Goal: Transaction & Acquisition: Purchase product/service

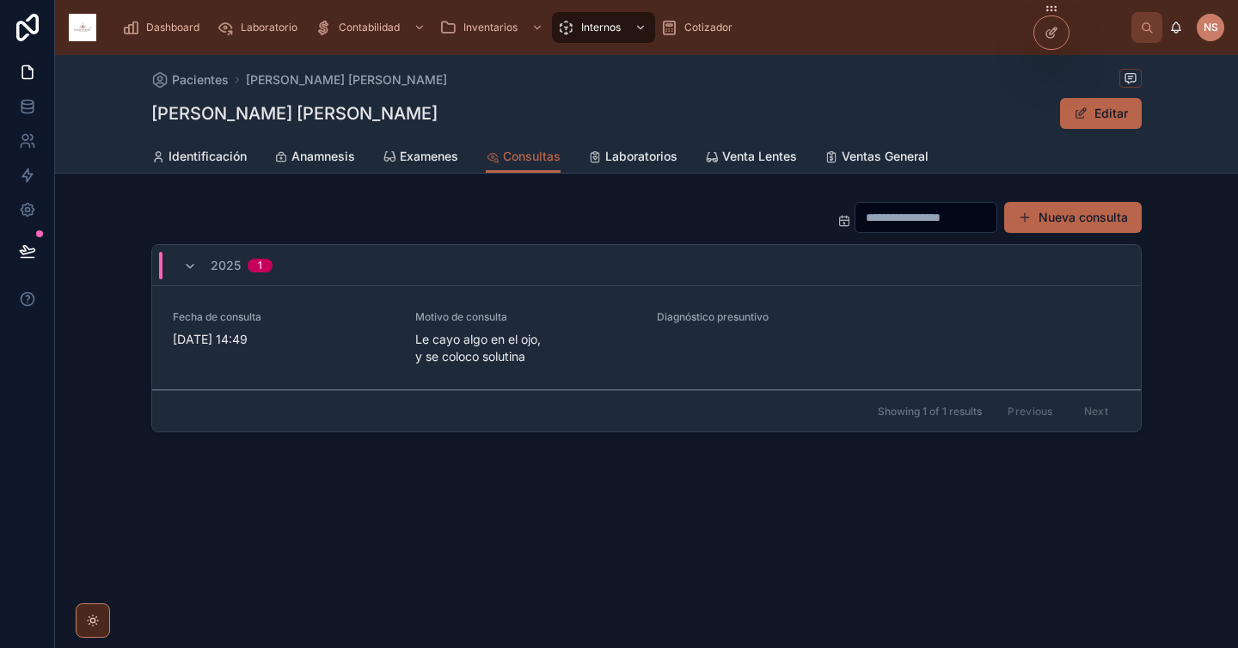
click at [175, 24] on span "Dashboard" at bounding box center [172, 28] width 53 height 14
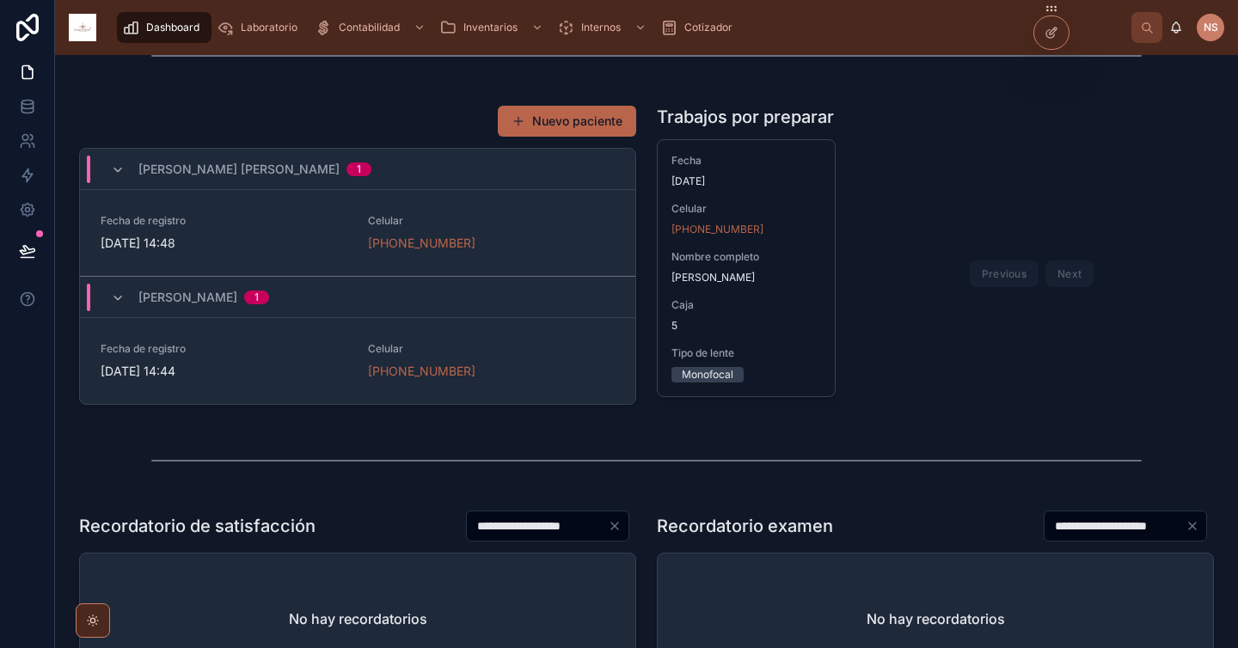
scroll to position [313, 0]
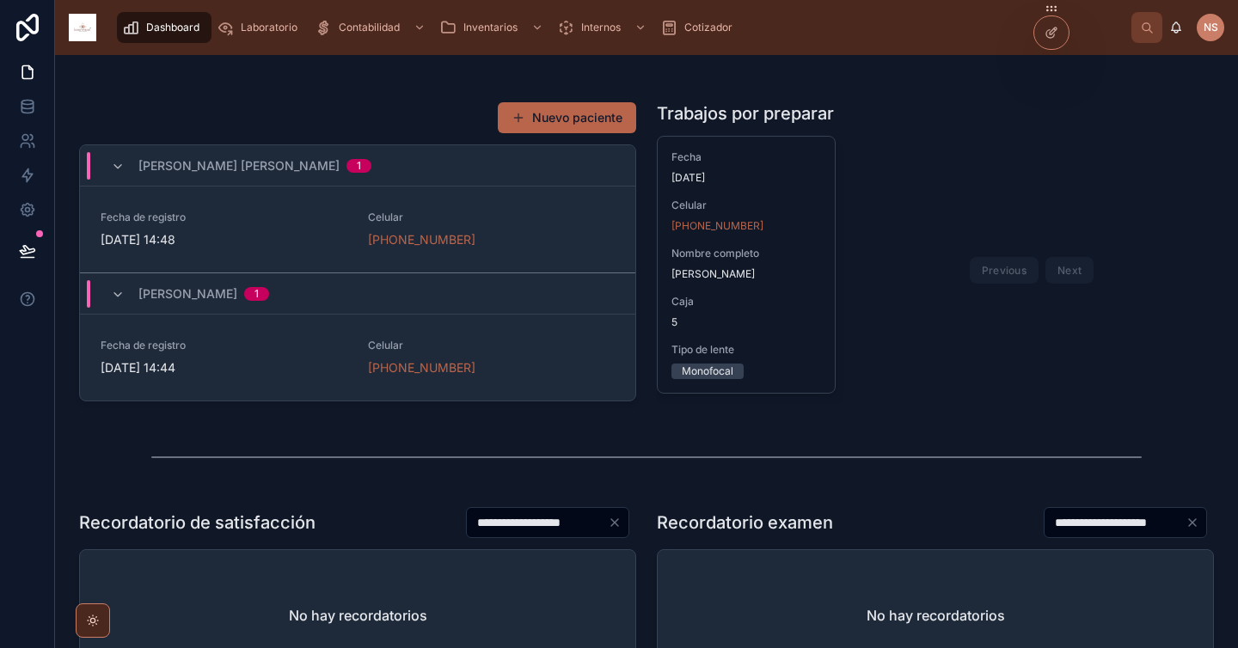
click at [278, 338] on link "Fecha de registro 7/10/2025 14:44 Celular +52 56 5760 0161" at bounding box center [357, 358] width 555 height 86
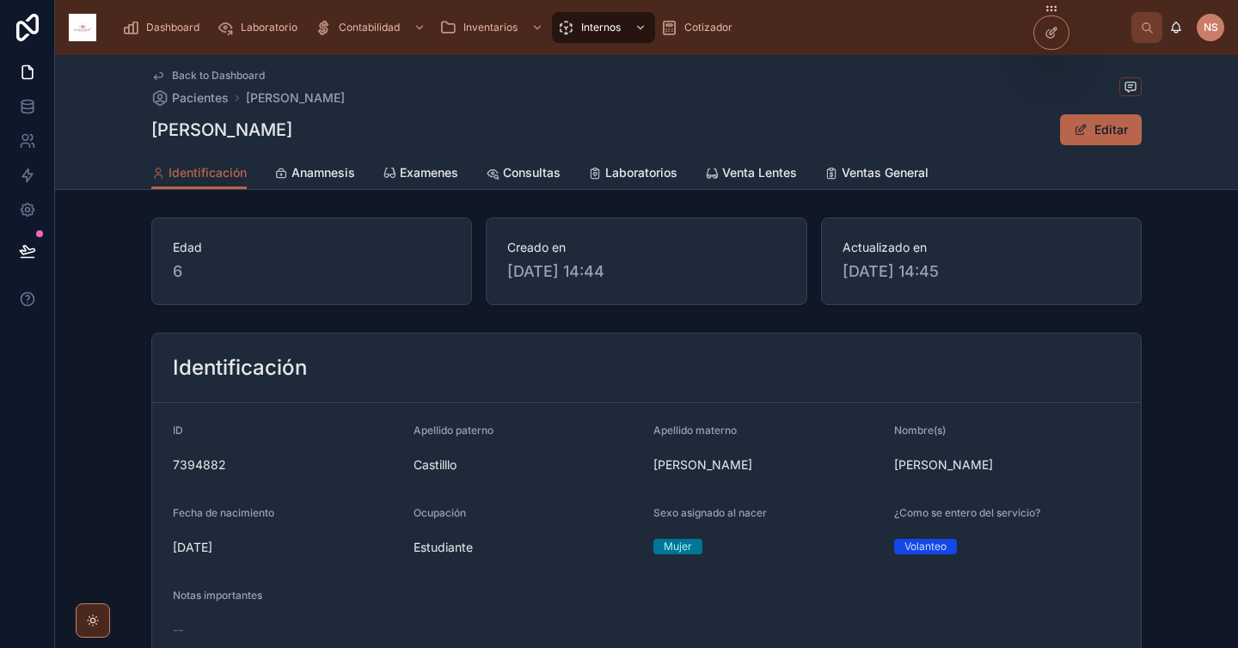
click at [413, 174] on span "Examenes" at bounding box center [429, 172] width 58 height 17
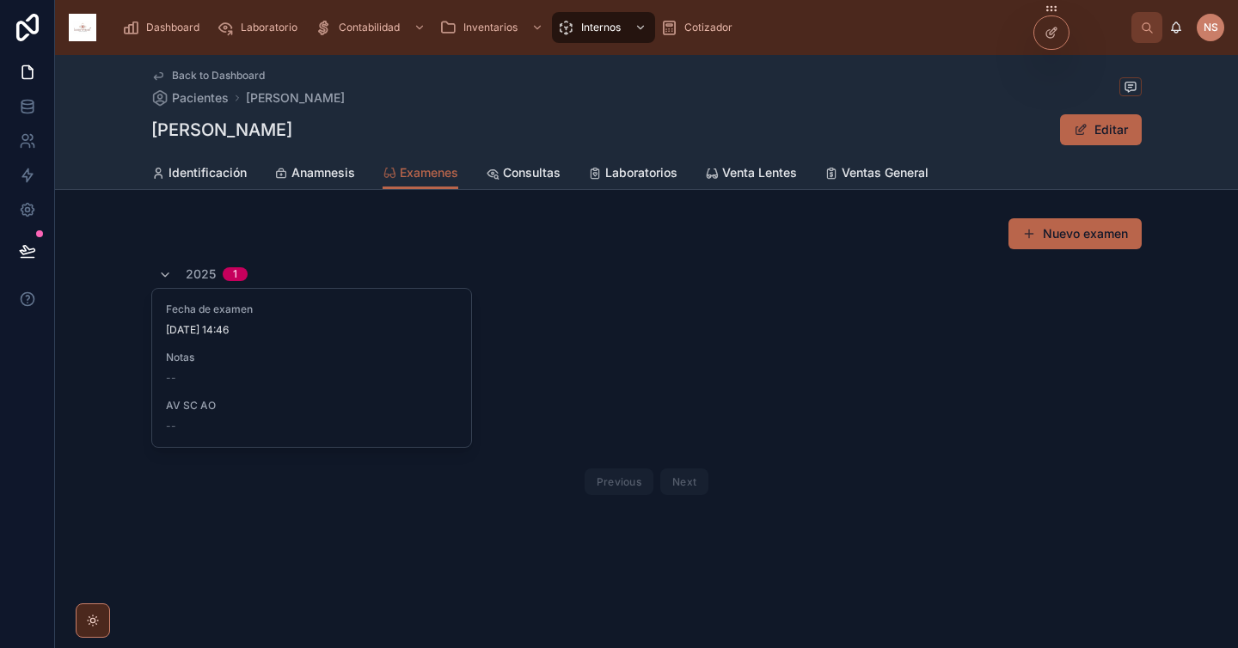
click at [387, 321] on div "Fecha de examen 7/10/2025 14:46" at bounding box center [311, 320] width 291 height 34
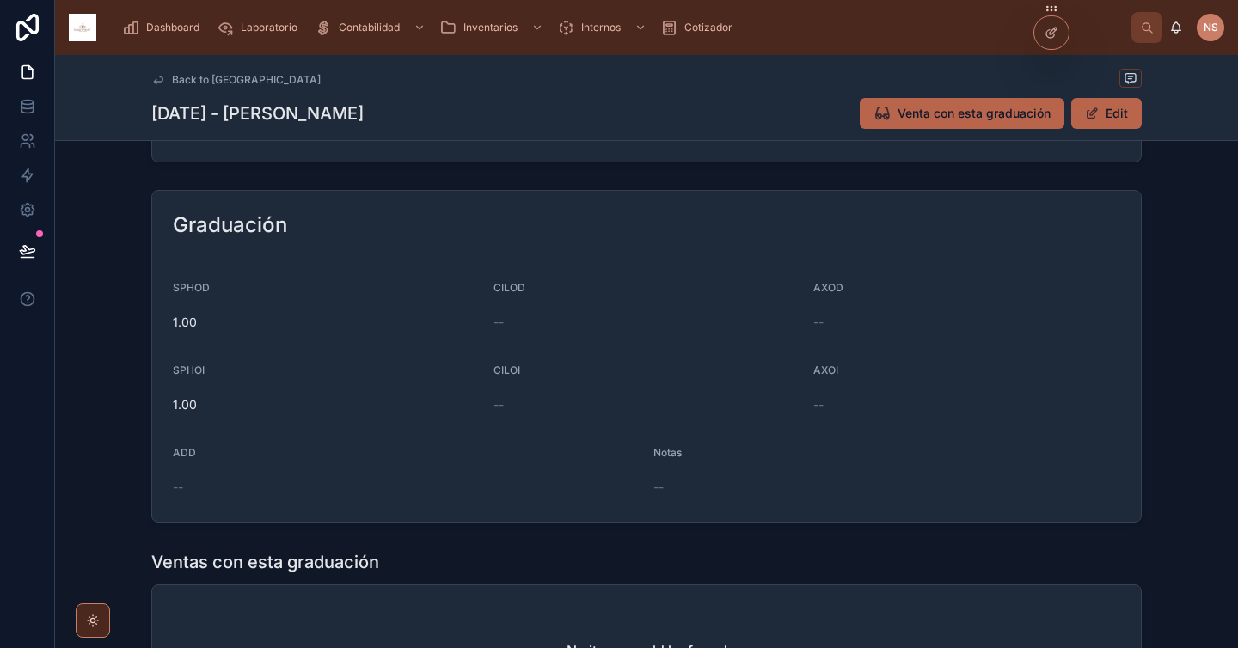
scroll to position [245, 0]
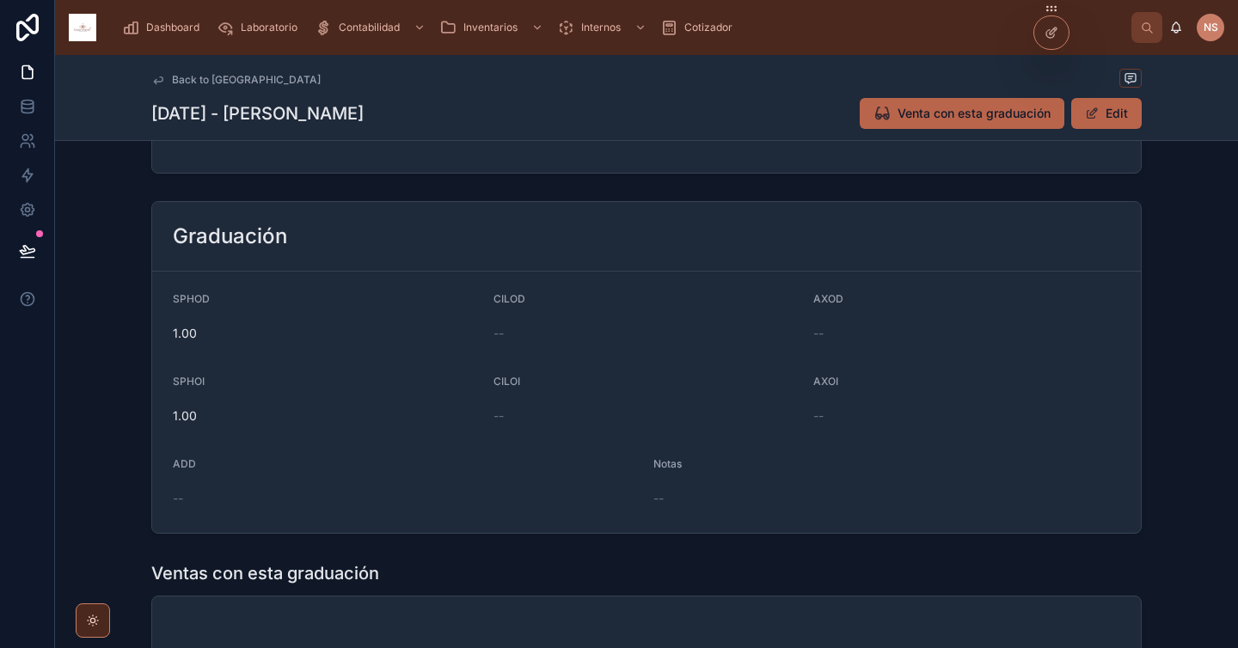
click at [1103, 113] on button "Edit" at bounding box center [1106, 113] width 70 height 31
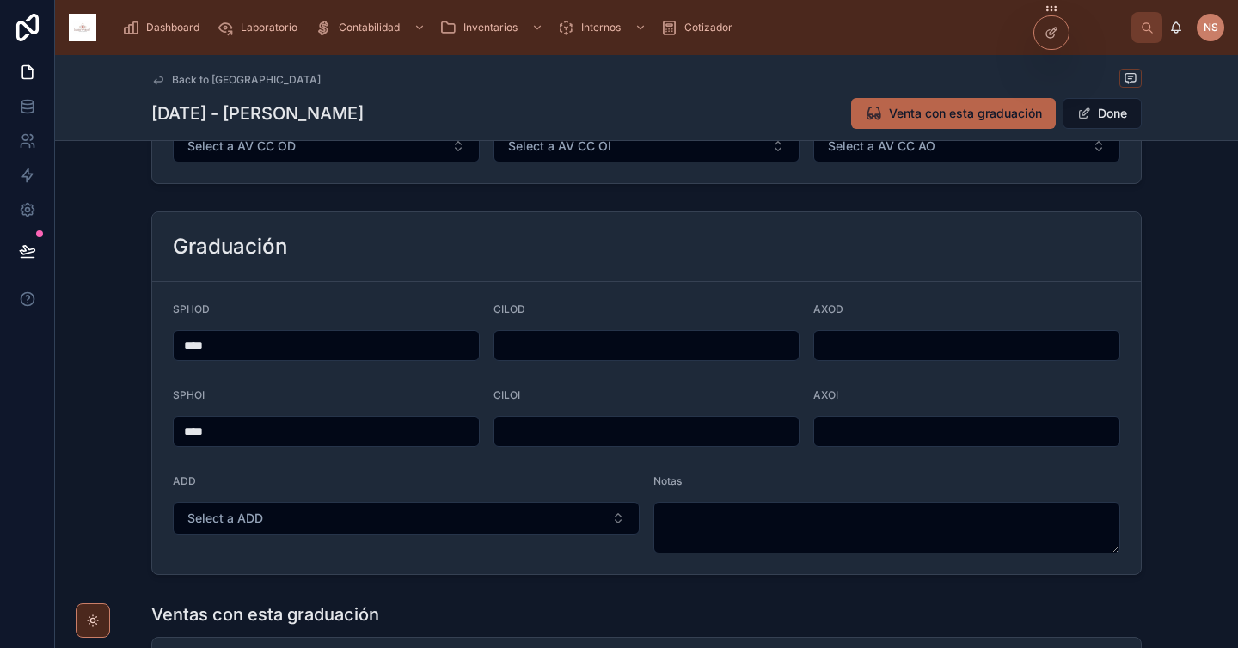
click at [420, 350] on input "****" at bounding box center [326, 345] width 305 height 24
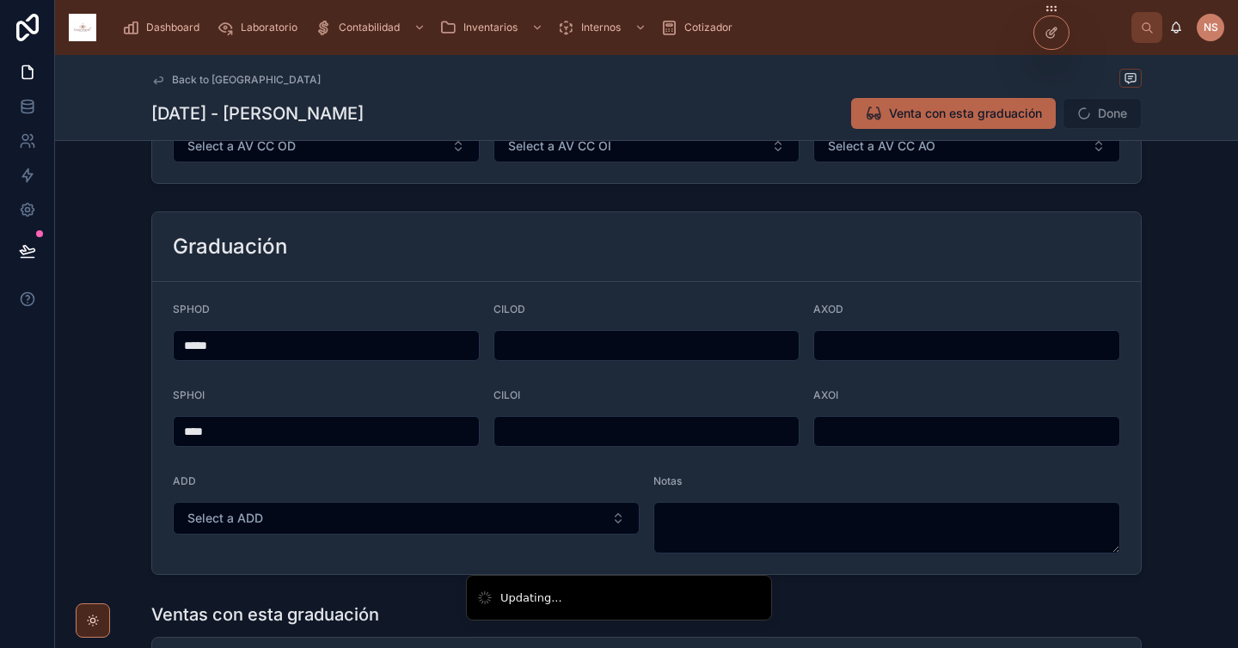
type input "*****"
click at [173, 423] on div "****" at bounding box center [326, 431] width 307 height 31
click at [177, 430] on input "****" at bounding box center [326, 431] width 305 height 24
type input "*****"
click at [303, 468] on form "SPHOD ***** CILOD AXOD SPHOI ***** CILOI AXOI ADD Select a ADD Notas" at bounding box center [646, 428] width 988 height 292
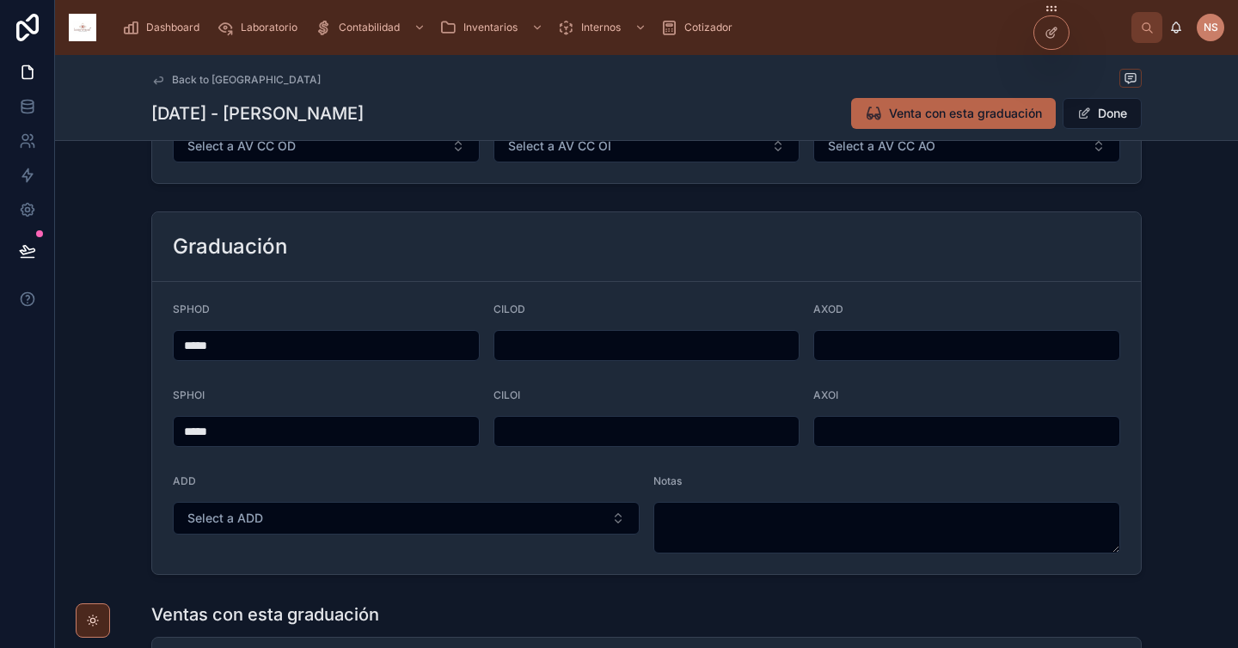
scroll to position [260, 0]
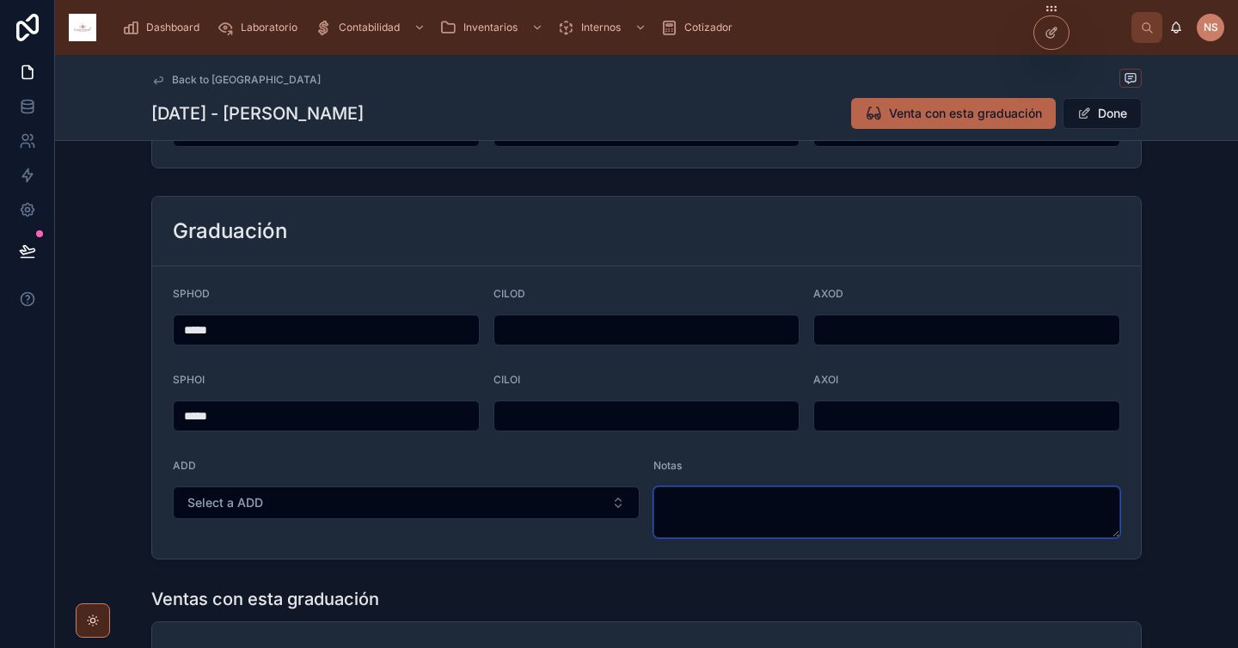
click at [697, 503] on textarea at bounding box center [886, 512] width 467 height 52
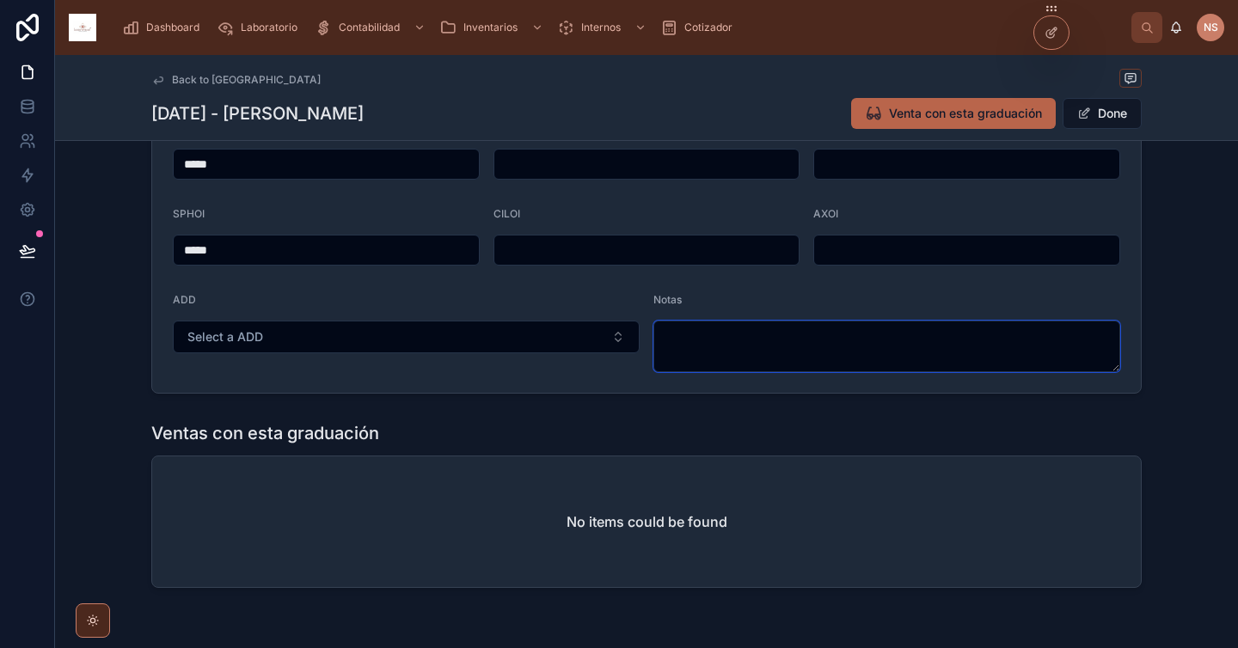
scroll to position [433, 0]
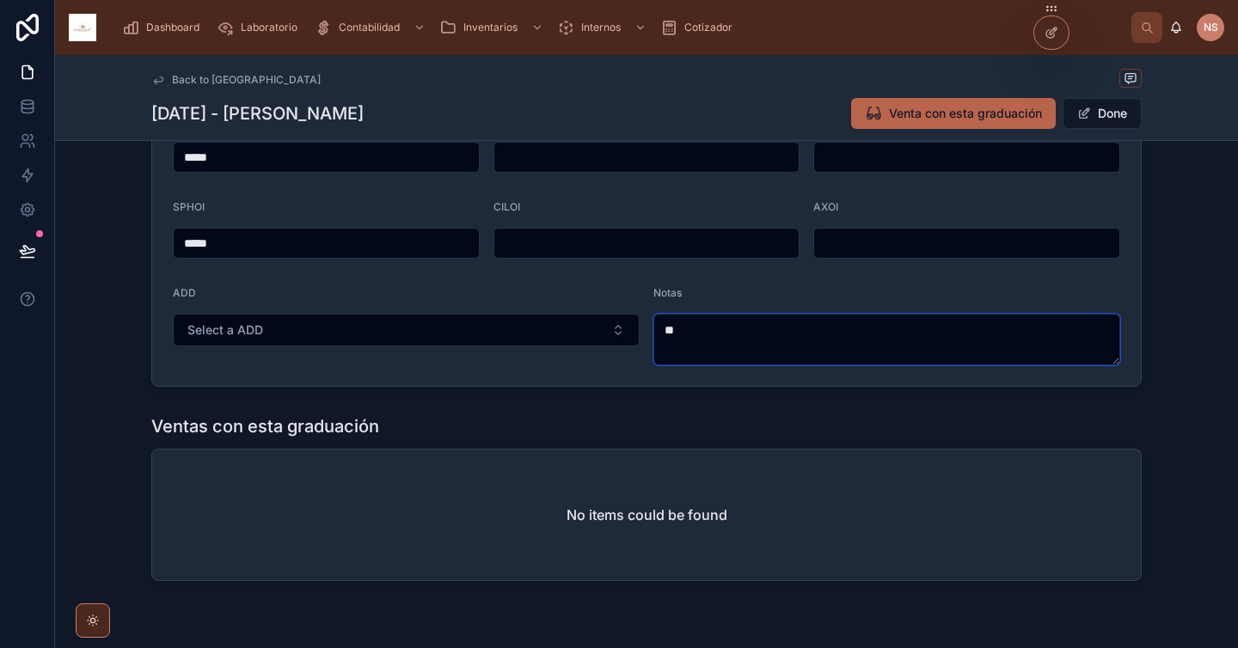
type textarea "*"
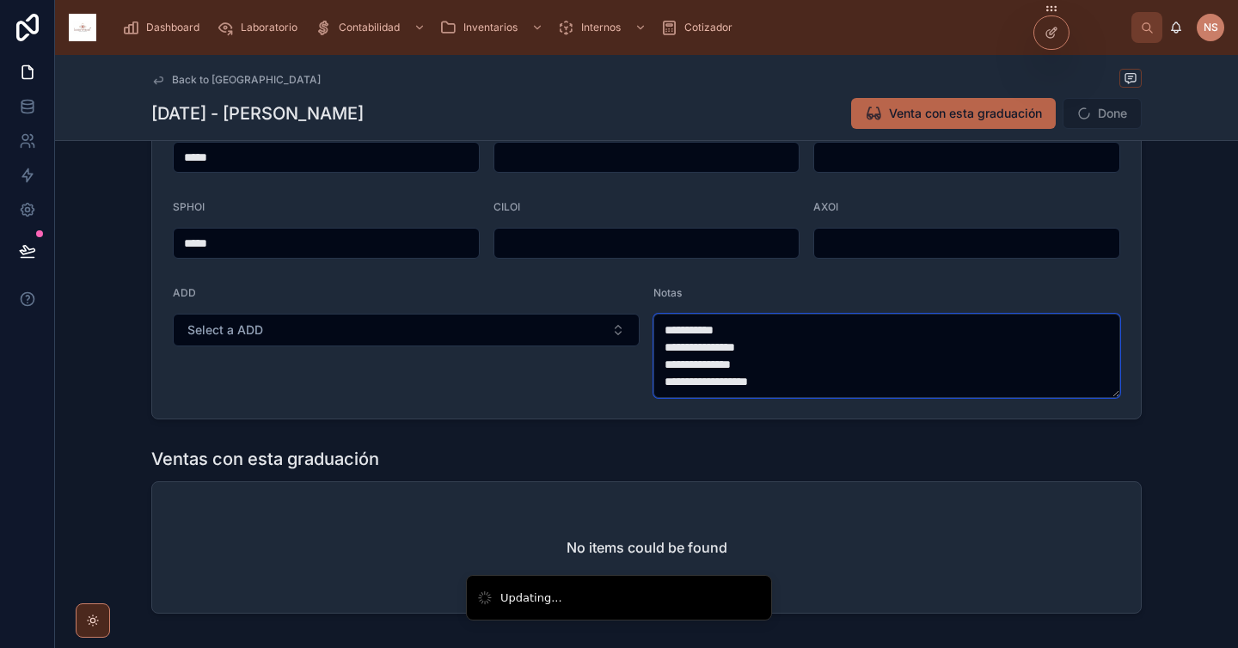
click at [700, 379] on textarea "**********" at bounding box center [886, 356] width 467 height 84
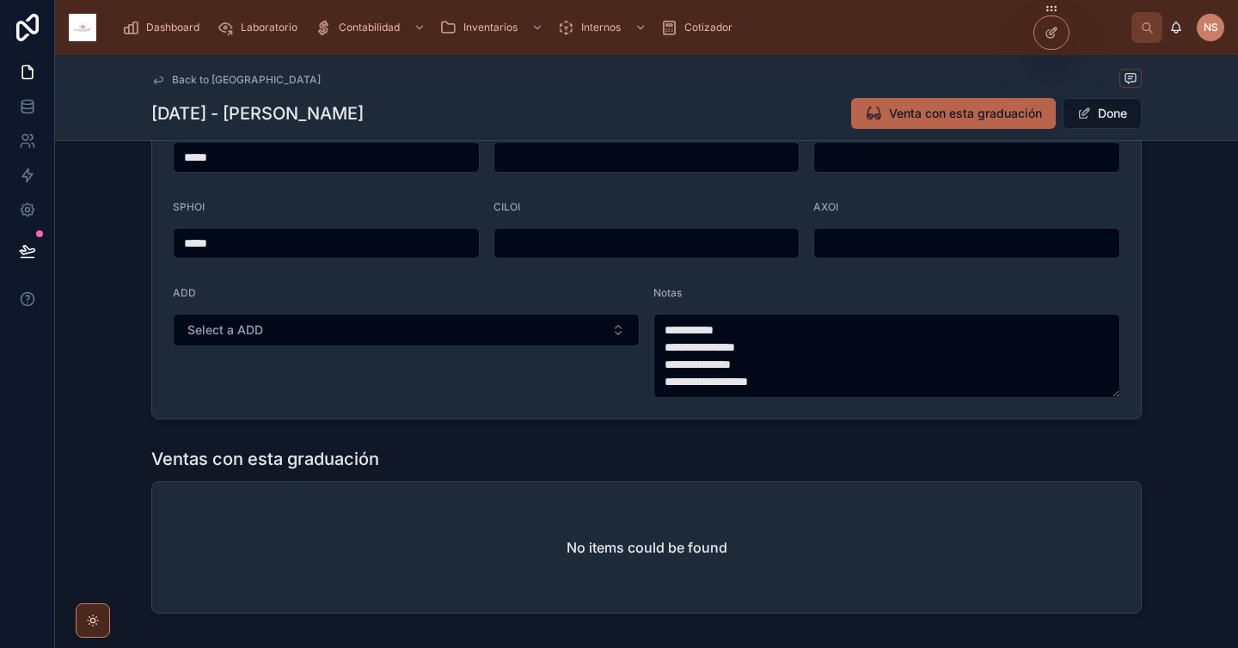
click at [763, 423] on div "**********" at bounding box center [646, 221] width 1183 height 410
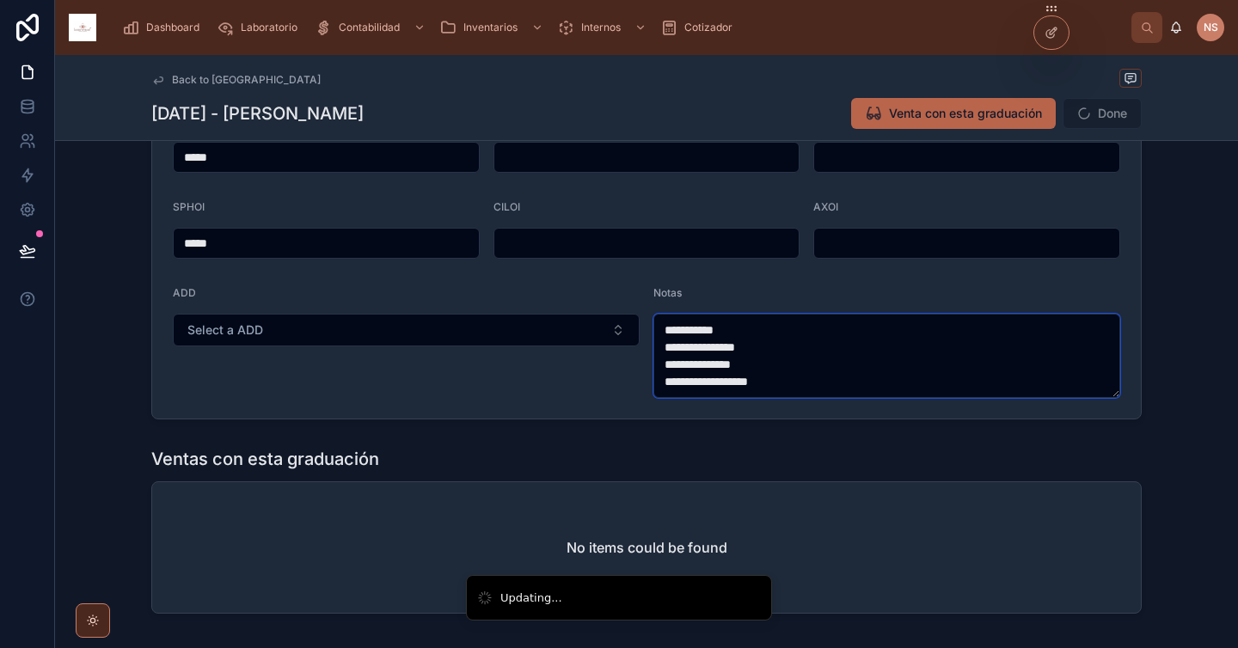
click at [710, 382] on textarea "**********" at bounding box center [886, 356] width 467 height 84
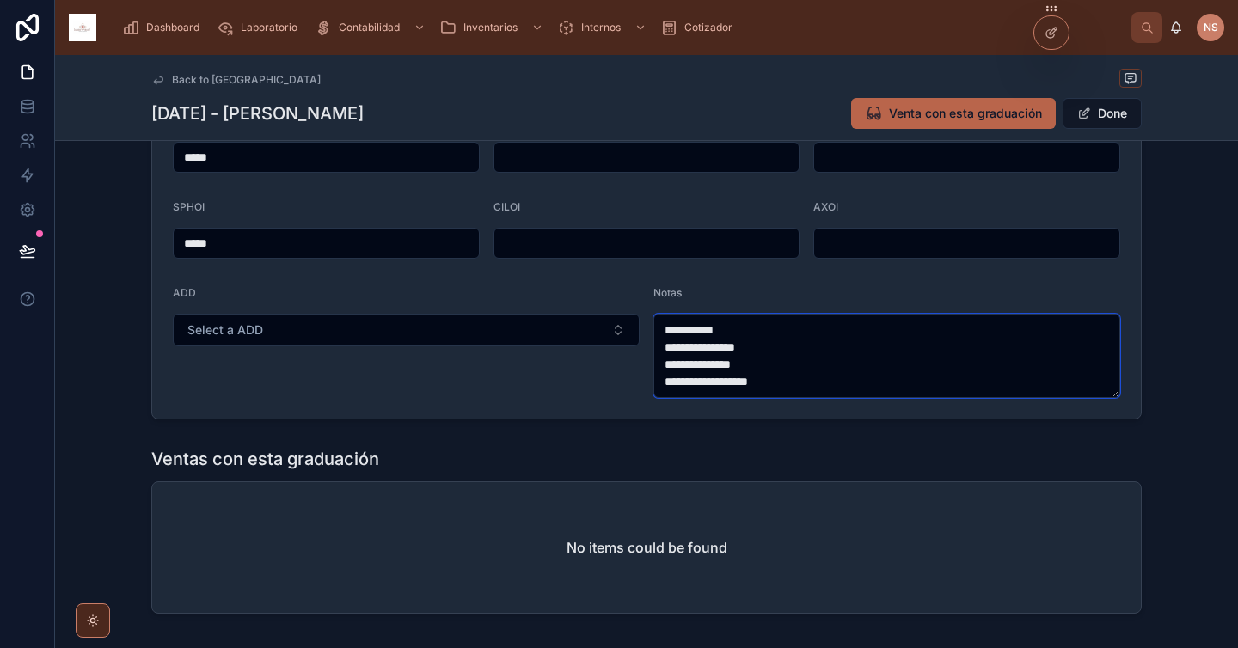
click at [800, 388] on textarea "**********" at bounding box center [886, 356] width 467 height 84
type textarea "**********"
click at [795, 406] on form "**********" at bounding box center [646, 256] width 988 height 325
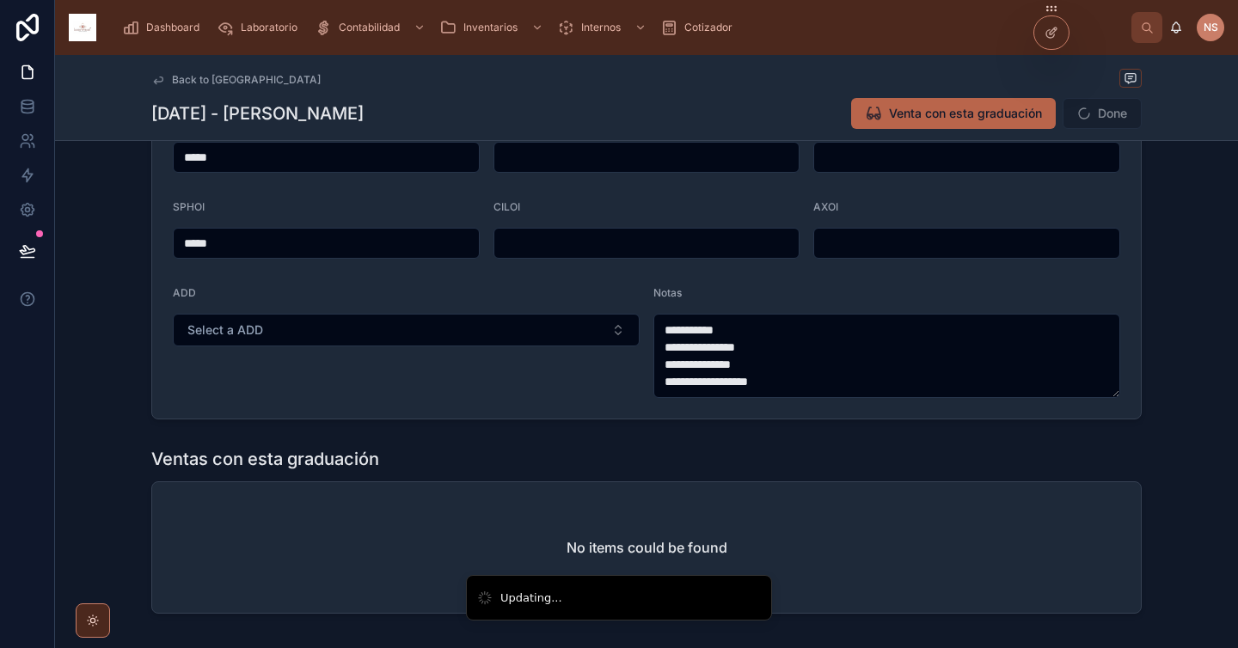
click at [1093, 117] on span "Done" at bounding box center [1101, 113] width 79 height 31
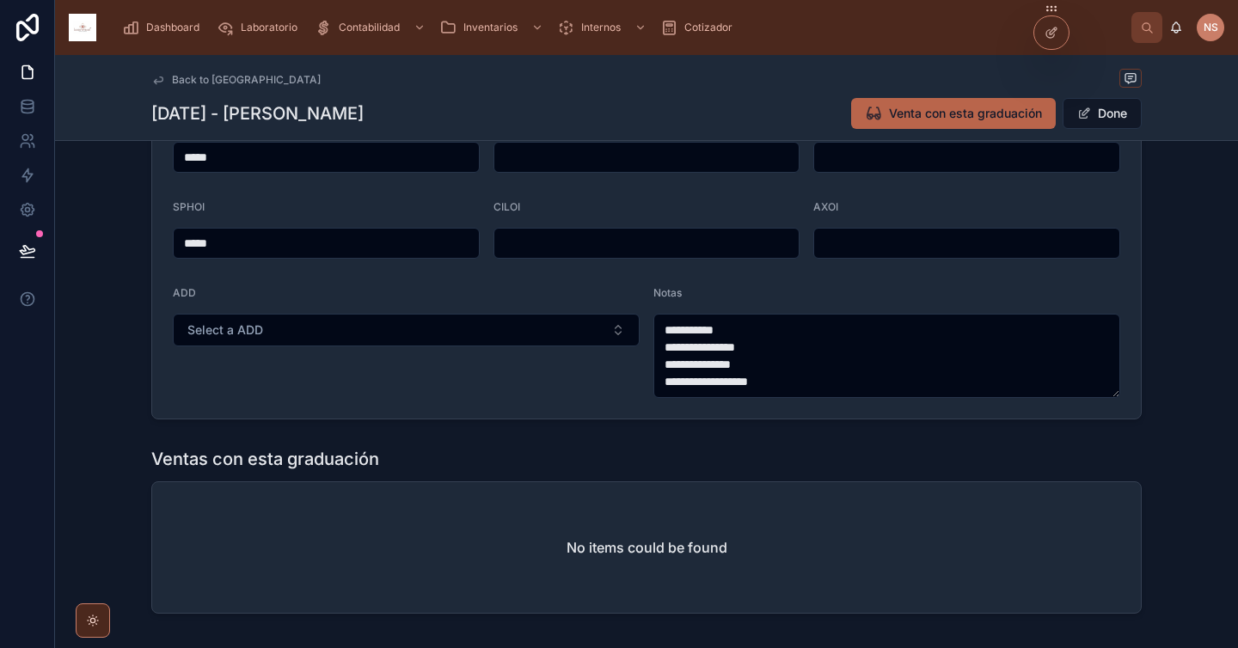
click at [1091, 116] on button "Done" at bounding box center [1101, 113] width 79 height 31
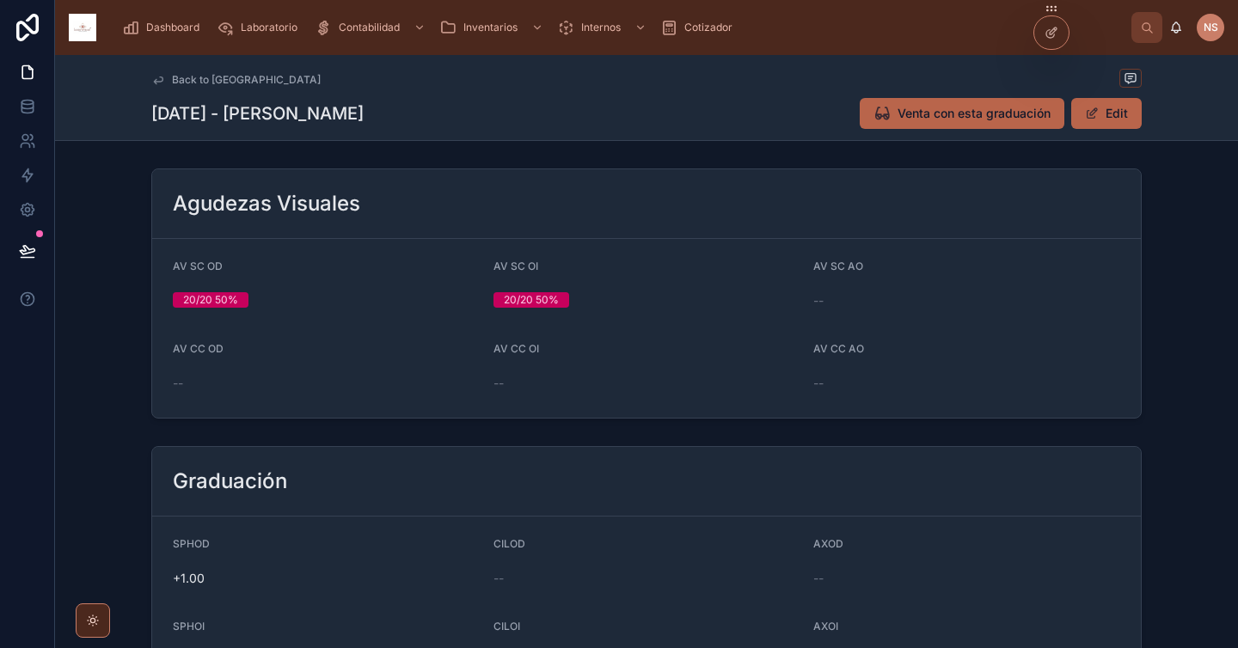
click at [181, 78] on span "Back to Pacientes" at bounding box center [246, 80] width 149 height 14
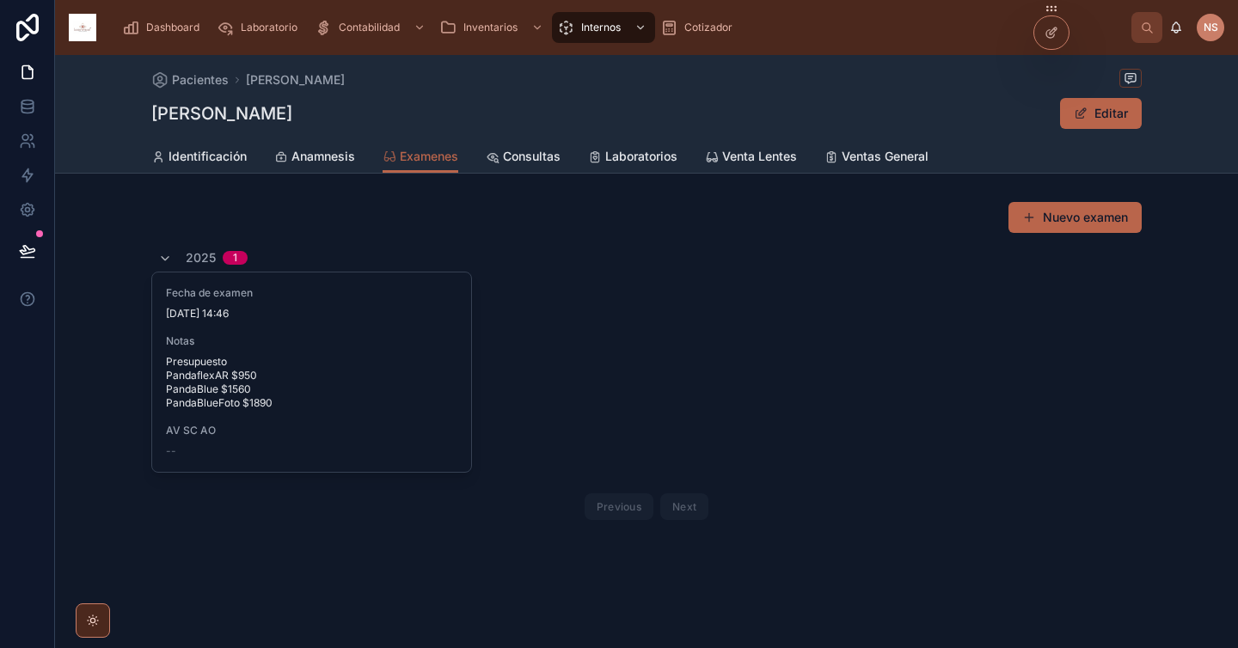
click at [223, 154] on span "Identificación" at bounding box center [207, 156] width 78 height 17
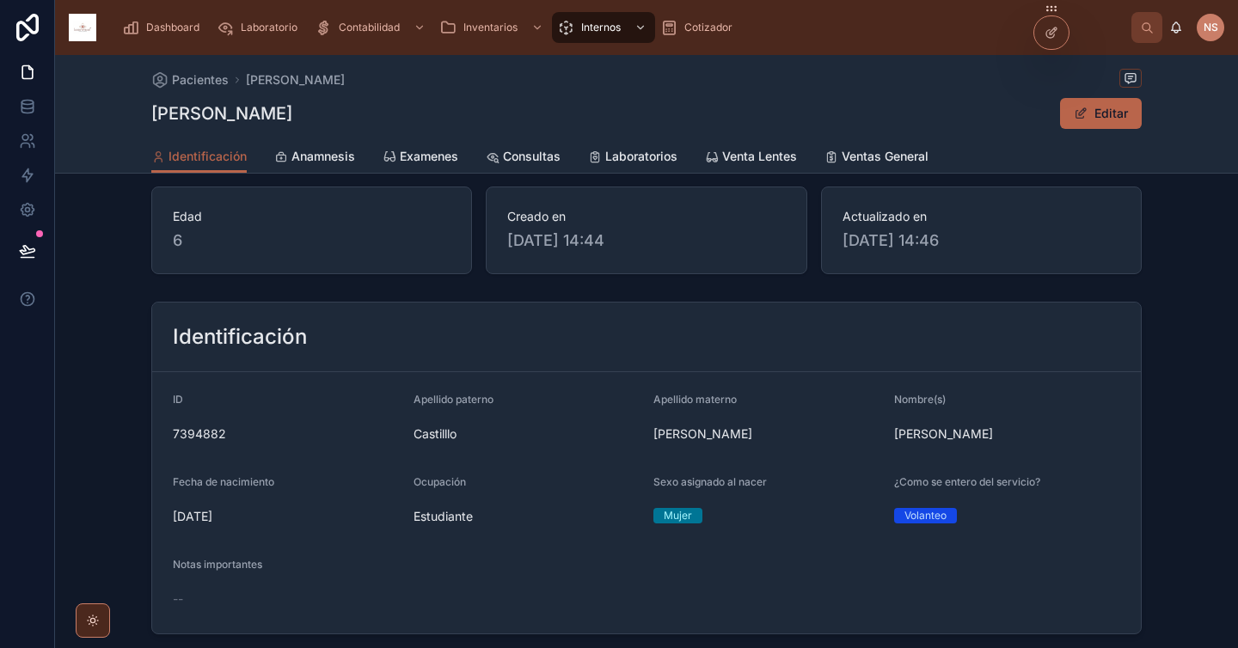
scroll to position [28, 0]
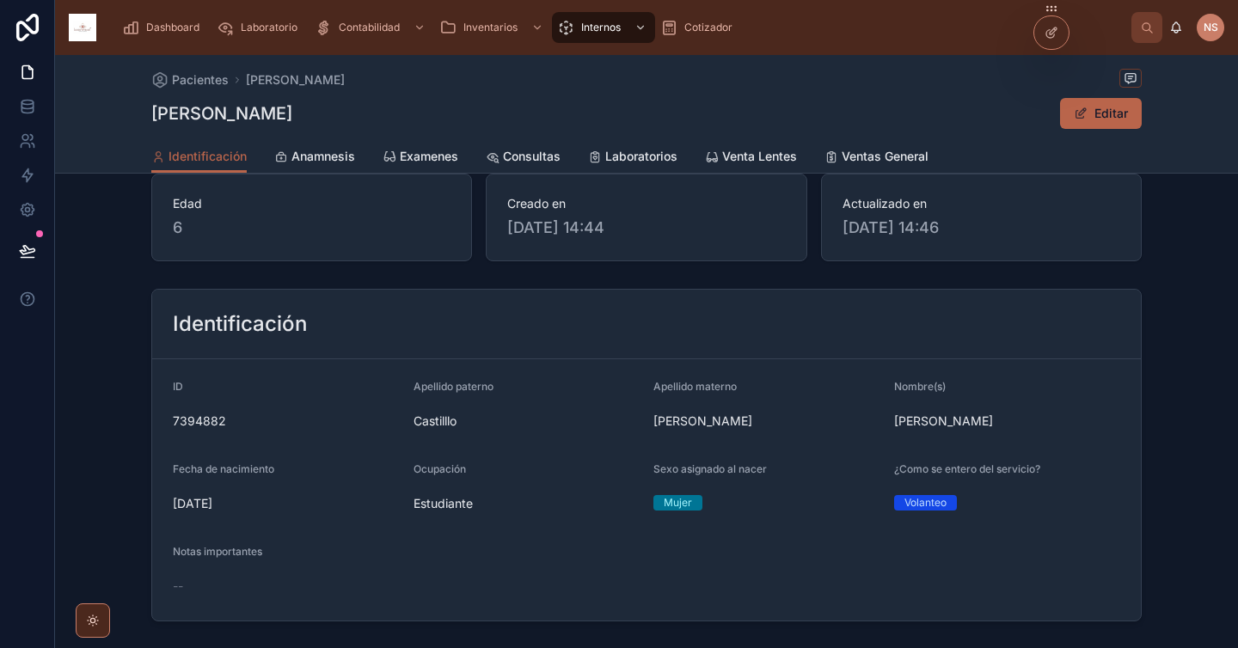
click at [183, 76] on span "Pacientes" at bounding box center [200, 79] width 57 height 17
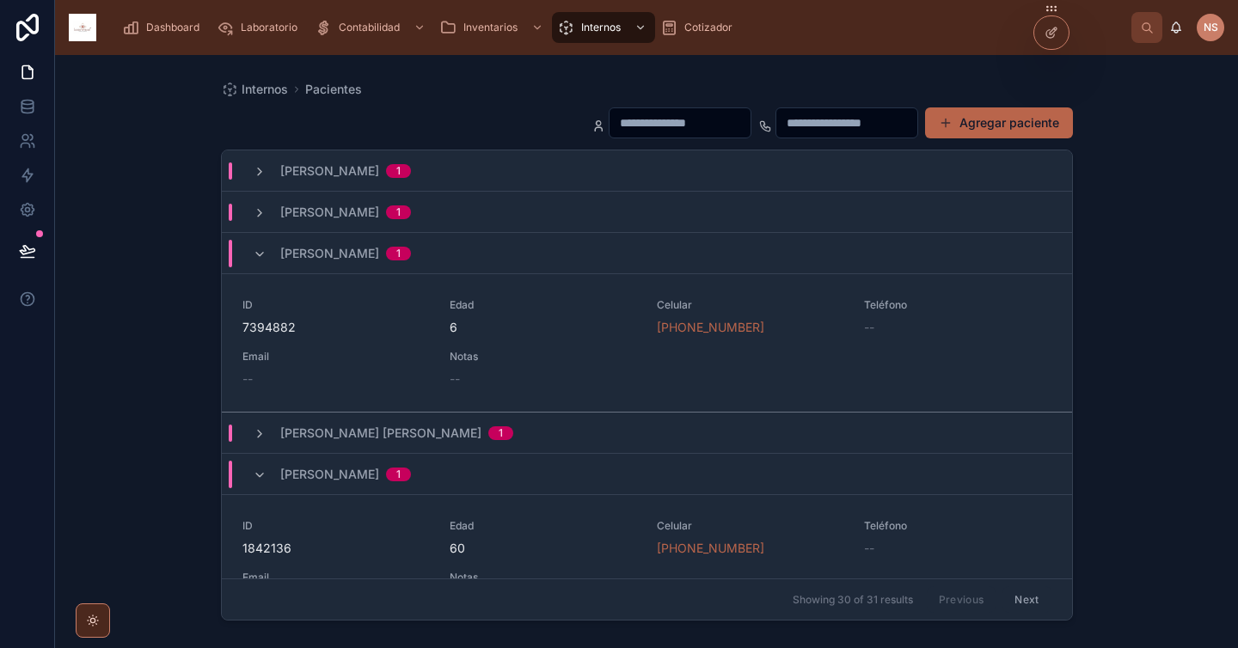
click at [179, 24] on span "Dashboard" at bounding box center [172, 28] width 53 height 14
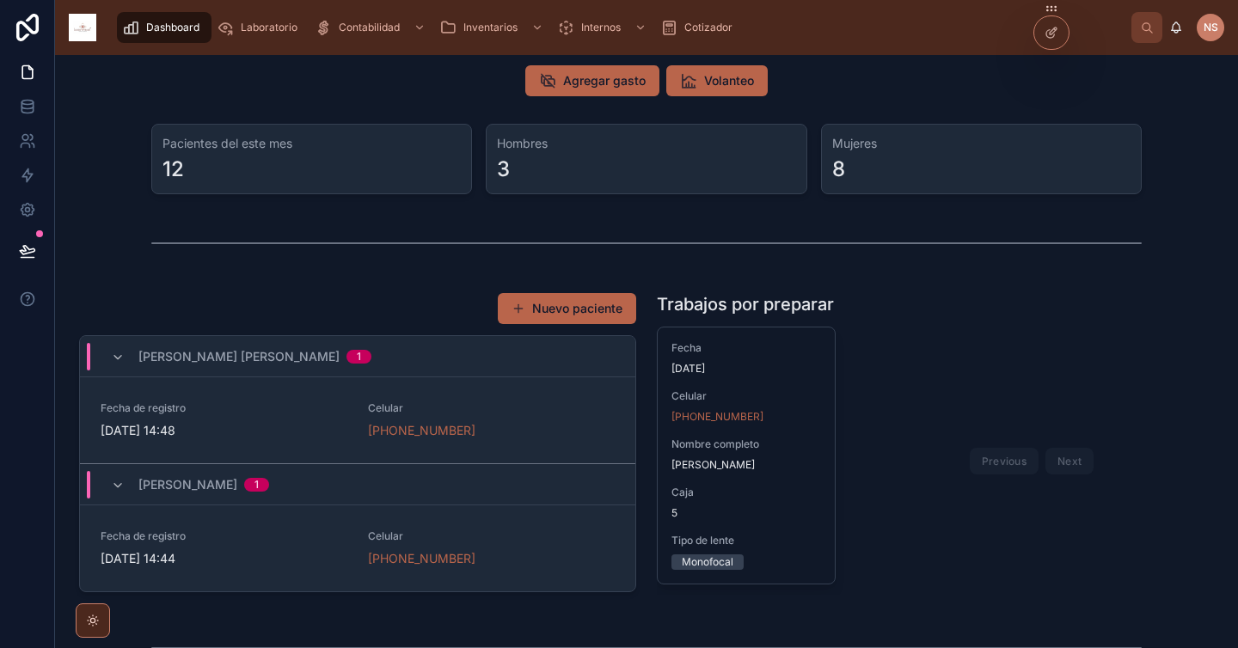
scroll to position [180, 0]
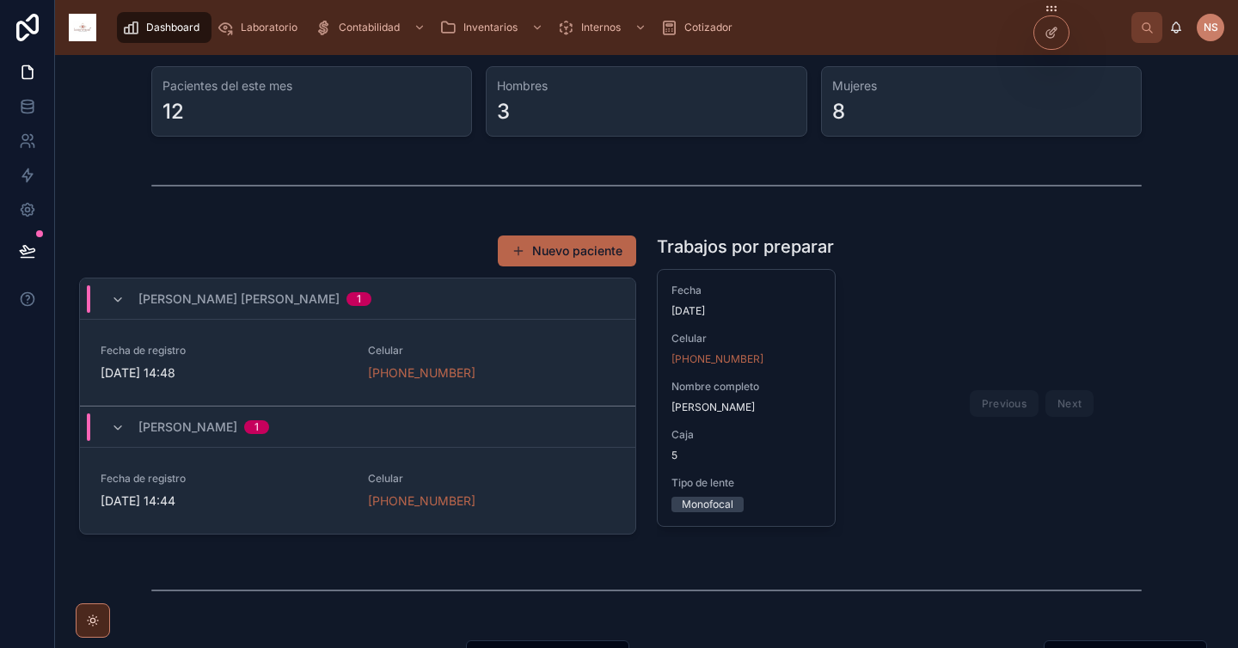
click at [305, 358] on div "Fecha de registro 7/10/2025 14:48" at bounding box center [224, 363] width 247 height 38
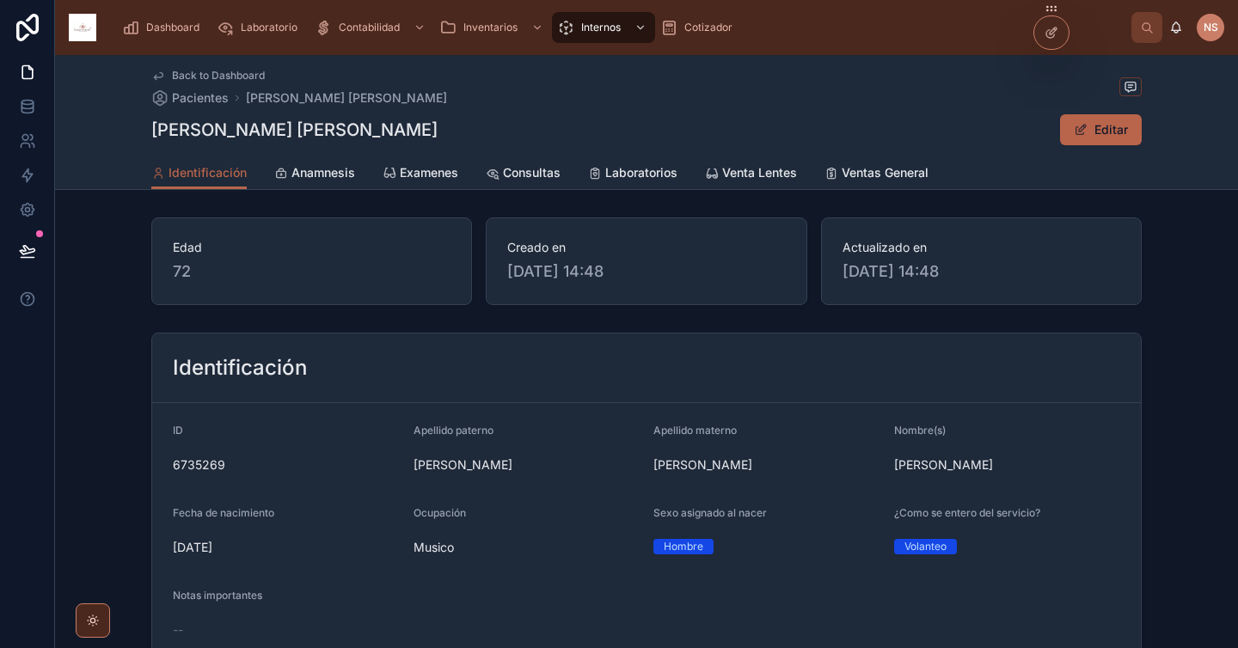
click at [528, 174] on span "Consultas" at bounding box center [532, 172] width 58 height 17
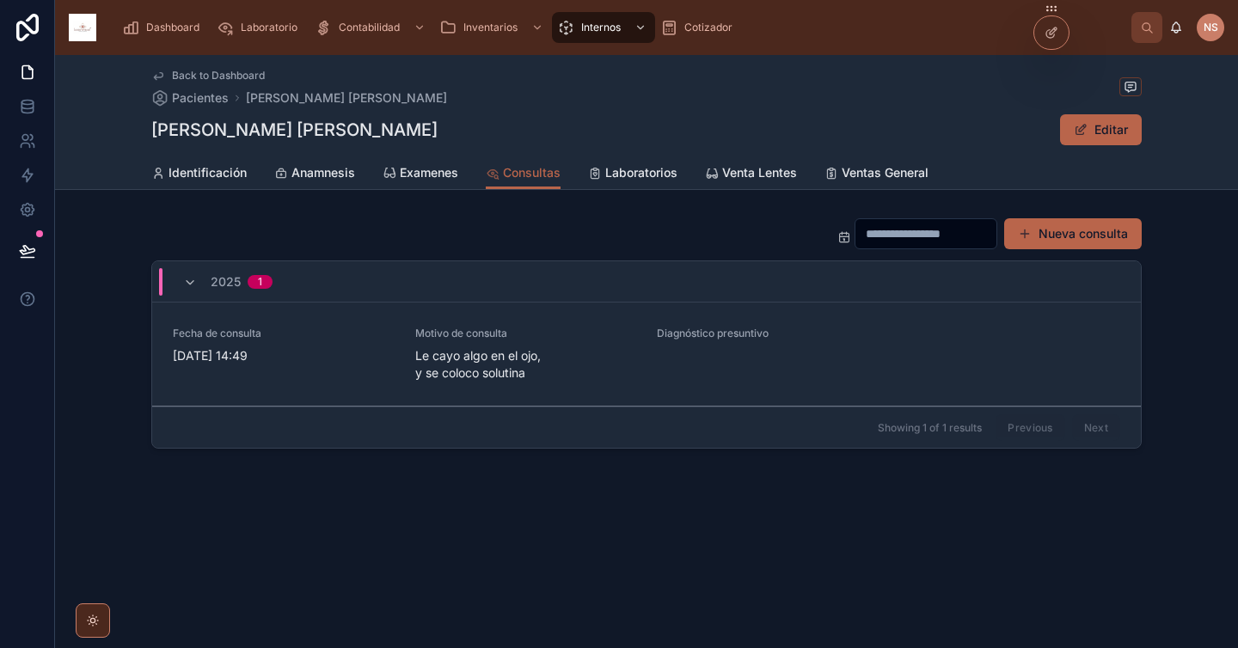
click at [580, 325] on link "Fecha de consulta 7/10/2025 14:49 Motivo de consulta Le cayo algo en el ojo, y …" at bounding box center [646, 355] width 988 height 104
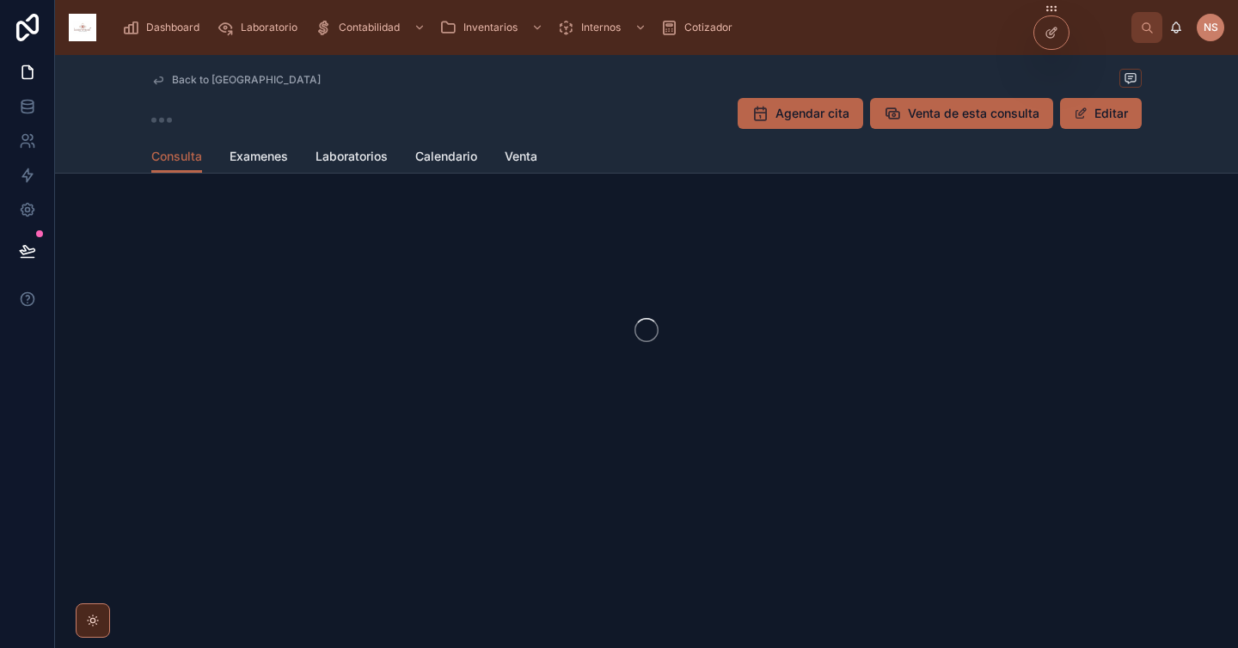
click at [965, 109] on span "Venta de esta consulta" at bounding box center [973, 113] width 131 height 17
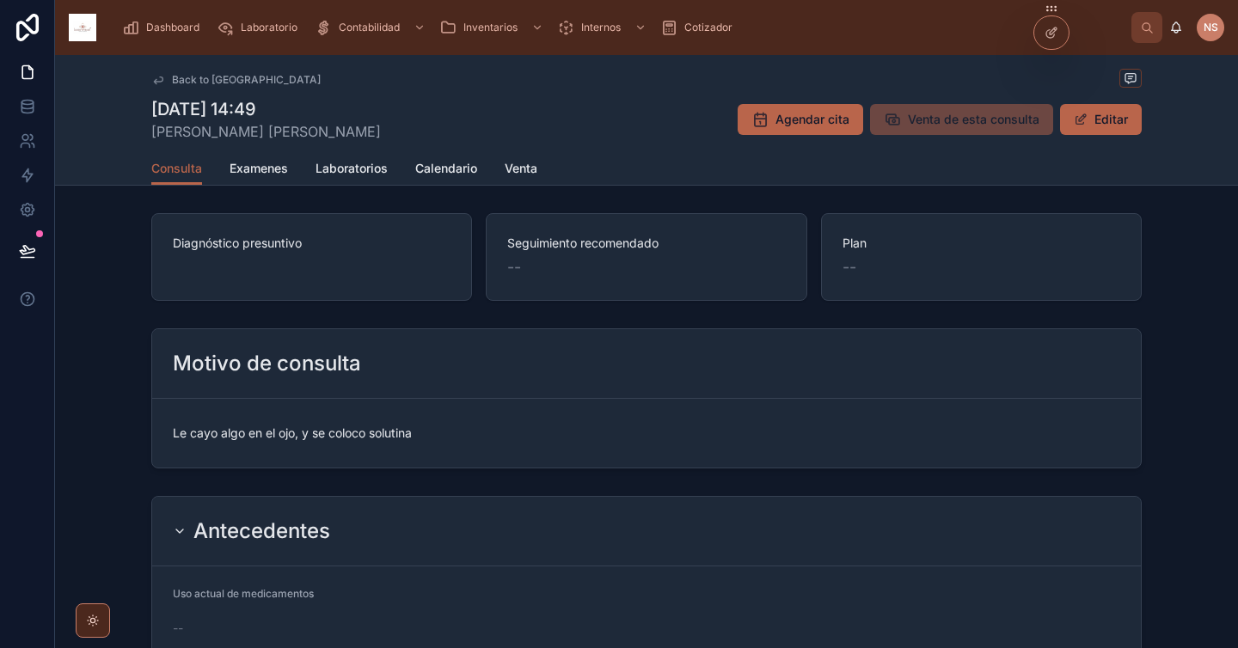
click at [970, 122] on span "Venta de esta consulta" at bounding box center [961, 119] width 183 height 31
click at [268, 163] on span "Examenes" at bounding box center [258, 168] width 58 height 17
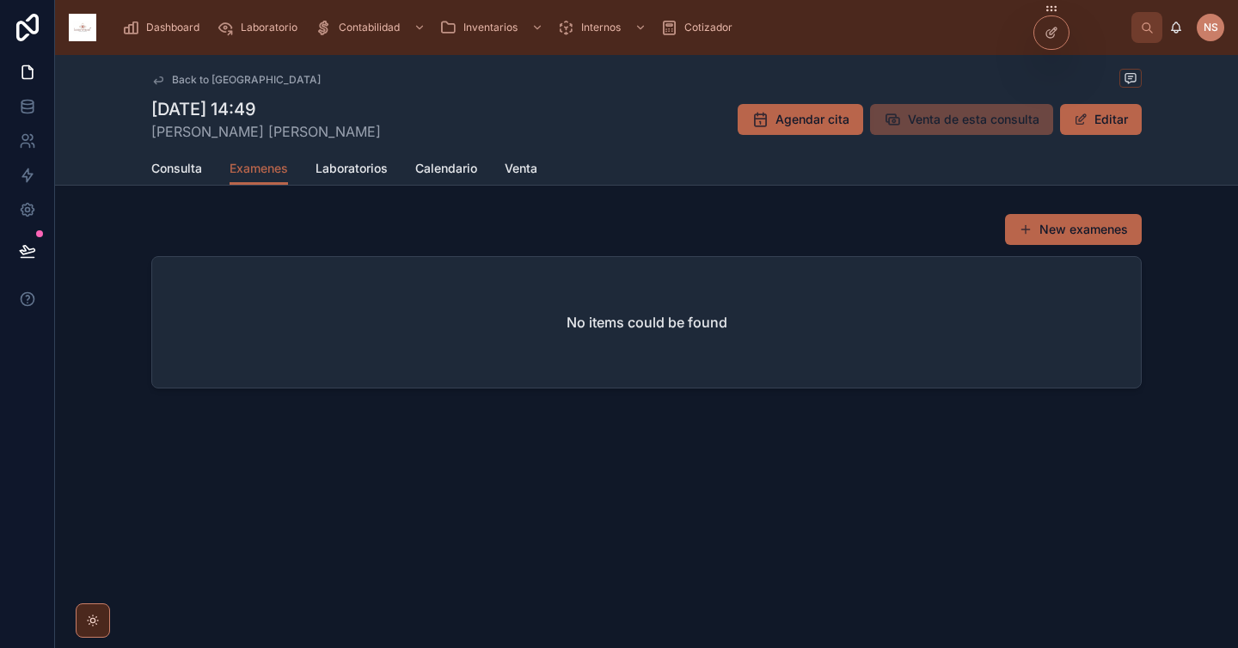
click at [523, 171] on span "Venta" at bounding box center [521, 168] width 33 height 17
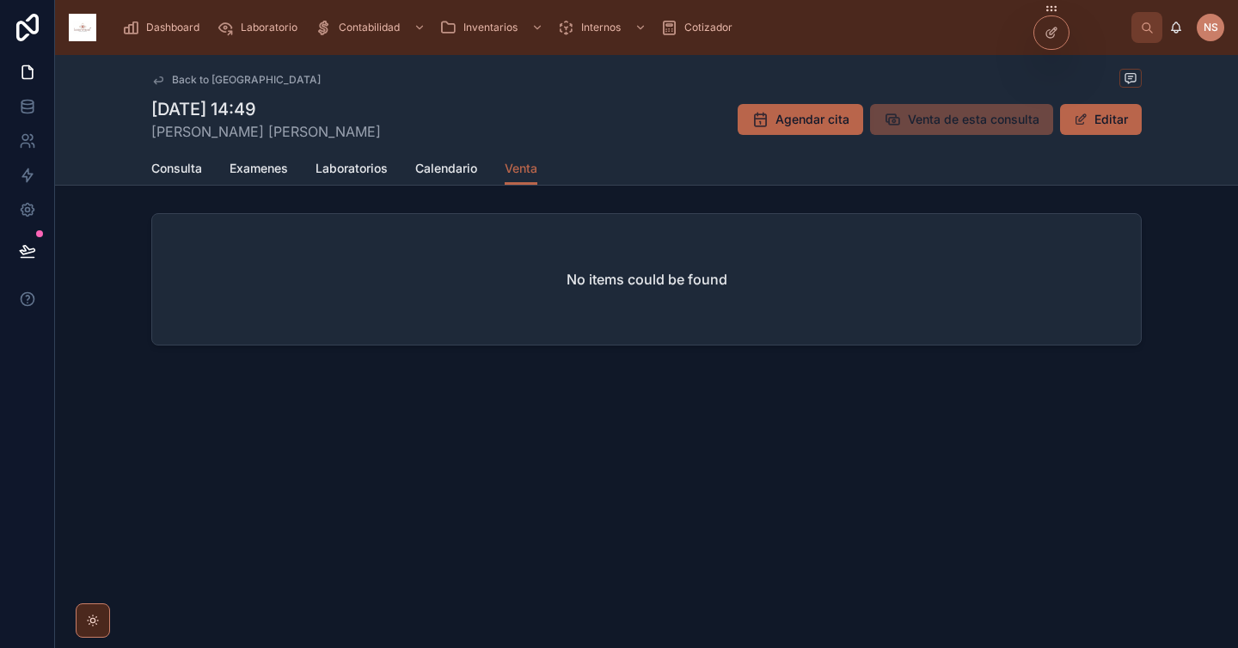
click at [181, 169] on span "Consulta" at bounding box center [176, 168] width 51 height 17
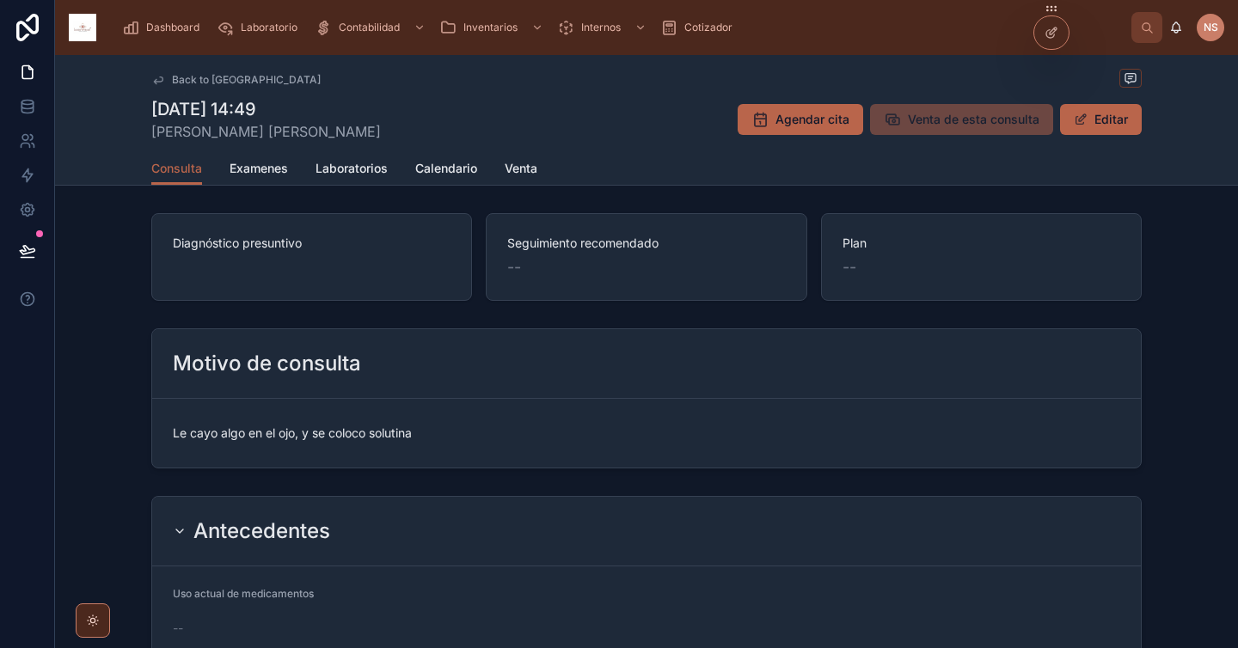
click at [945, 124] on span "Venta de esta consulta" at bounding box center [961, 119] width 183 height 31
click at [910, 119] on span "Venta de esta consulta" at bounding box center [973, 119] width 131 height 17
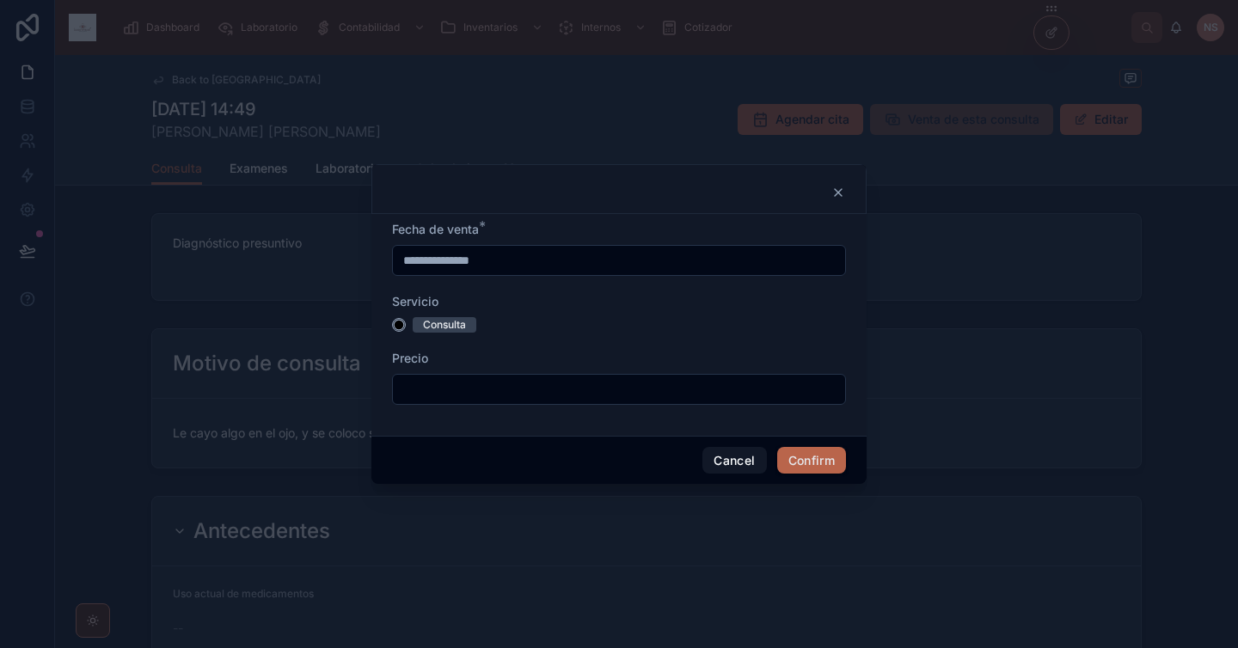
click at [401, 318] on div "Consulta" at bounding box center [619, 324] width 454 height 15
click at [401, 327] on circle "button" at bounding box center [399, 325] width 10 height 10
click at [449, 386] on input "text" at bounding box center [619, 389] width 452 height 24
click at [401, 327] on button "Consulta" at bounding box center [399, 325] width 14 height 14
click at [456, 385] on input "text" at bounding box center [619, 389] width 452 height 24
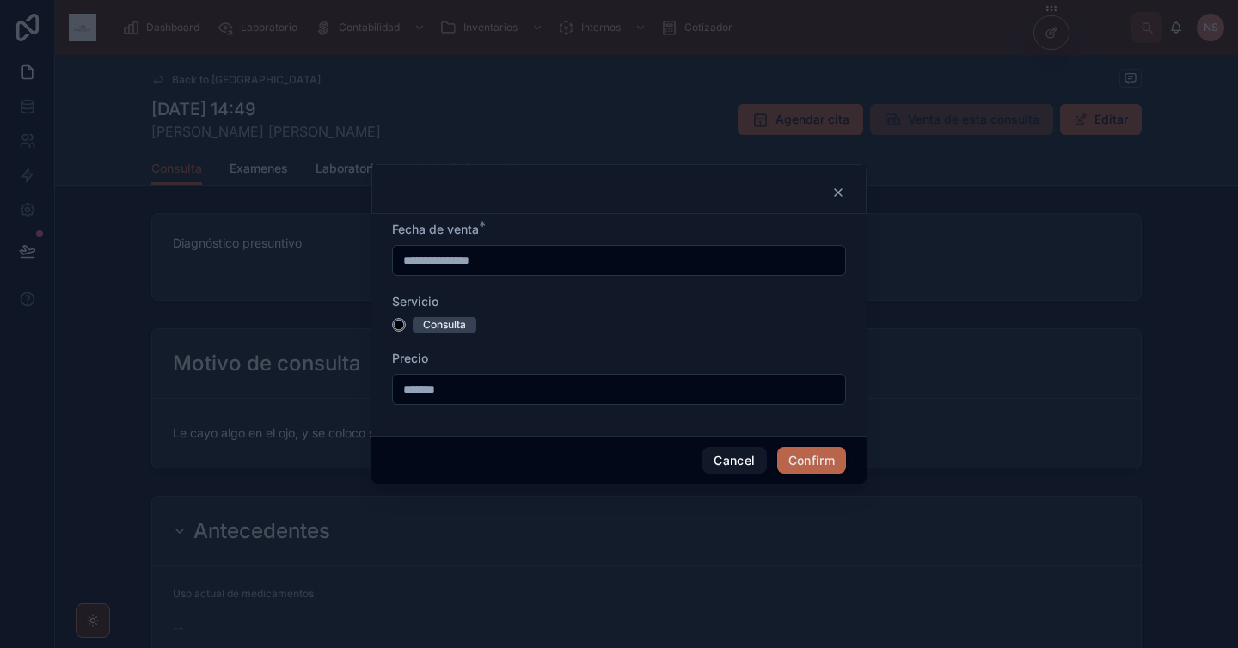
type input "*******"
click at [819, 456] on button "Confirm" at bounding box center [811, 461] width 69 height 28
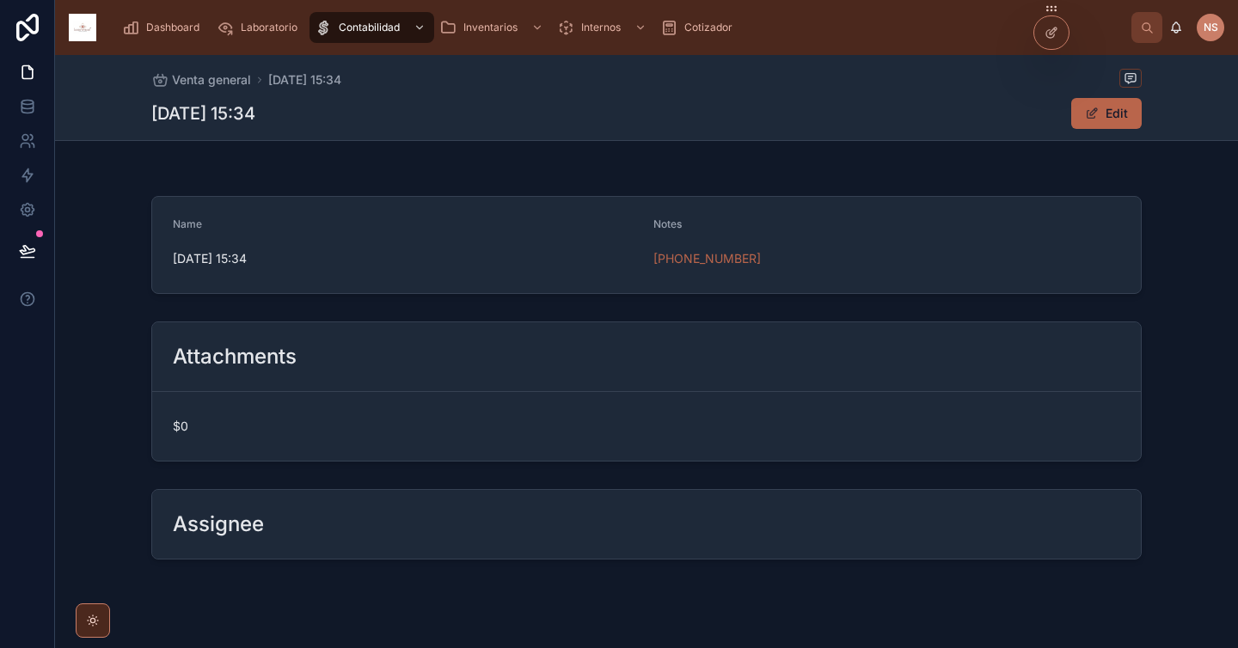
click at [232, 79] on span "Venta general" at bounding box center [211, 79] width 79 height 17
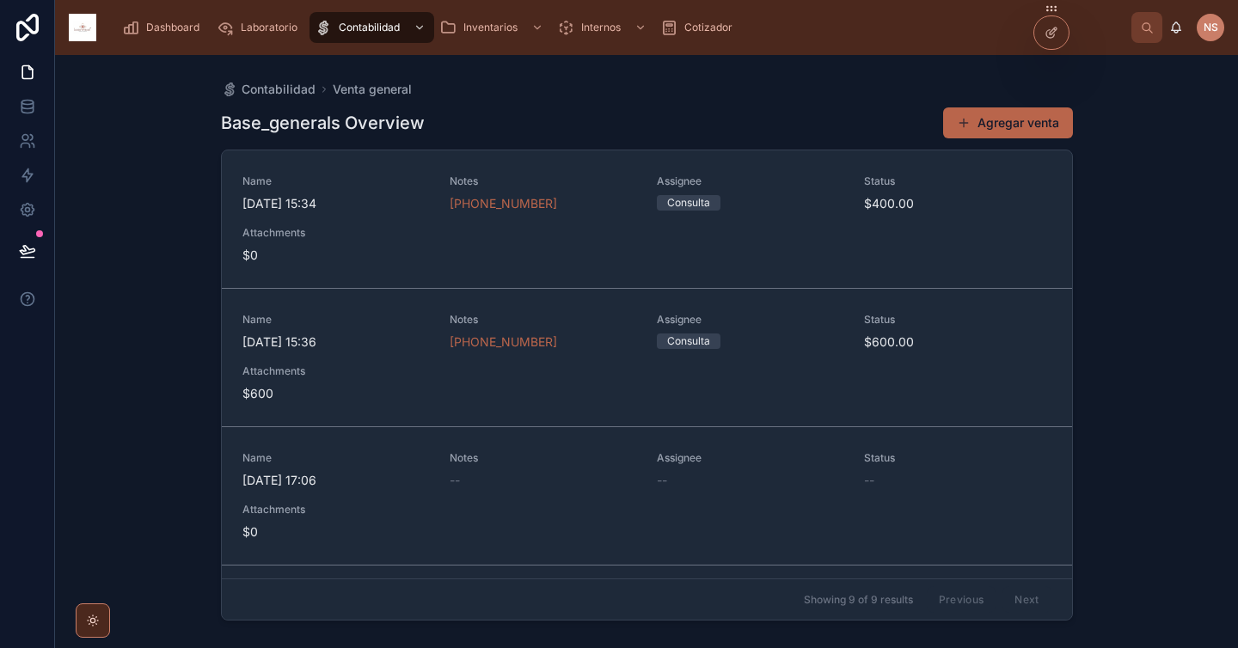
click at [187, 21] on span "Dashboard" at bounding box center [172, 28] width 53 height 14
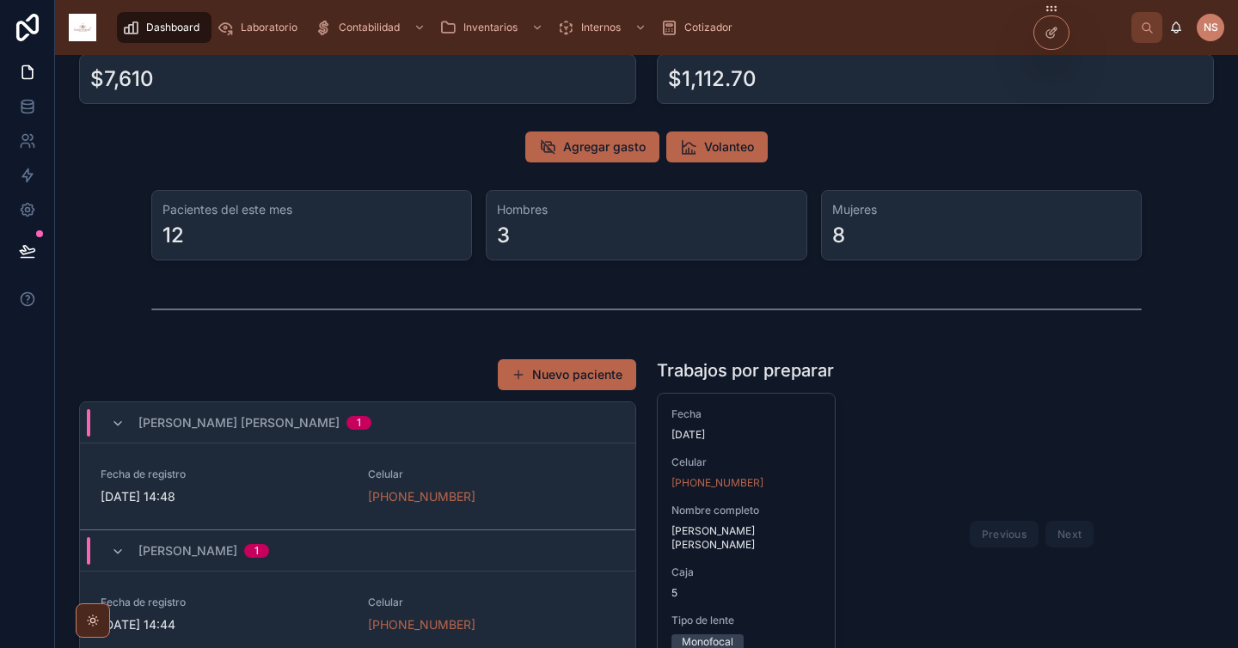
scroll to position [95, 0]
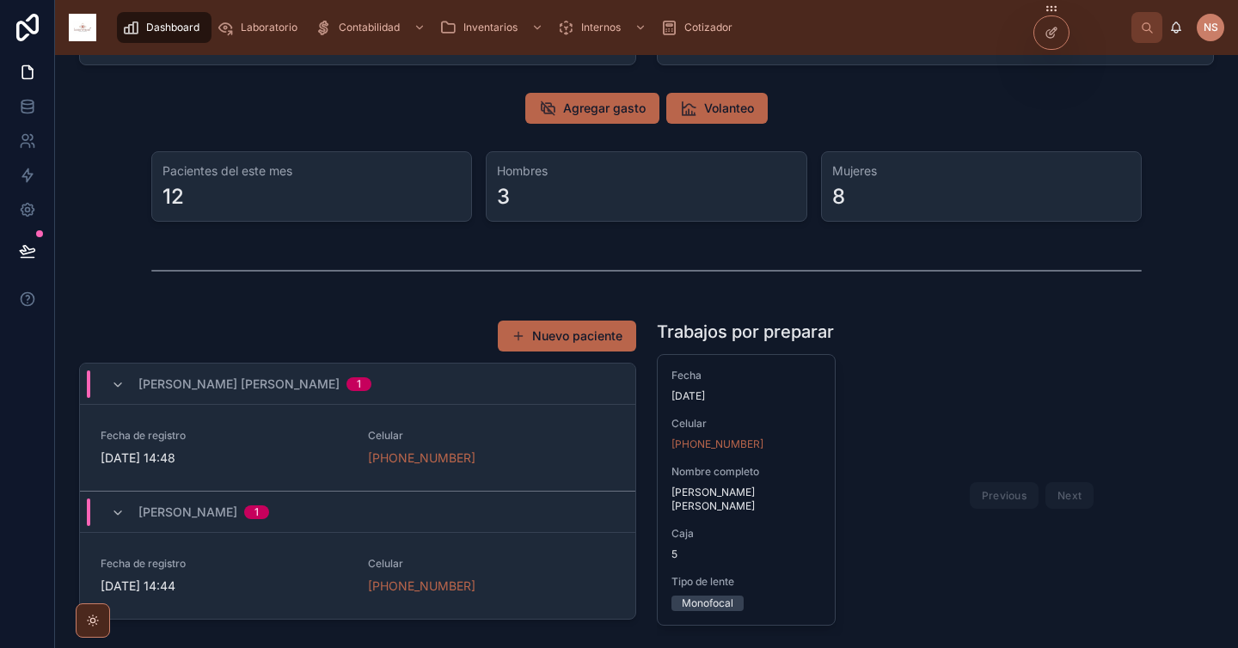
click at [479, 431] on div "Fecha de registro 7/10/2025 14:48 Celular +52 55 1287 6874" at bounding box center [358, 448] width 514 height 38
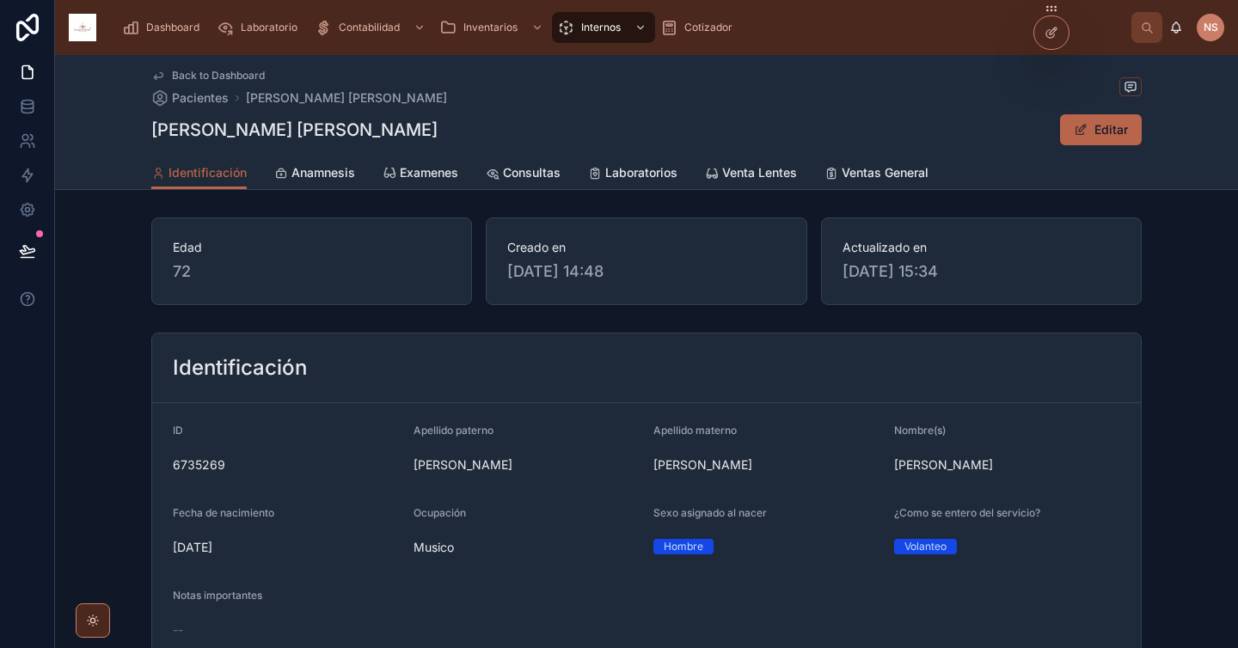
click at [533, 174] on span "Consultas" at bounding box center [532, 172] width 58 height 17
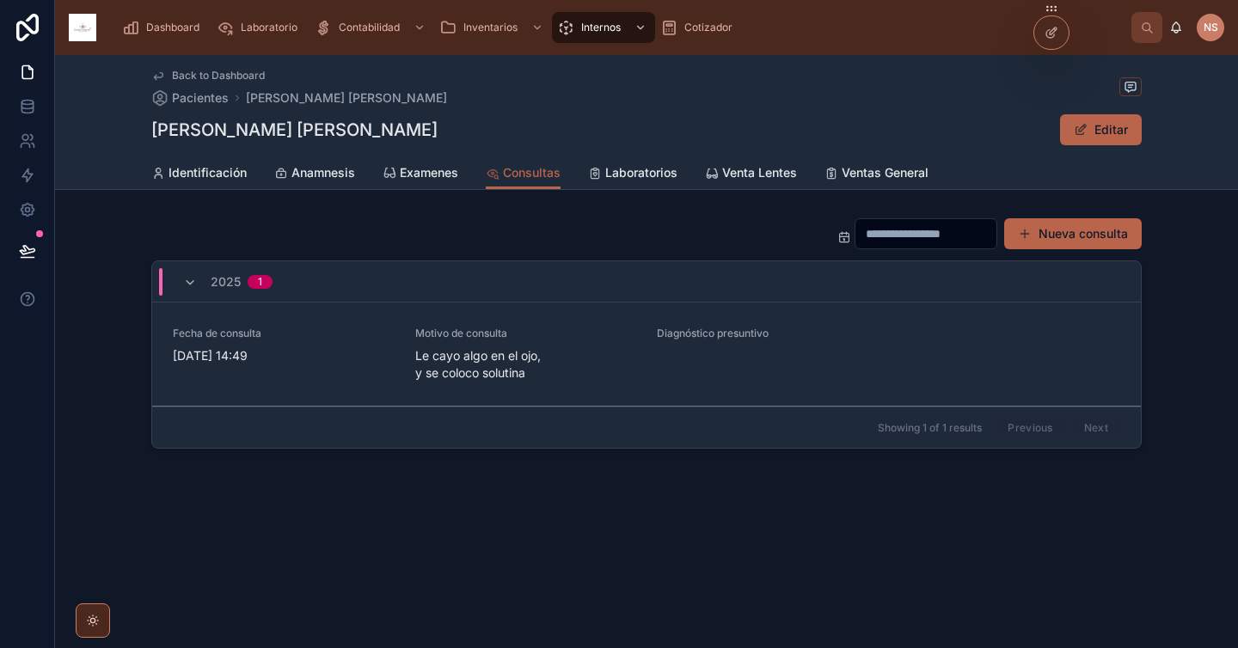
click at [866, 170] on span "Ventas General" at bounding box center [884, 172] width 87 height 17
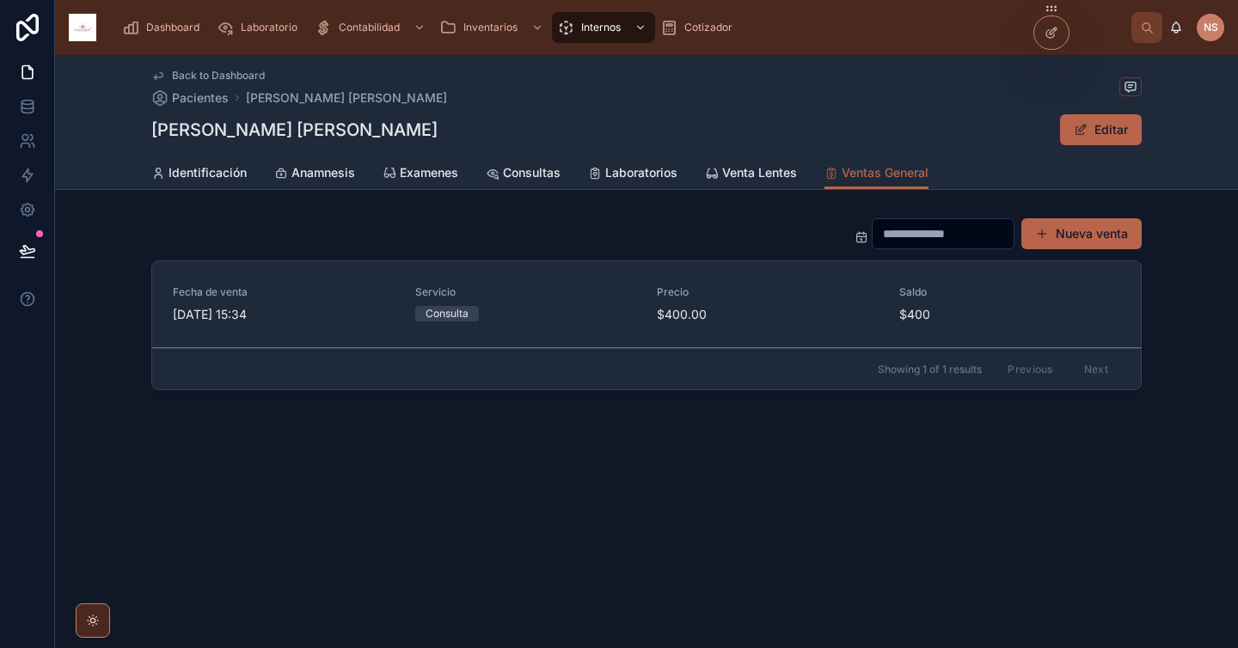
click at [607, 314] on div "Consulta" at bounding box center [526, 313] width 222 height 15
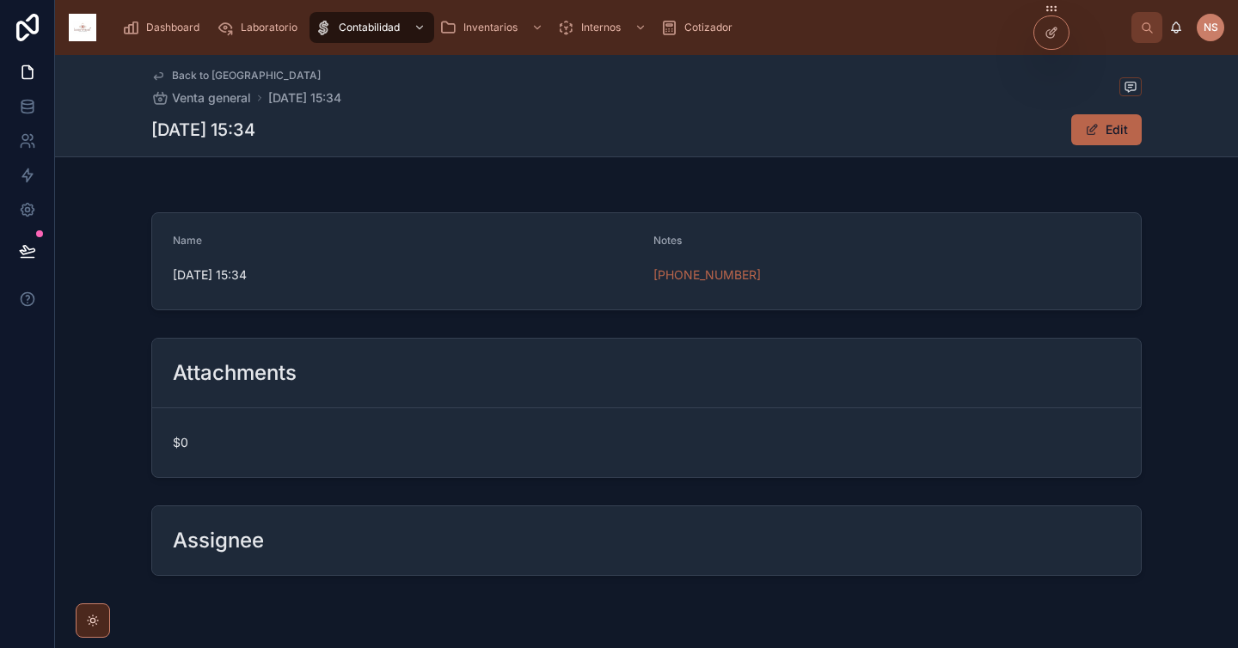
click at [194, 70] on span "Back to Pacientes" at bounding box center [246, 76] width 149 height 14
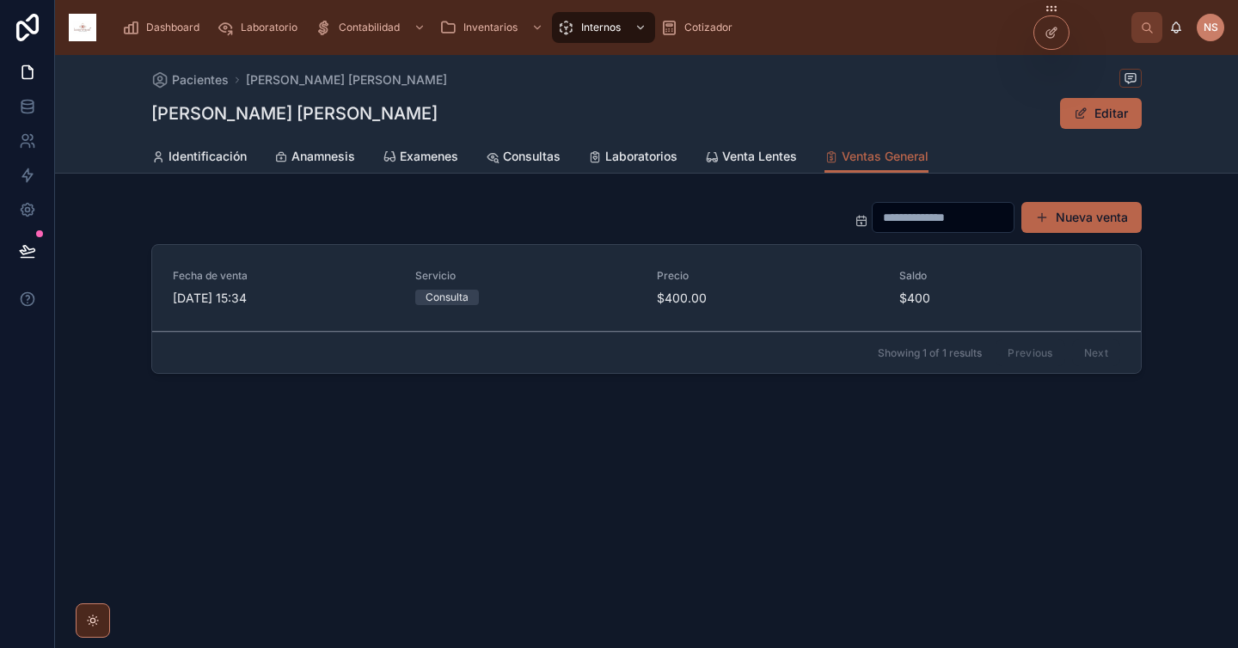
click at [553, 164] on span "Consultas" at bounding box center [532, 156] width 58 height 17
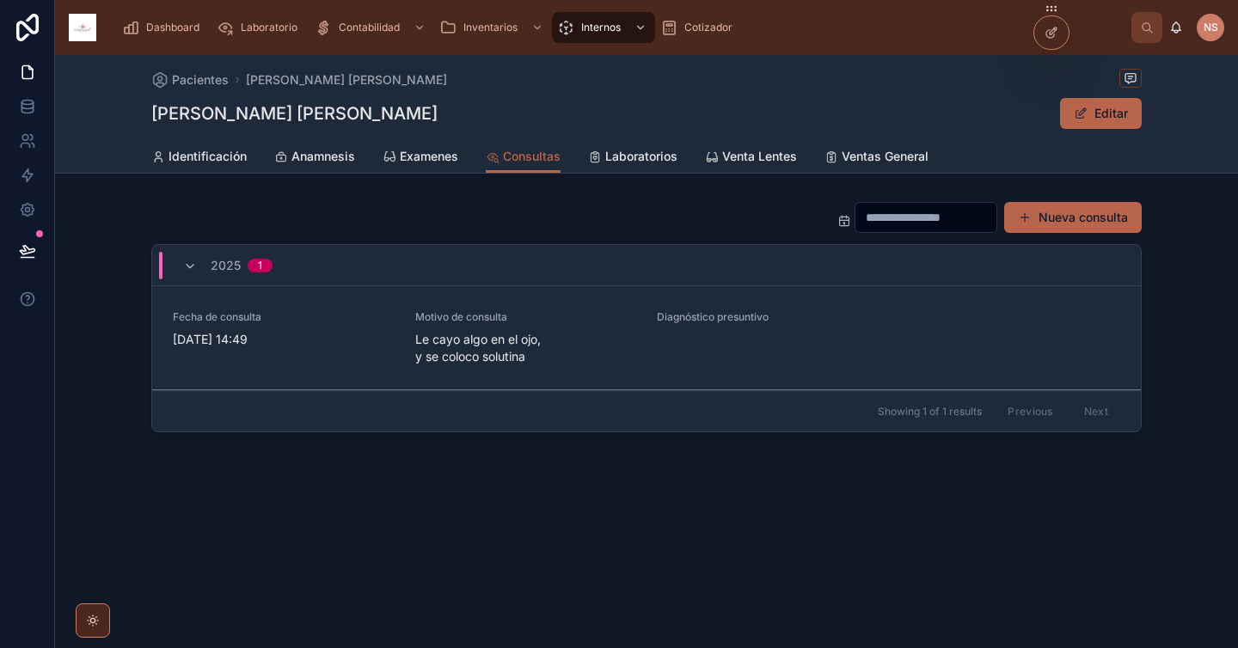
click at [827, 327] on div "Diagnóstico presuntivo" at bounding box center [768, 320] width 222 height 21
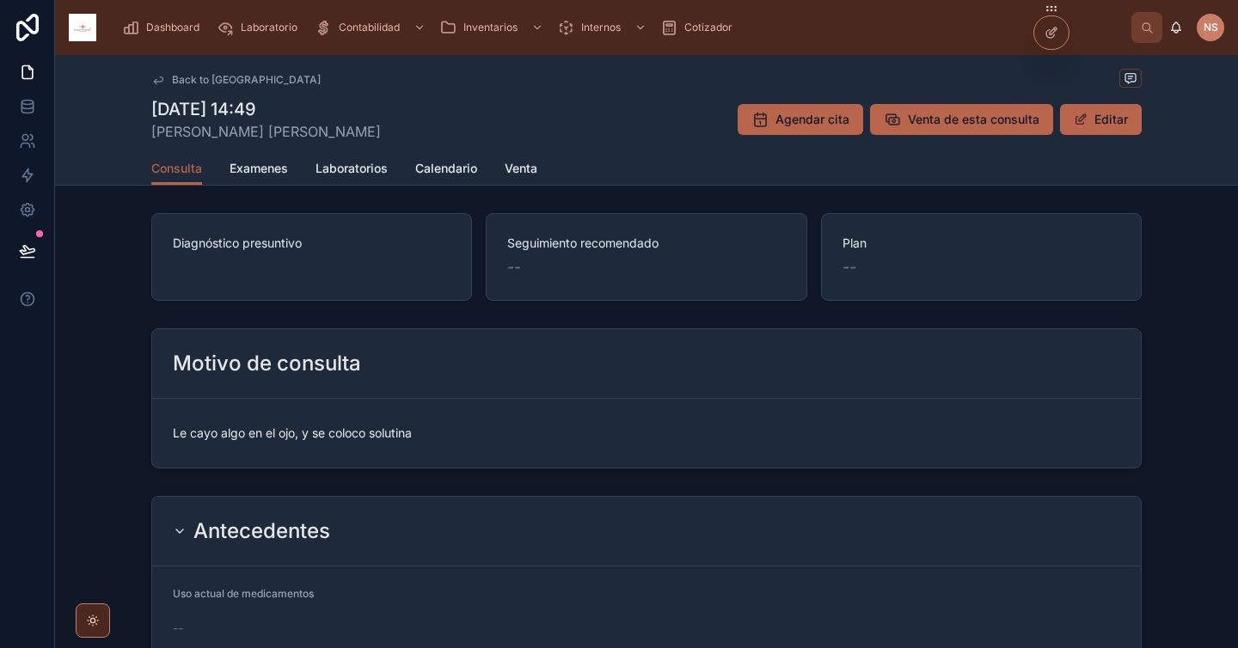
click at [539, 155] on div "Consulta Examenes Laboratorios Calendario Venta" at bounding box center [646, 168] width 990 height 33
click at [523, 171] on span "Venta" at bounding box center [521, 168] width 33 height 17
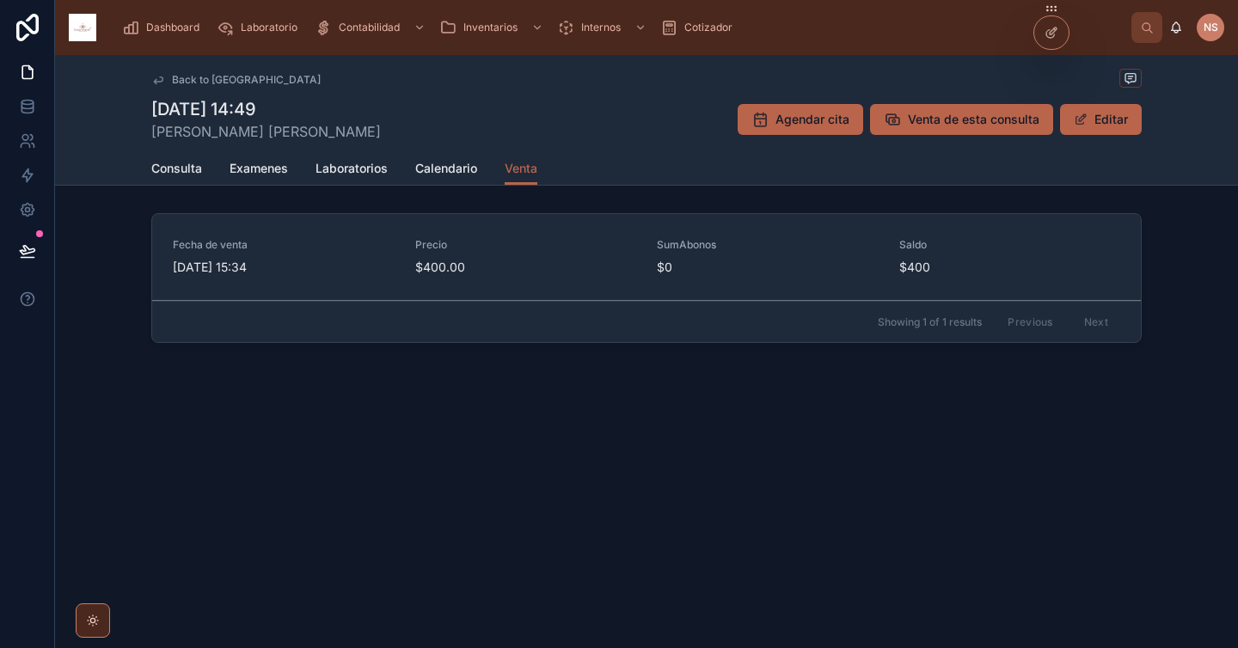
click at [0, 0] on span "Pago" at bounding box center [0, 0] width 0 height 0
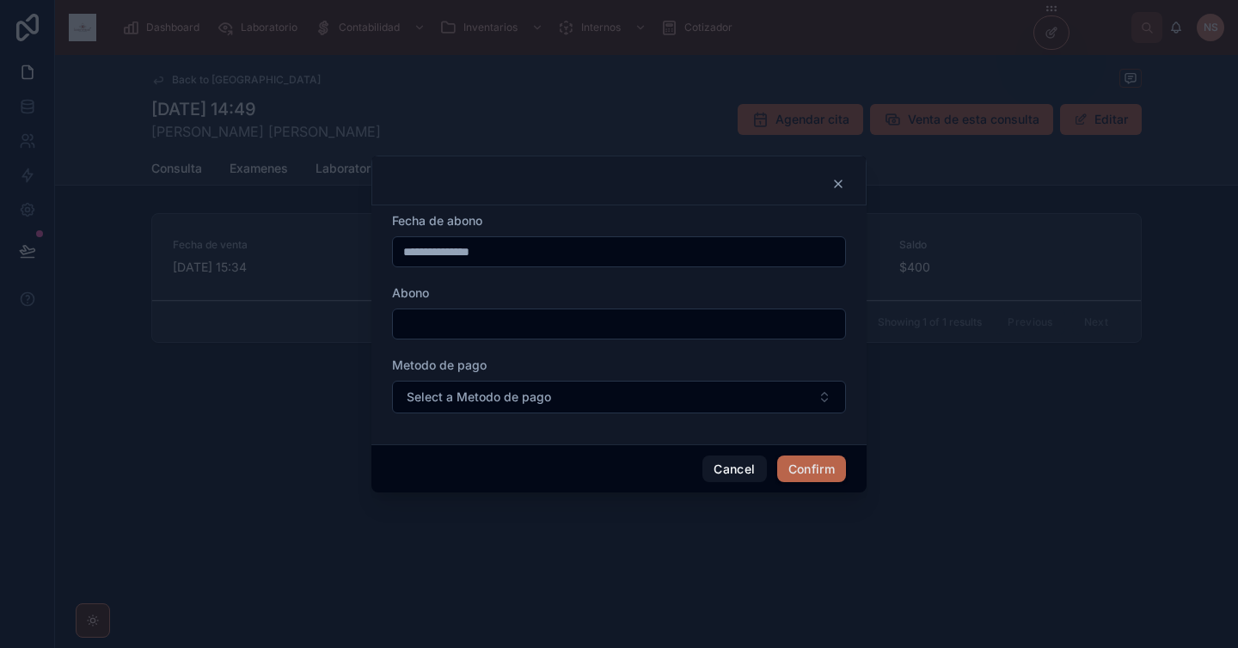
click at [463, 326] on input "text" at bounding box center [619, 324] width 452 height 24
type input "****"
click at [449, 381] on button "Select a Metodo de pago" at bounding box center [619, 397] width 454 height 33
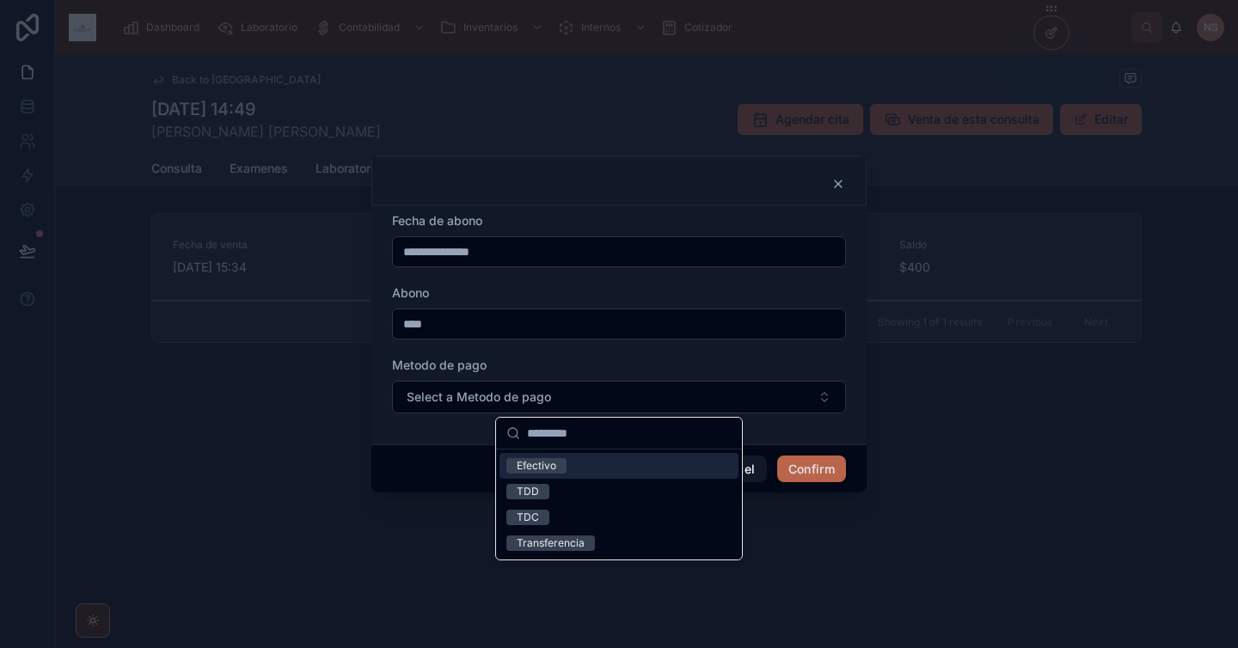
click at [592, 473] on div "Efectivo" at bounding box center [618, 466] width 239 height 26
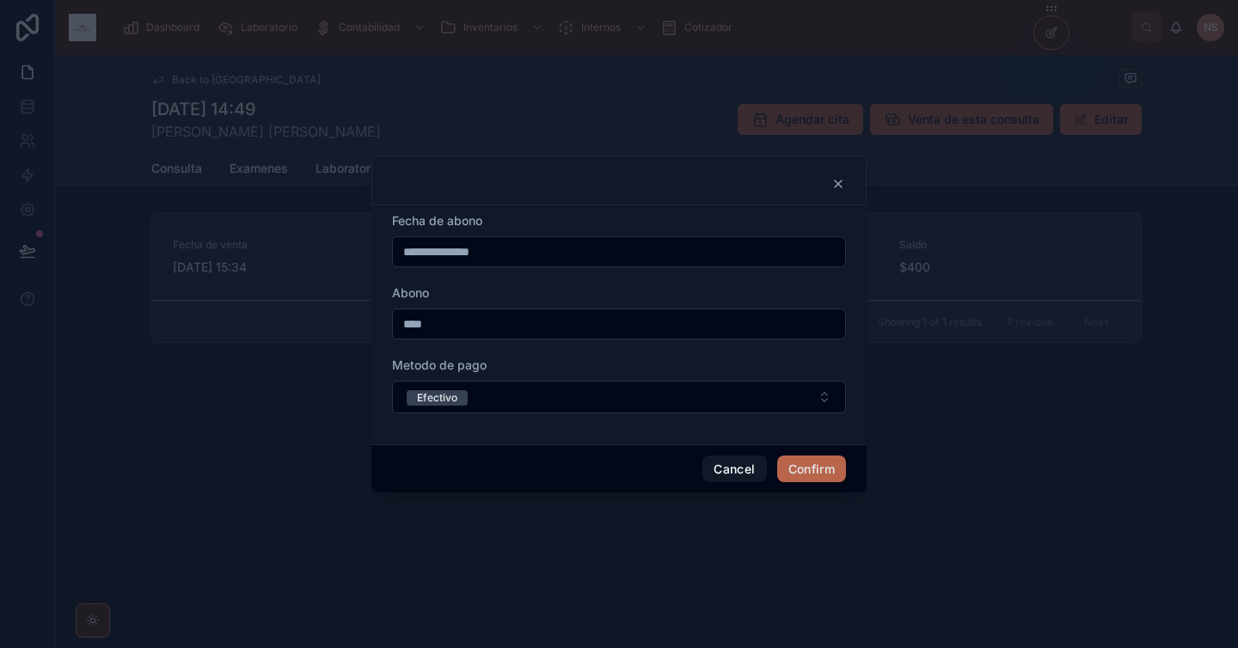
click at [798, 477] on button "Confirm" at bounding box center [811, 470] width 69 height 28
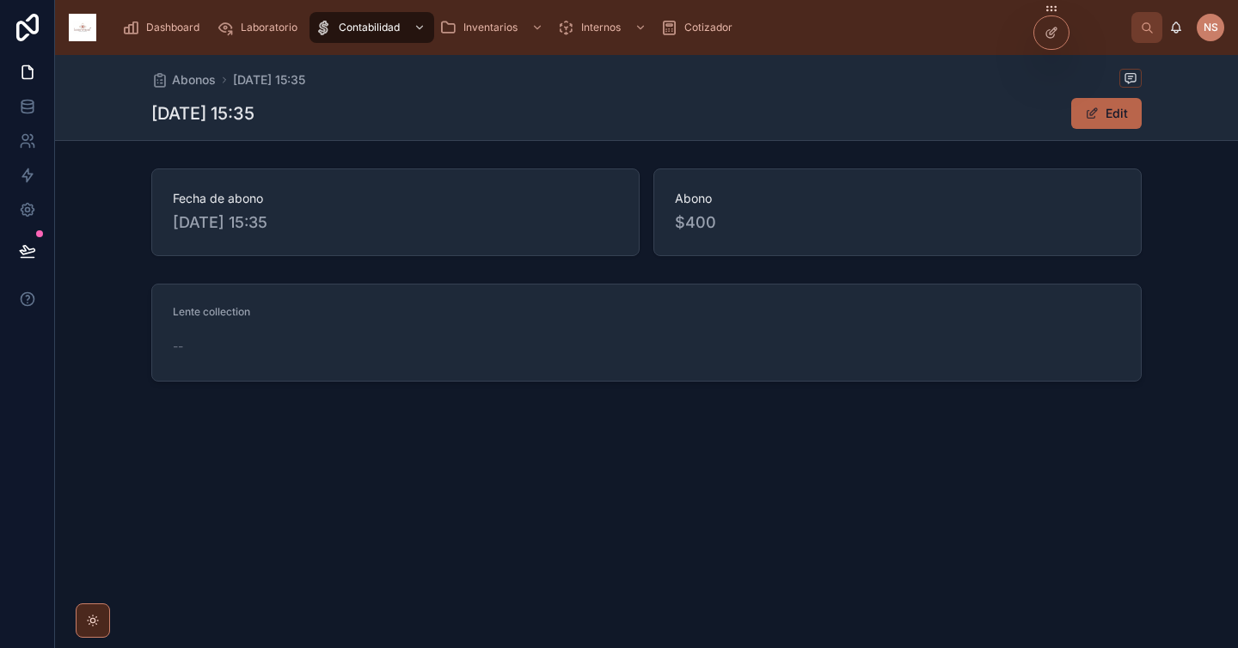
click at [170, 24] on span "Dashboard" at bounding box center [172, 28] width 53 height 14
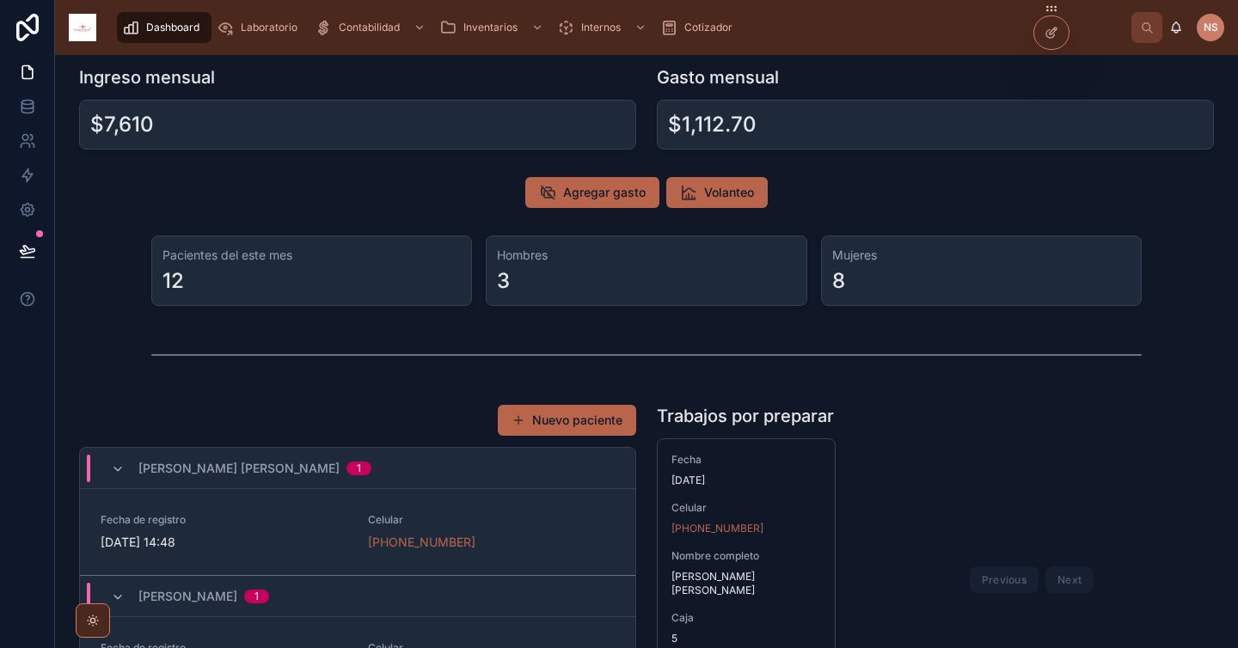
scroll to position [12, 0]
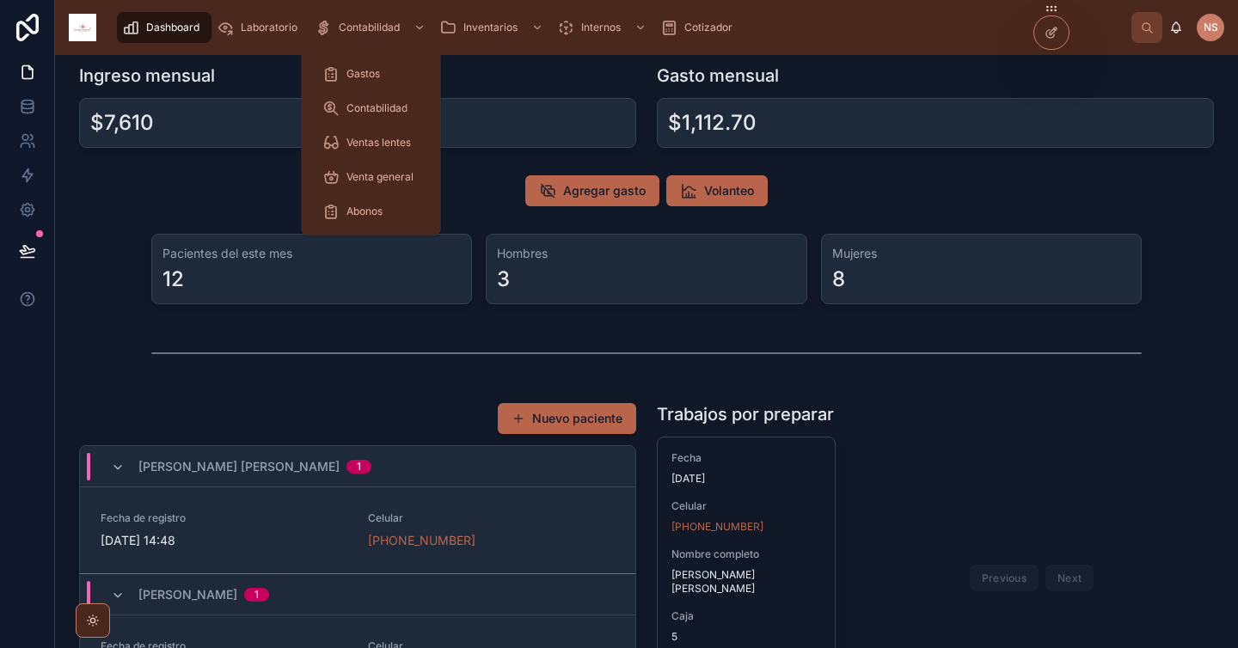
click at [258, 24] on span "Laboratorio" at bounding box center [269, 28] width 57 height 14
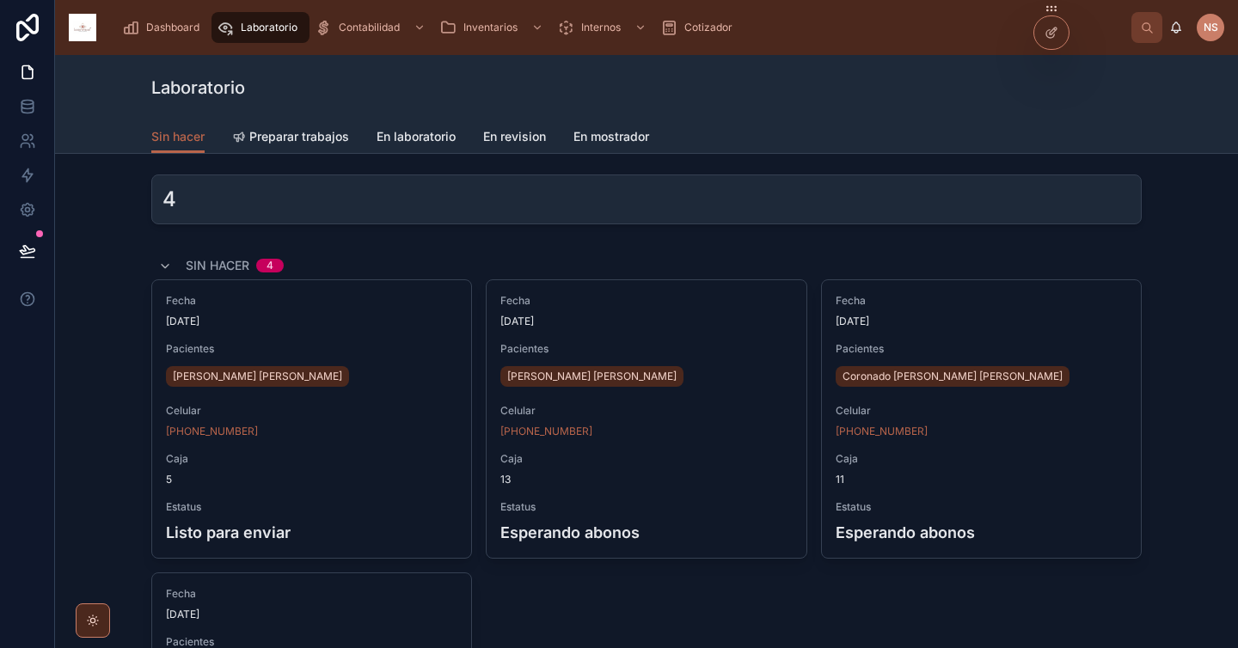
click at [584, 134] on span "En mostrador" at bounding box center [611, 136] width 76 height 17
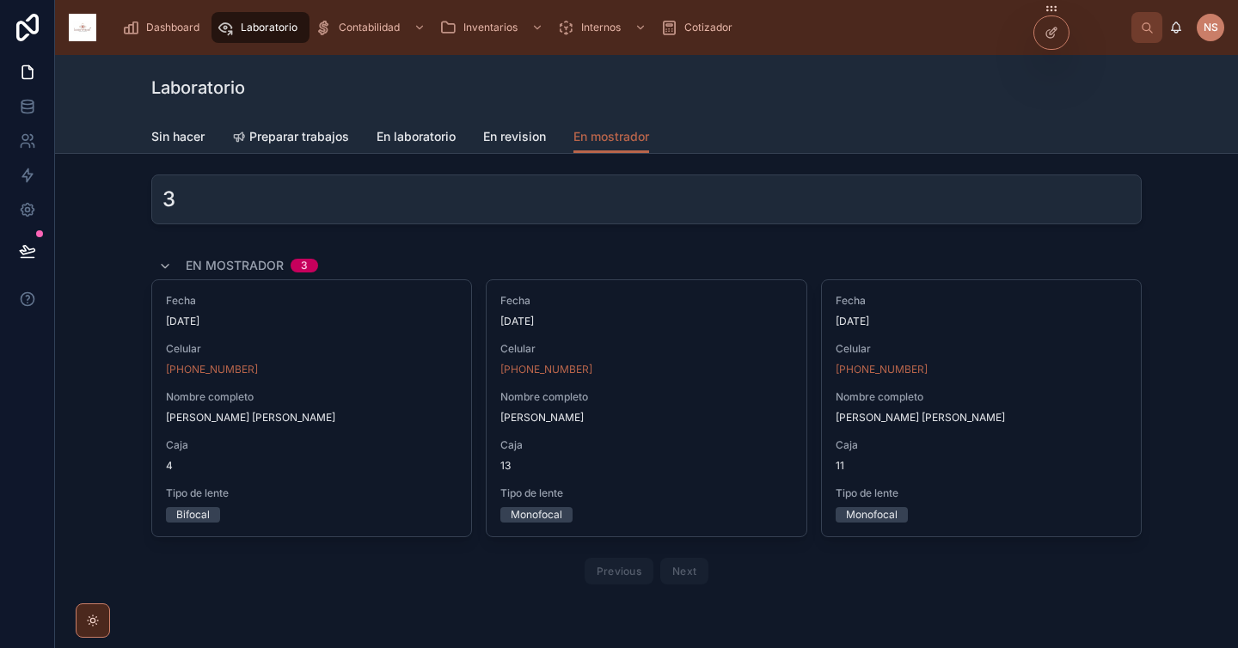
click at [711, 458] on div "Caja 13" at bounding box center [645, 455] width 291 height 34
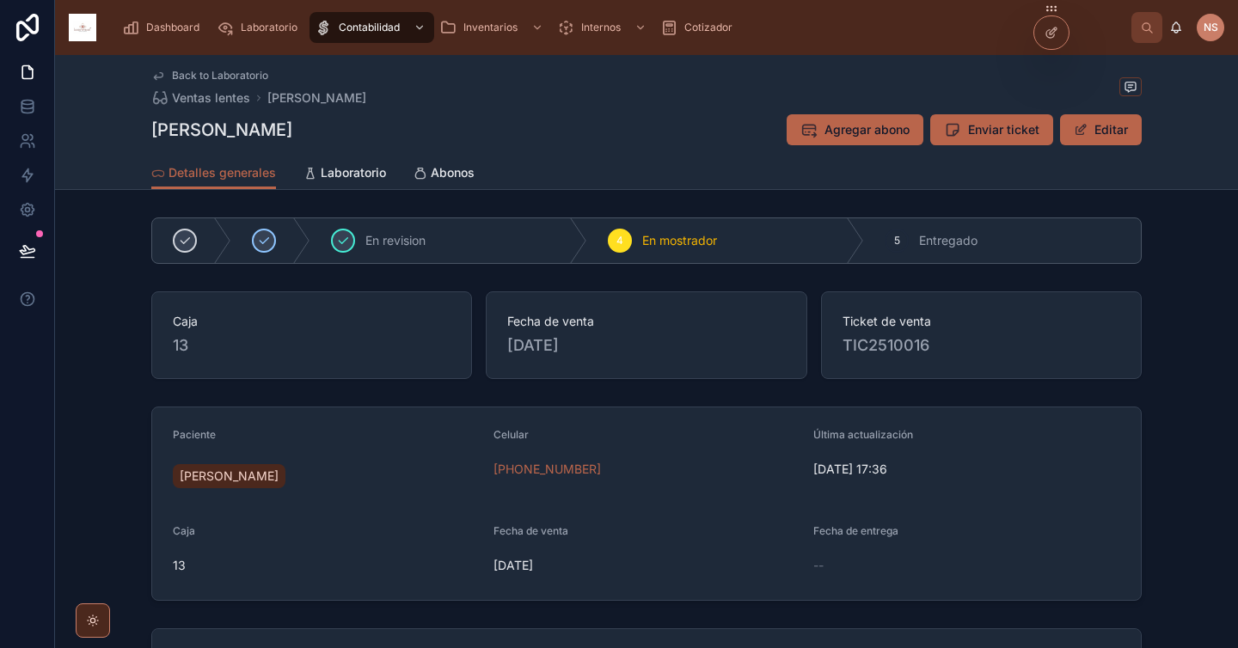
click at [455, 177] on span "Abonos" at bounding box center [453, 172] width 44 height 17
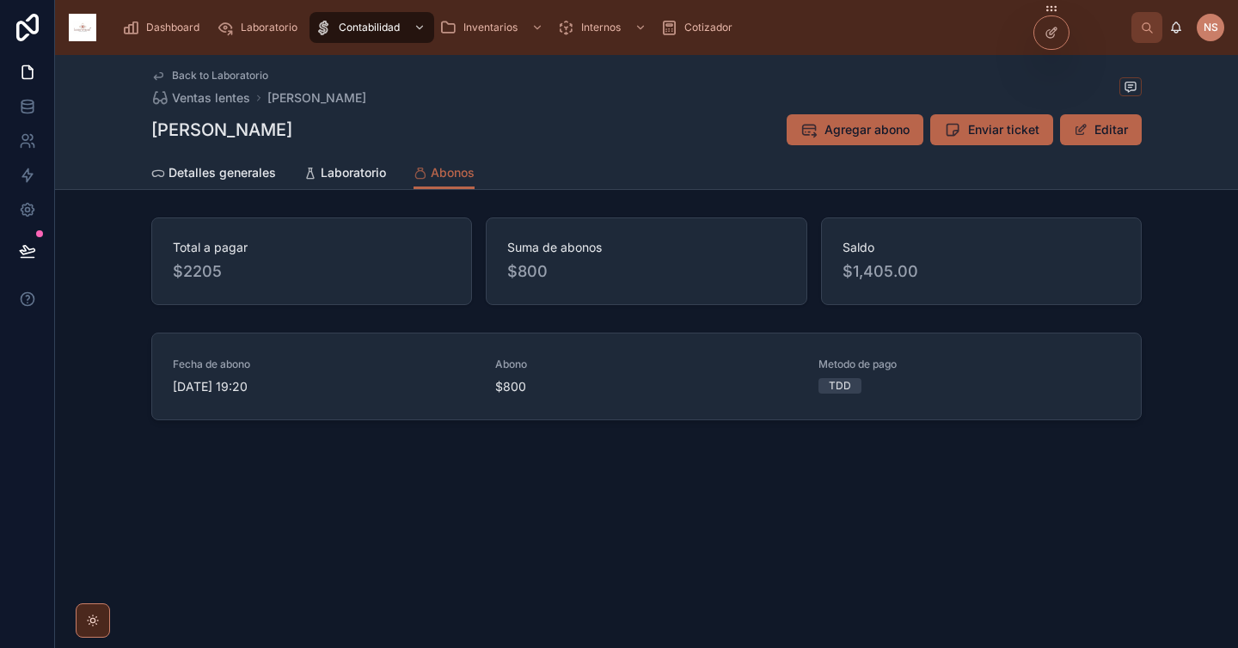
click at [913, 139] on button "Agregar abono" at bounding box center [854, 129] width 137 height 31
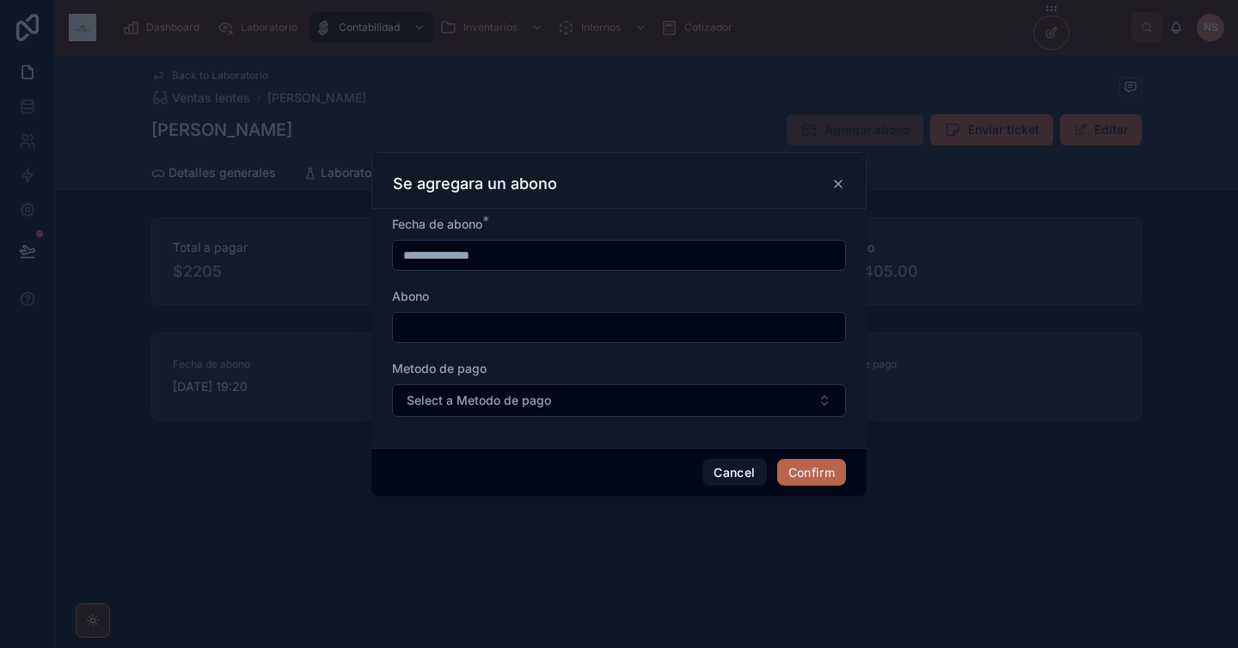
click at [402, 254] on input "**********" at bounding box center [619, 255] width 452 height 24
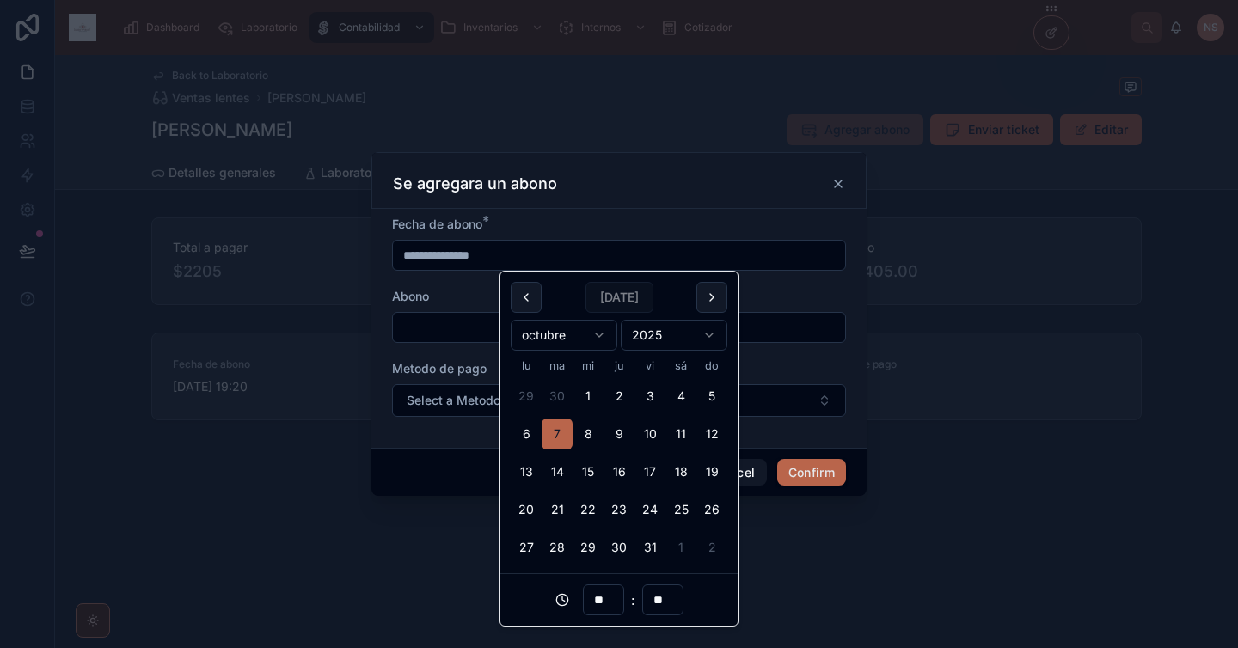
click at [688, 398] on button "4" at bounding box center [680, 396] width 31 height 31
type input "**********"
click at [440, 291] on div "Abono" at bounding box center [619, 296] width 454 height 17
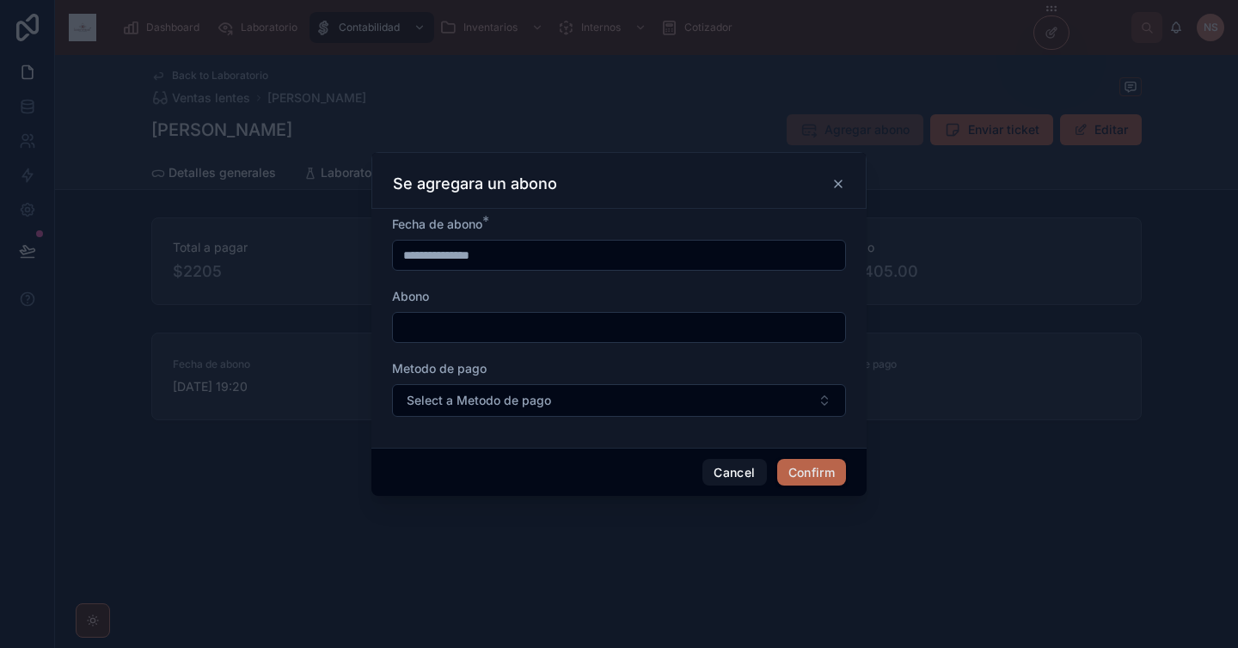
click at [447, 329] on input "text" at bounding box center [619, 327] width 452 height 24
type input "******"
click at [509, 396] on span "Select a Metodo de pago" at bounding box center [479, 400] width 144 height 17
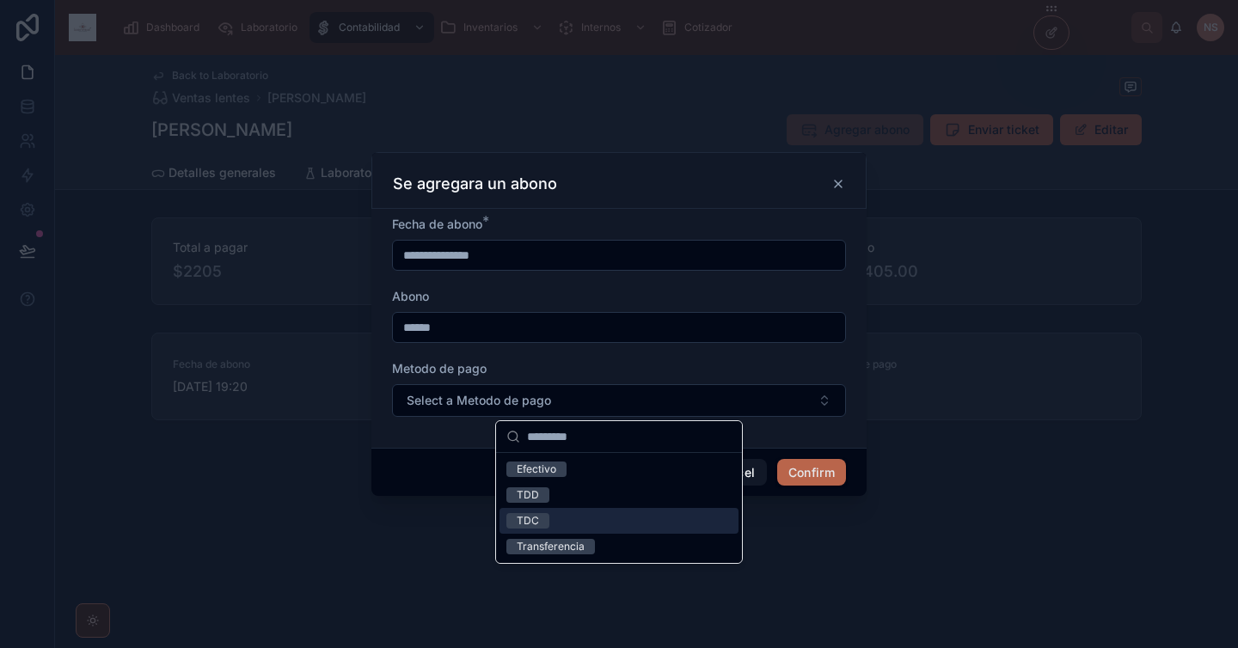
click at [570, 512] on div "TDC" at bounding box center [618, 521] width 239 height 26
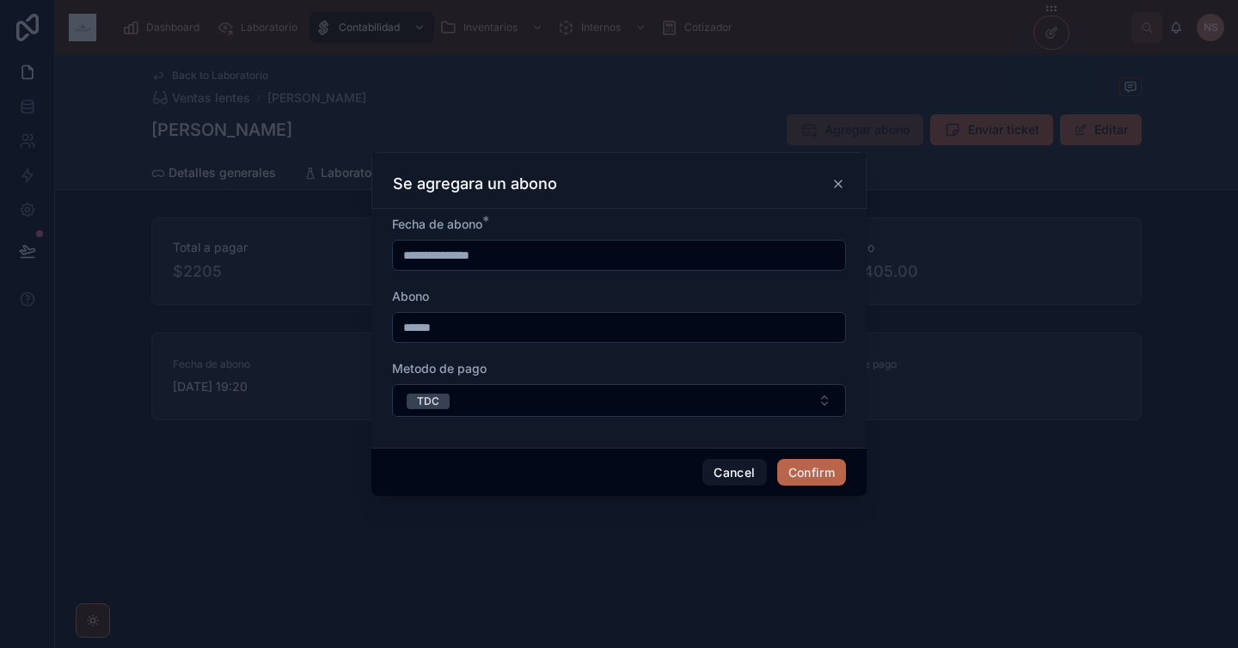
click at [621, 437] on div "**********" at bounding box center [618, 328] width 495 height 239
click at [822, 469] on button "Confirm" at bounding box center [811, 473] width 69 height 28
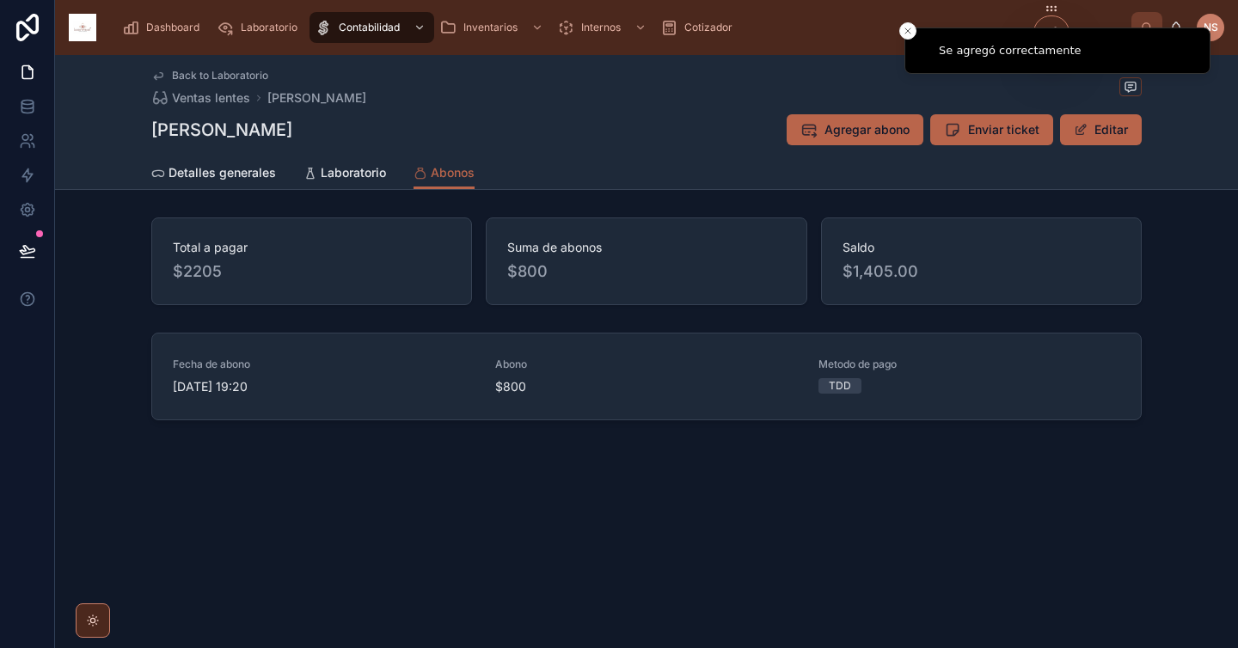
click at [757, 528] on div "Back to Laboratorio Ventas lentes Velasquez Guzman Elemir Velasquez Guzman Elem…" at bounding box center [646, 299] width 1183 height 489
click at [912, 37] on button "Close toast" at bounding box center [907, 30] width 17 height 17
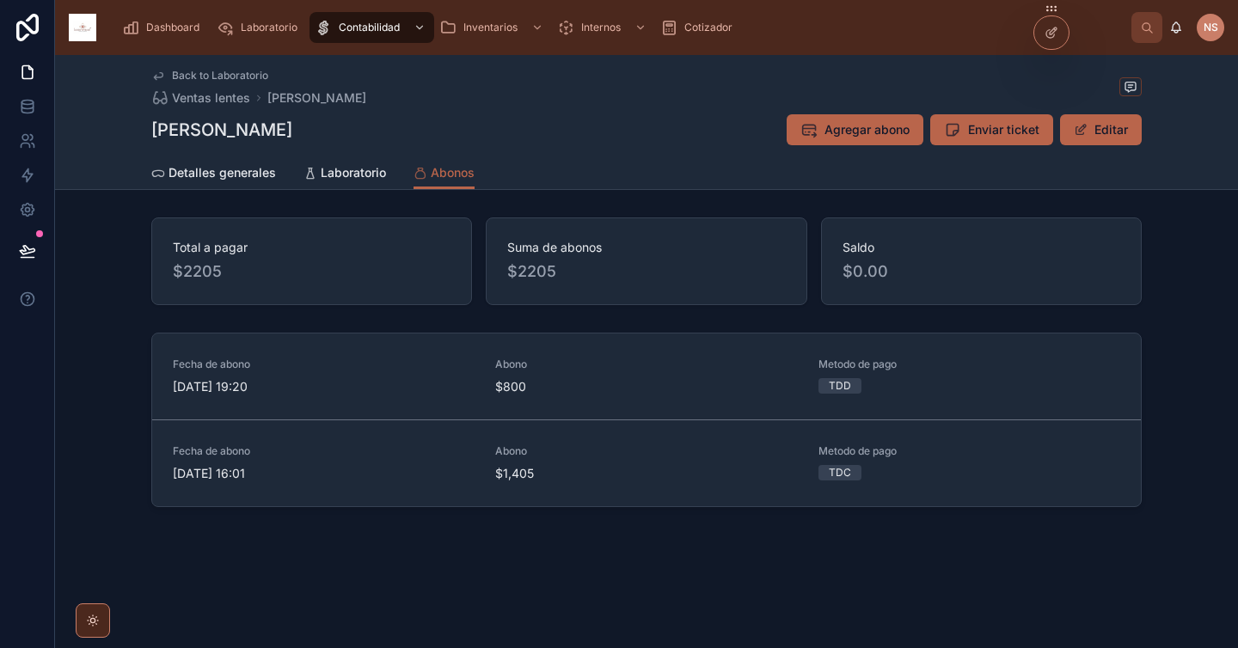
click at [668, 471] on span "$1,405" at bounding box center [646, 473] width 302 height 17
click at [725, 480] on span "$1,405" at bounding box center [646, 473] width 302 height 17
click at [552, 466] on span "$1,405" at bounding box center [646, 473] width 302 height 17
click at [237, 484] on div "Fecha de abono [DATE] 16:01 Abono $1,405 Metodo de pago TDC Enviar abono Elimin…" at bounding box center [646, 463] width 988 height 86
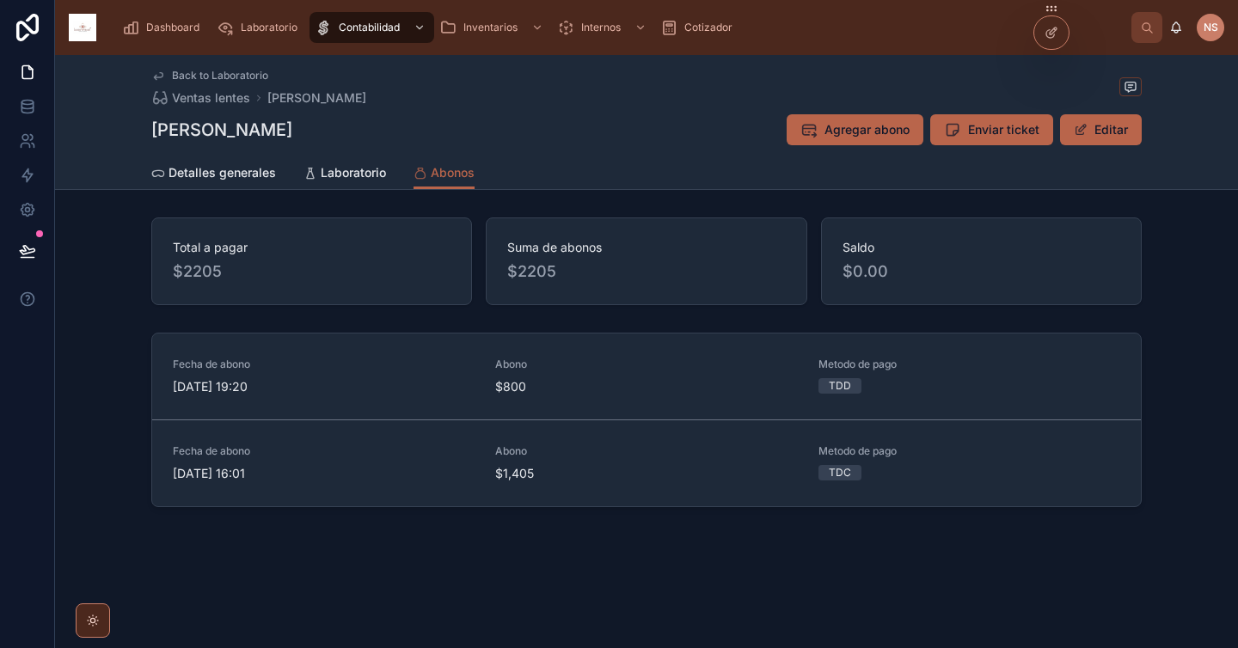
click at [548, 647] on div "Back to Laboratorio Ventas lentes [PERSON_NAME] [PERSON_NAME] [PERSON_NAME] abo…" at bounding box center [646, 351] width 1183 height 593
click at [370, 28] on span "Contabilidad" at bounding box center [369, 28] width 61 height 14
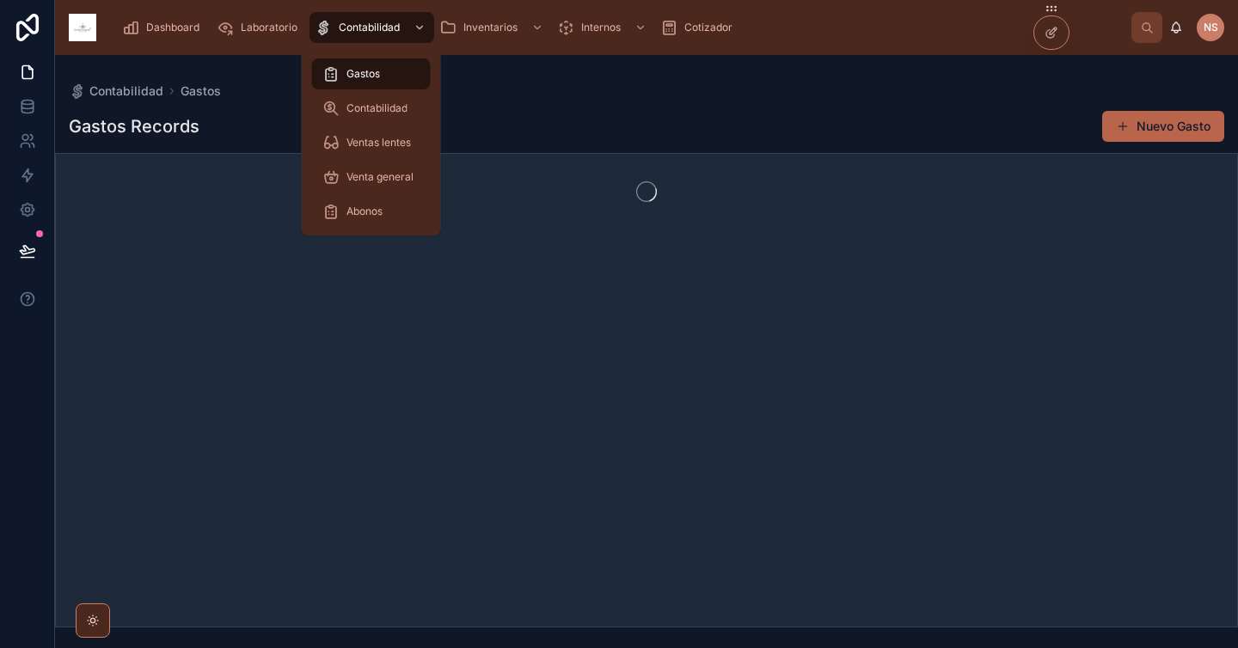
click at [404, 137] on span "Ventas lentes" at bounding box center [378, 143] width 64 height 14
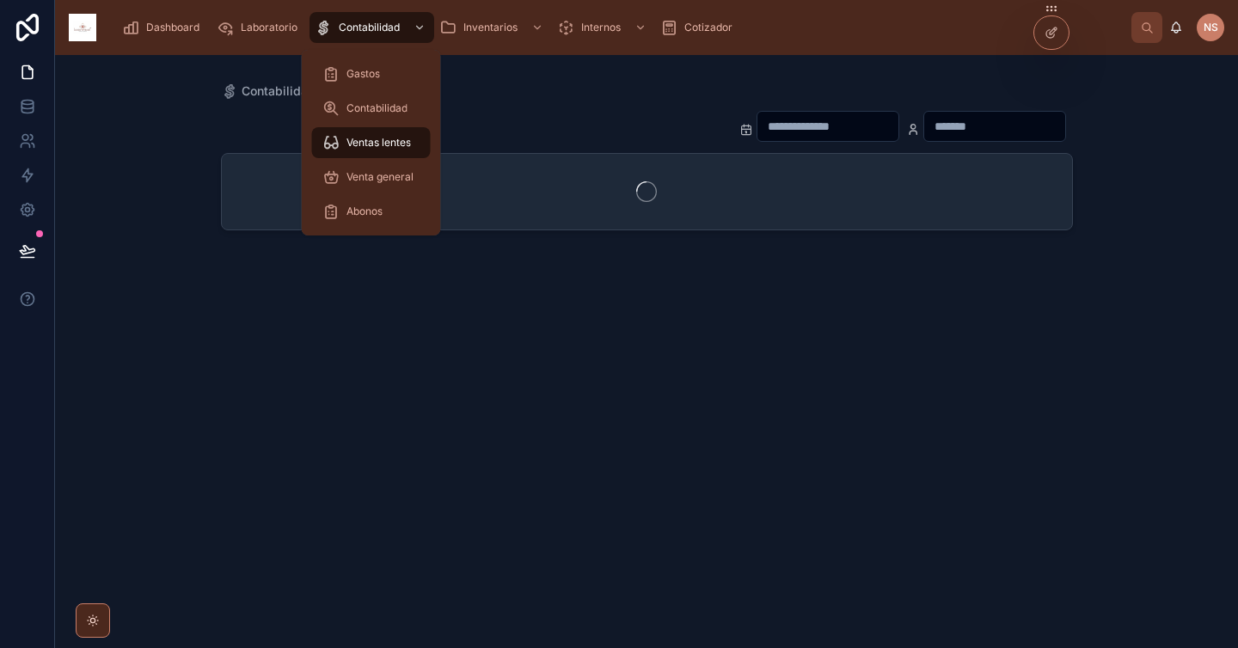
click at [376, 206] on span "Abonos" at bounding box center [364, 212] width 36 height 14
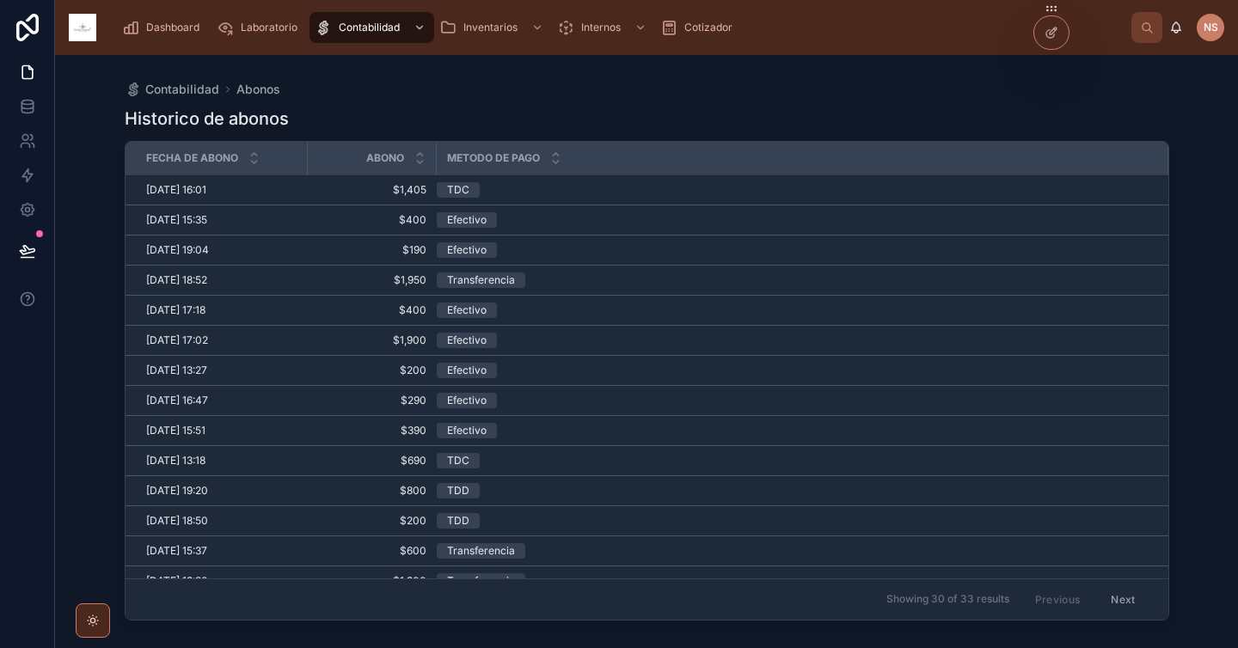
click at [547, 192] on div "TDC" at bounding box center [792, 189] width 711 height 15
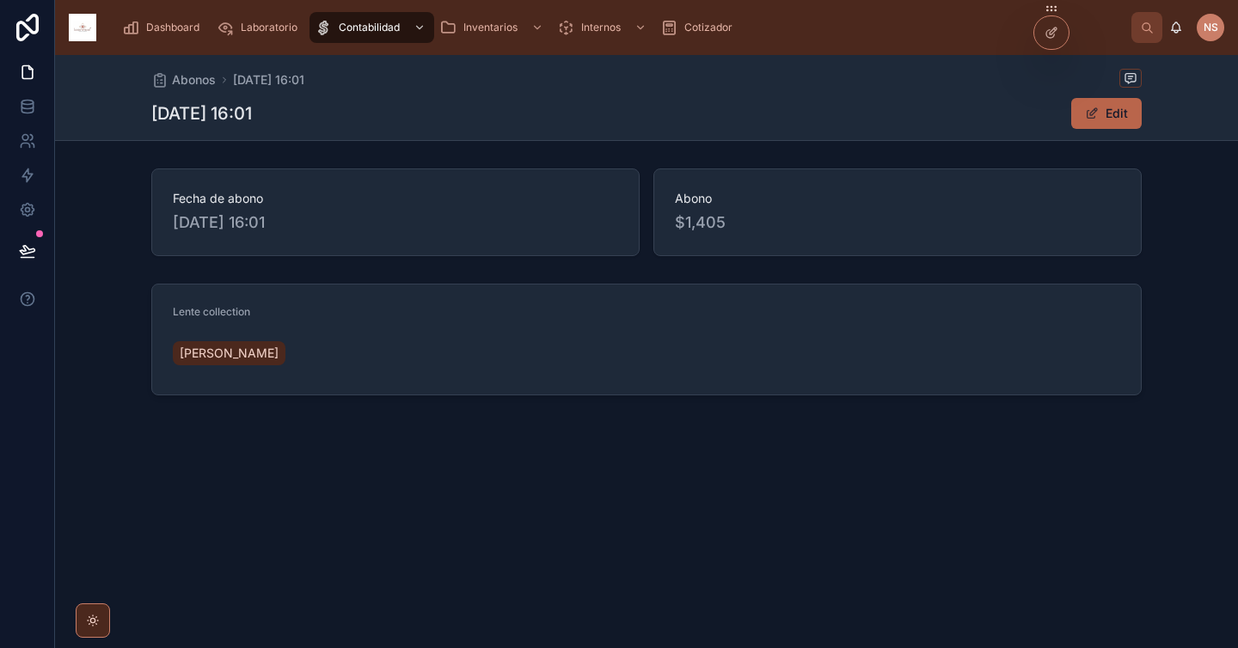
click at [1089, 115] on span at bounding box center [1092, 114] width 14 height 14
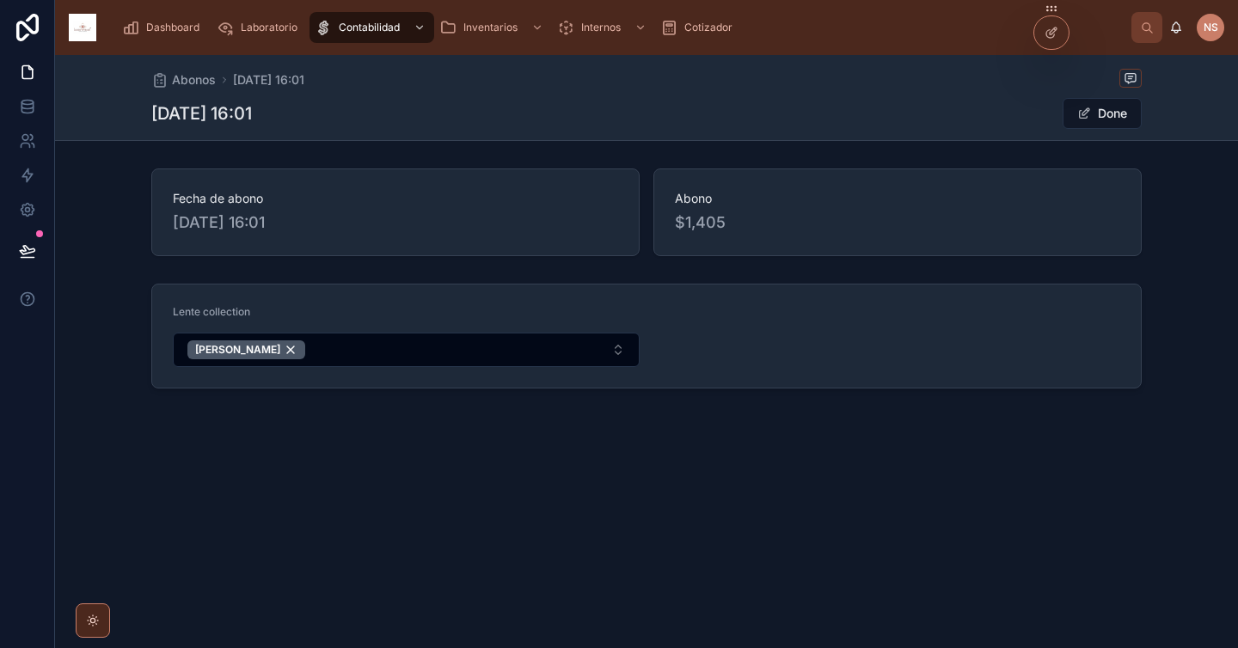
click at [1097, 107] on button "Done" at bounding box center [1101, 113] width 79 height 31
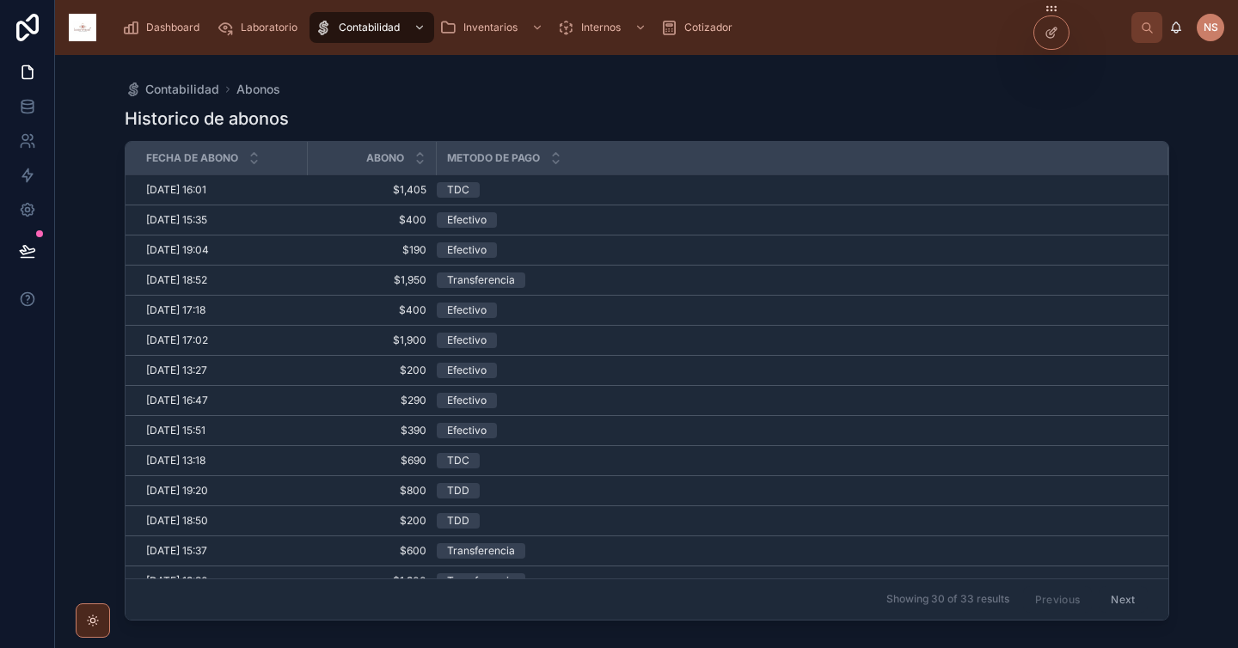
click at [459, 192] on div "TDC" at bounding box center [458, 189] width 22 height 15
click at [163, 29] on span "Dashboard" at bounding box center [172, 28] width 53 height 14
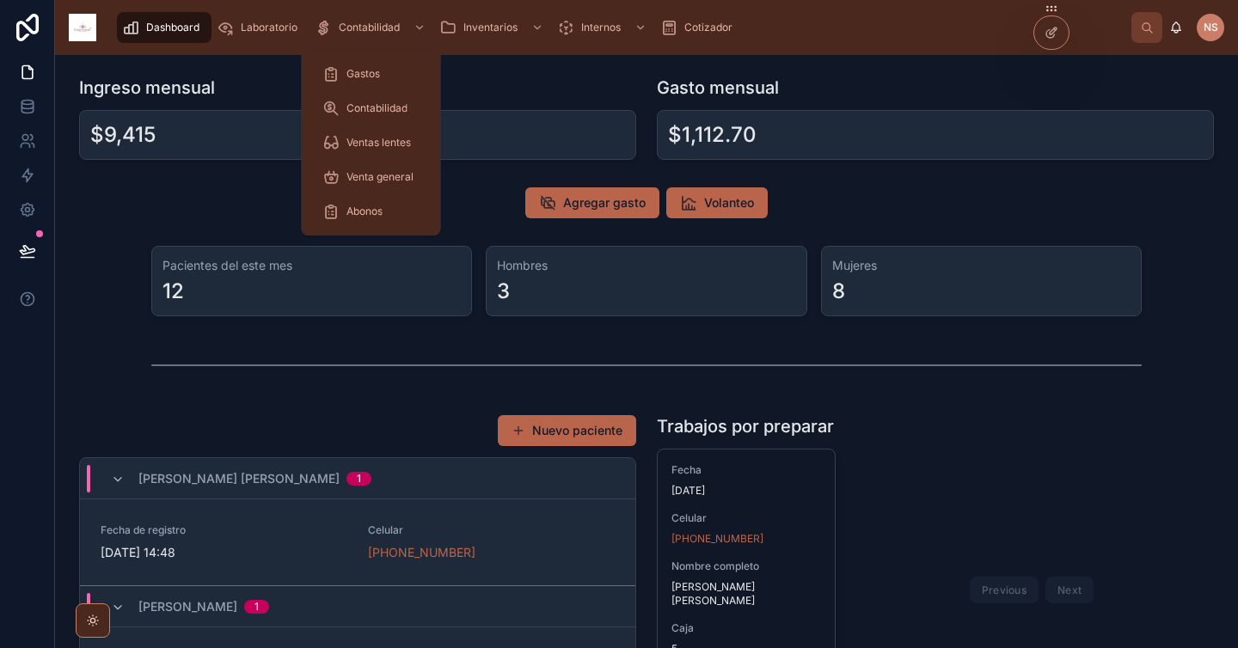
click at [279, 28] on span "Laboratorio" at bounding box center [269, 28] width 57 height 14
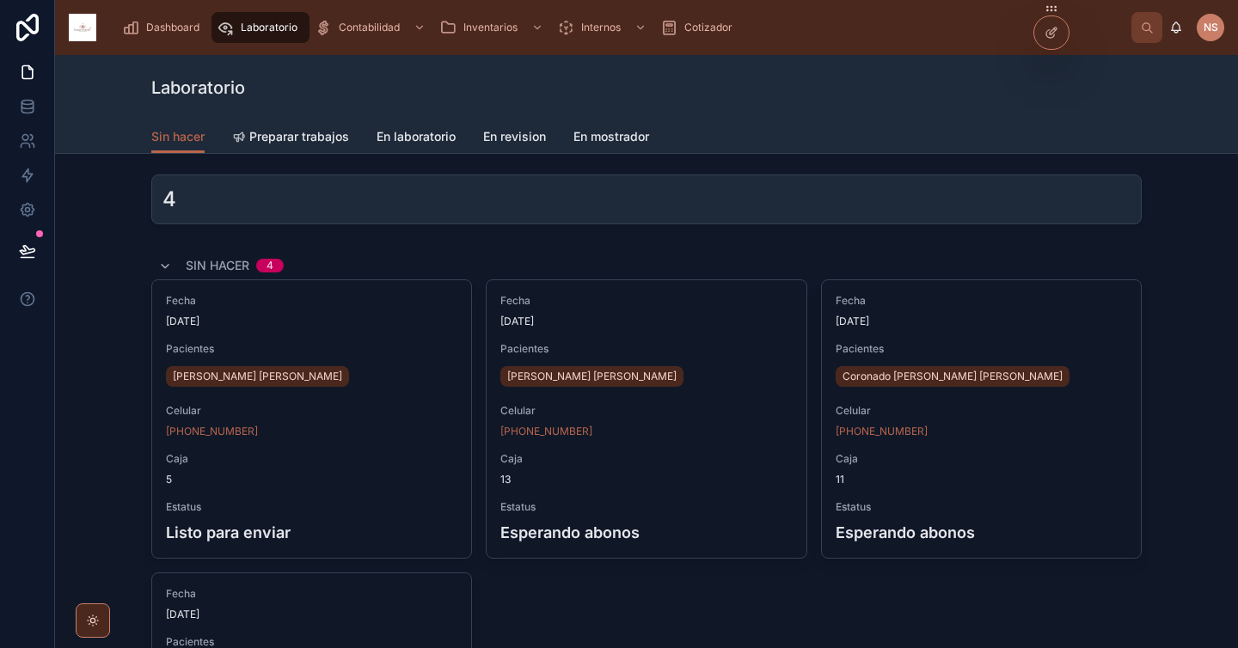
click at [517, 134] on span "En revision" at bounding box center [514, 136] width 63 height 17
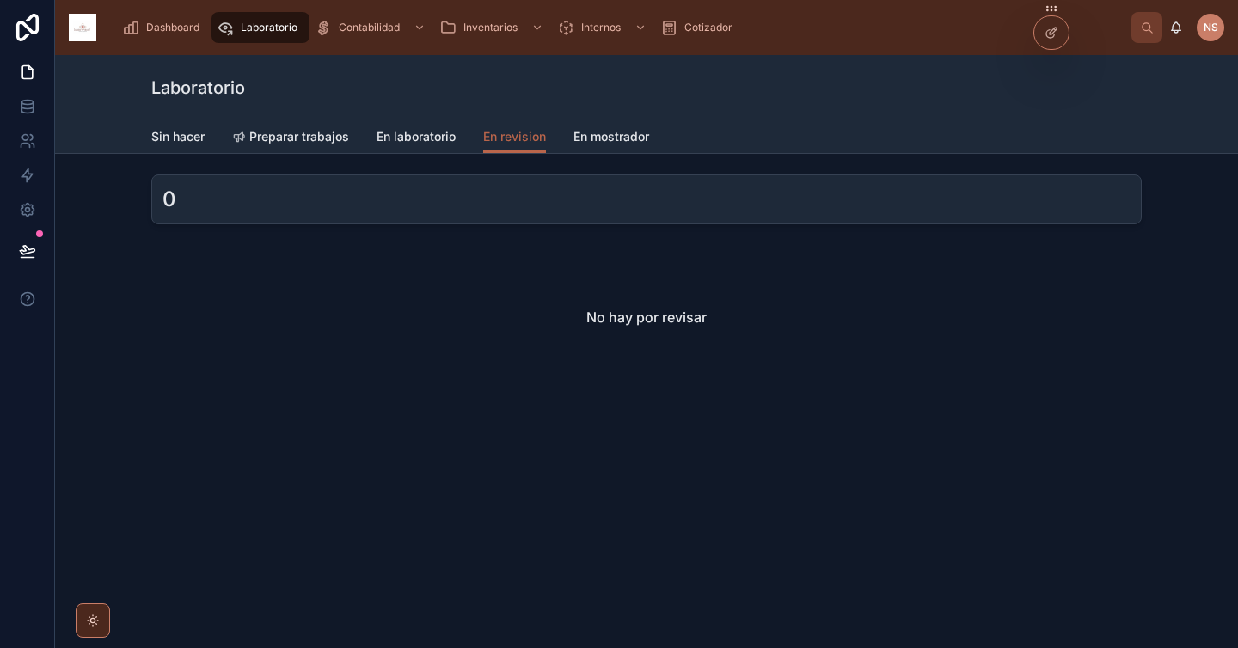
click at [624, 133] on span "En mostrador" at bounding box center [611, 136] width 76 height 17
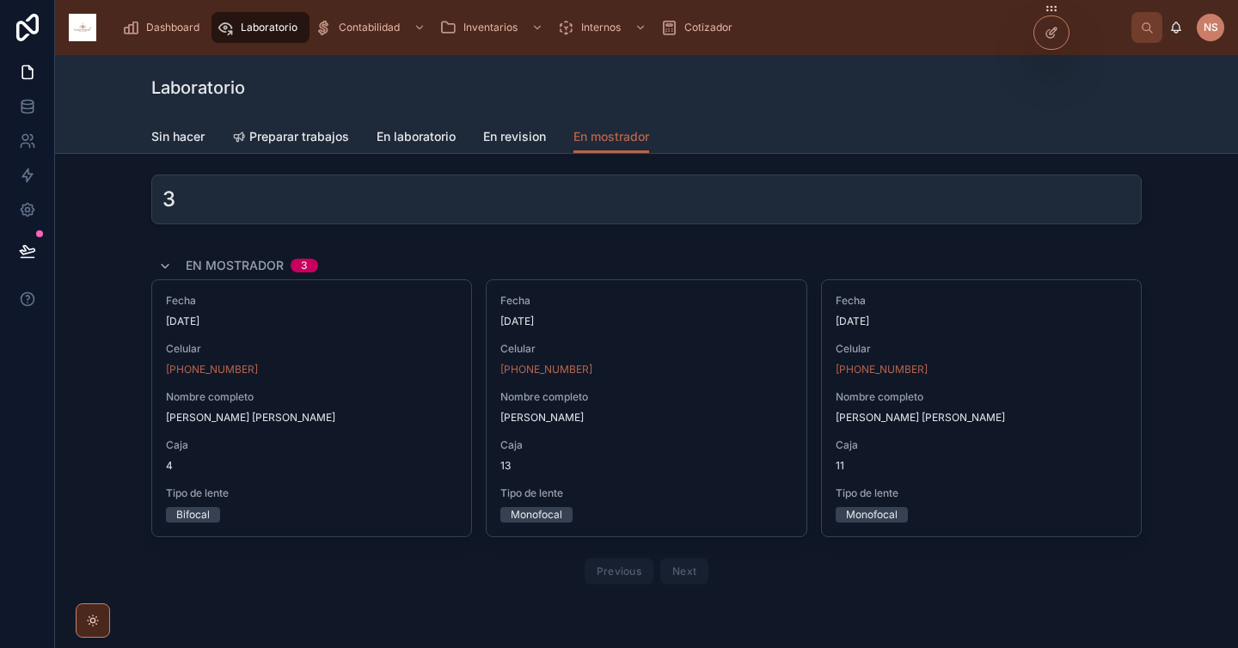
click at [749, 383] on div "Fecha [DATE] Celular [PHONE_NUMBER] Nombre completo [PERSON_NAME] Elemir Caja 1…" at bounding box center [645, 408] width 319 height 256
click at [690, 396] on span "Nombre completo" at bounding box center [645, 397] width 291 height 14
click at [0, 0] on span "Entregar" at bounding box center [0, 0] width 0 height 0
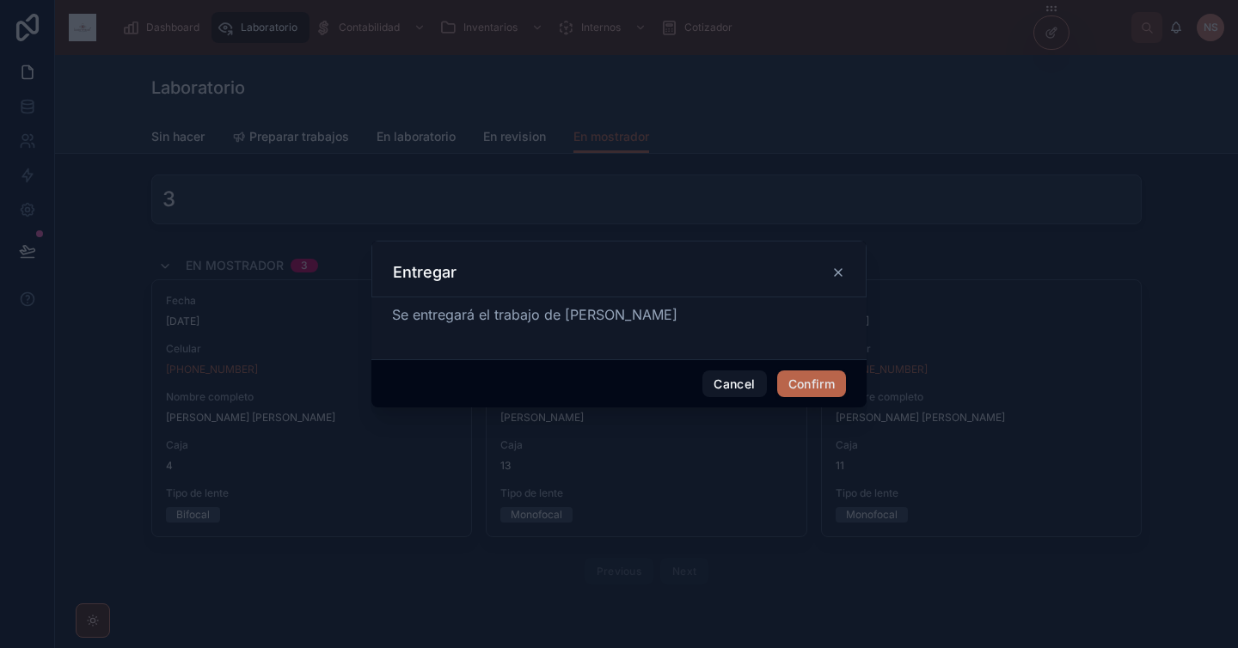
click at [789, 386] on button "Confirm" at bounding box center [811, 384] width 69 height 28
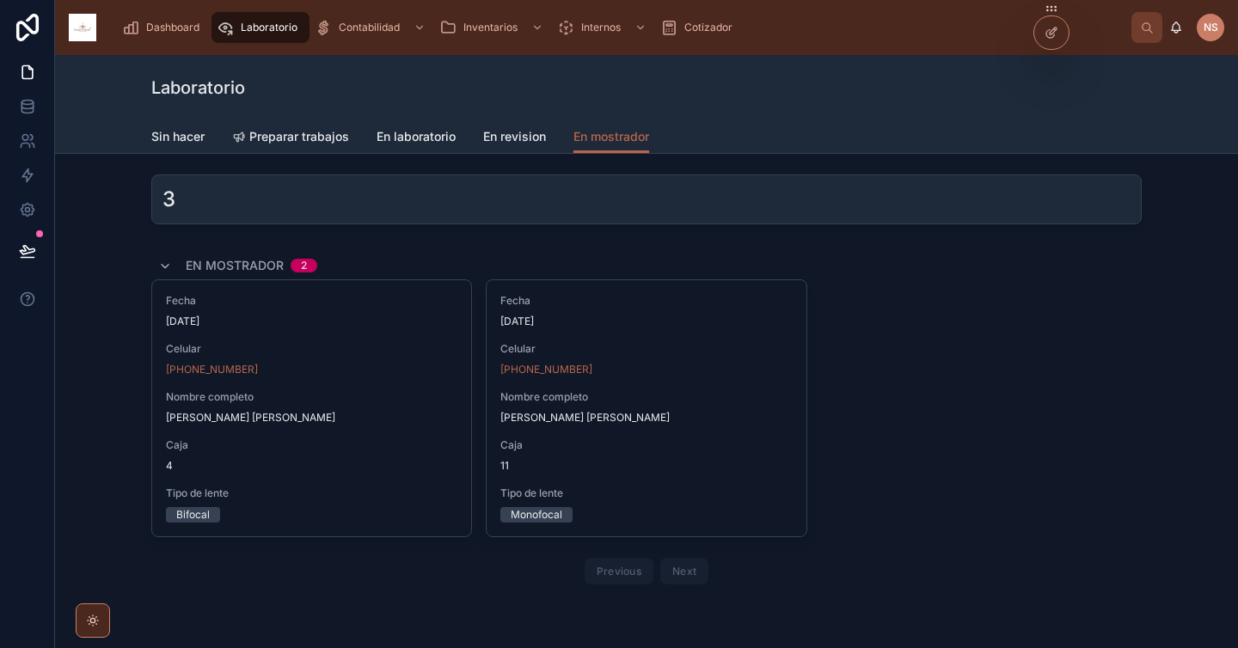
click at [659, 443] on span "Caja" at bounding box center [645, 445] width 291 height 14
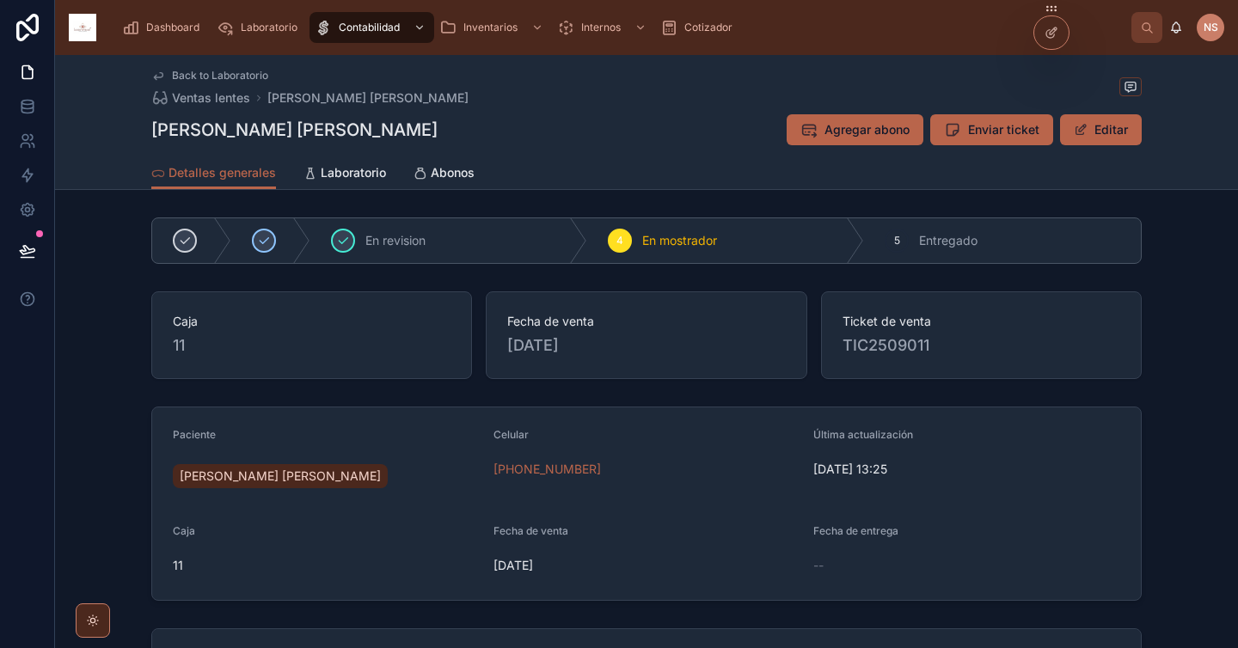
click at [435, 175] on span "Abonos" at bounding box center [453, 172] width 44 height 17
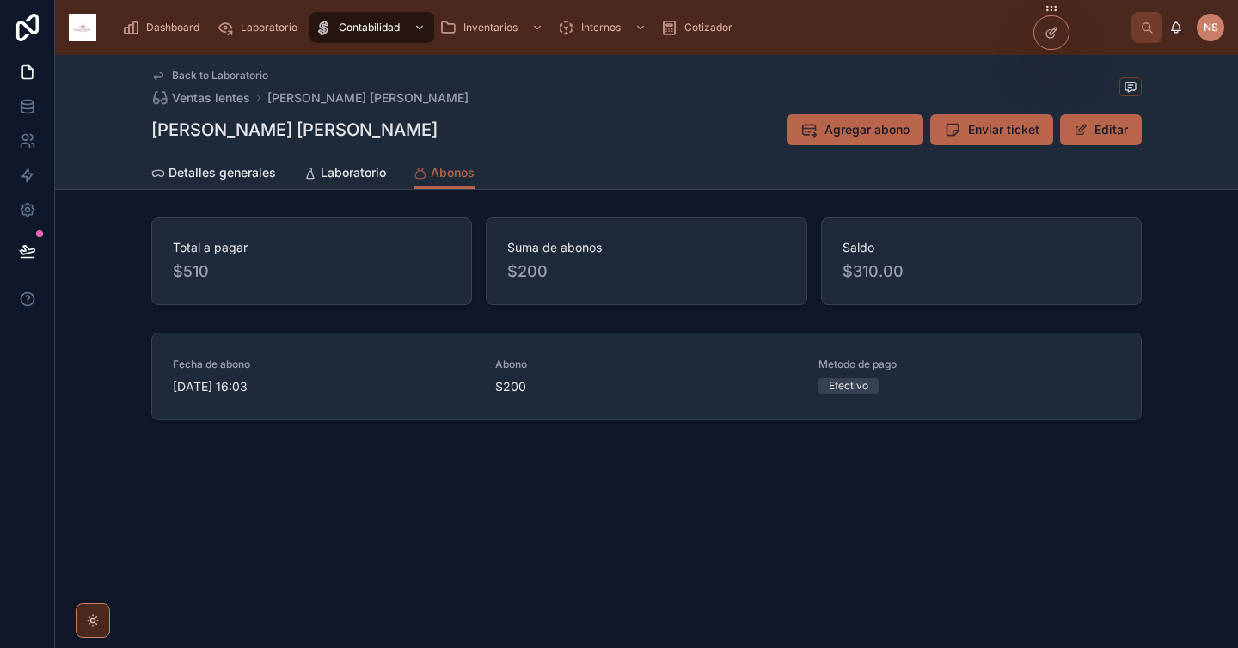
click at [853, 136] on span "Agregar abono" at bounding box center [866, 129] width 85 height 17
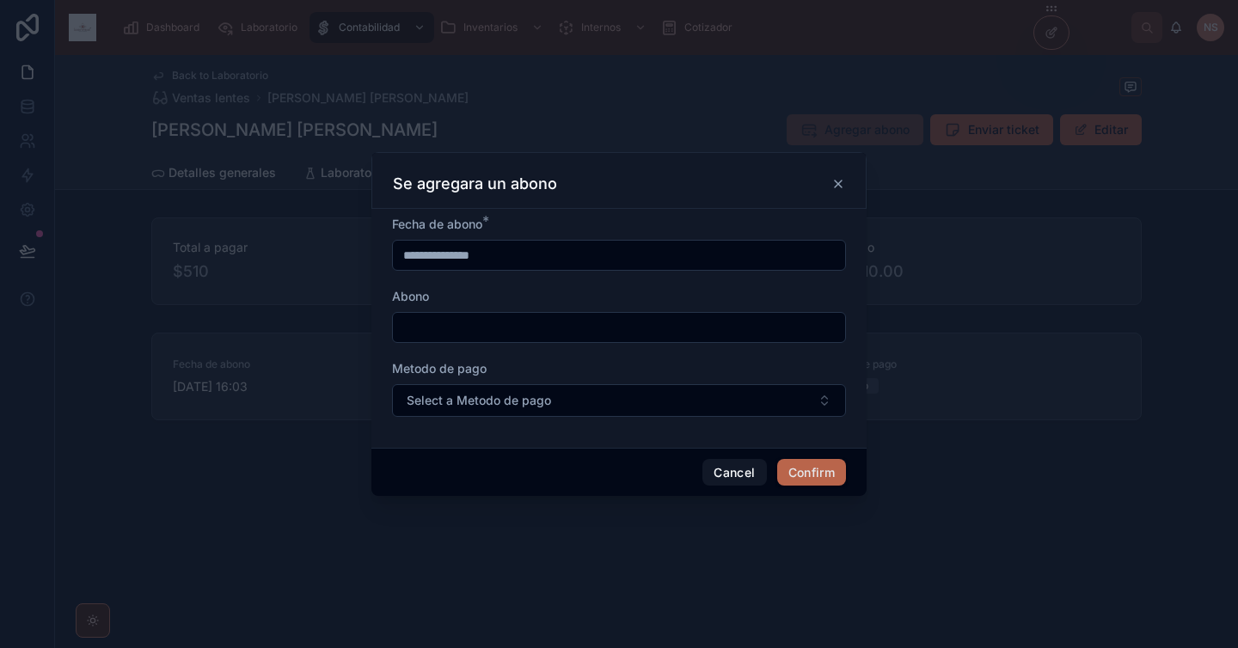
click at [670, 247] on input "**********" at bounding box center [619, 255] width 452 height 24
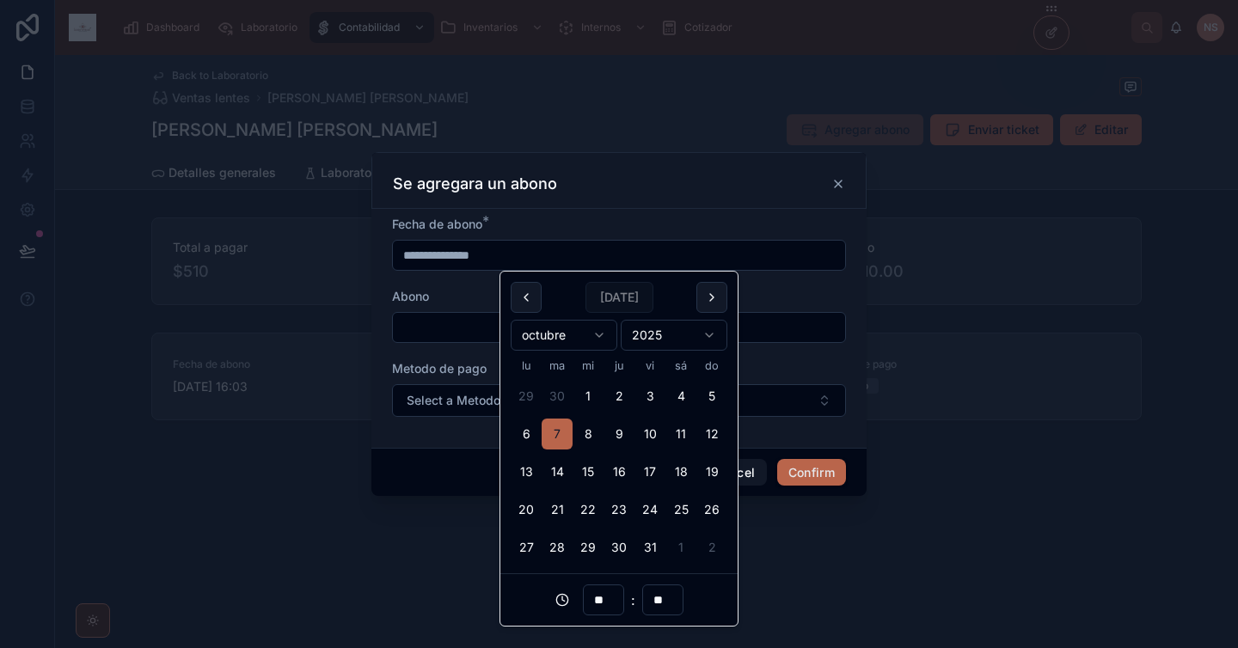
click at [526, 429] on button "6" at bounding box center [526, 434] width 31 height 31
type input "**********"
click at [430, 325] on input "text" at bounding box center [619, 327] width 452 height 24
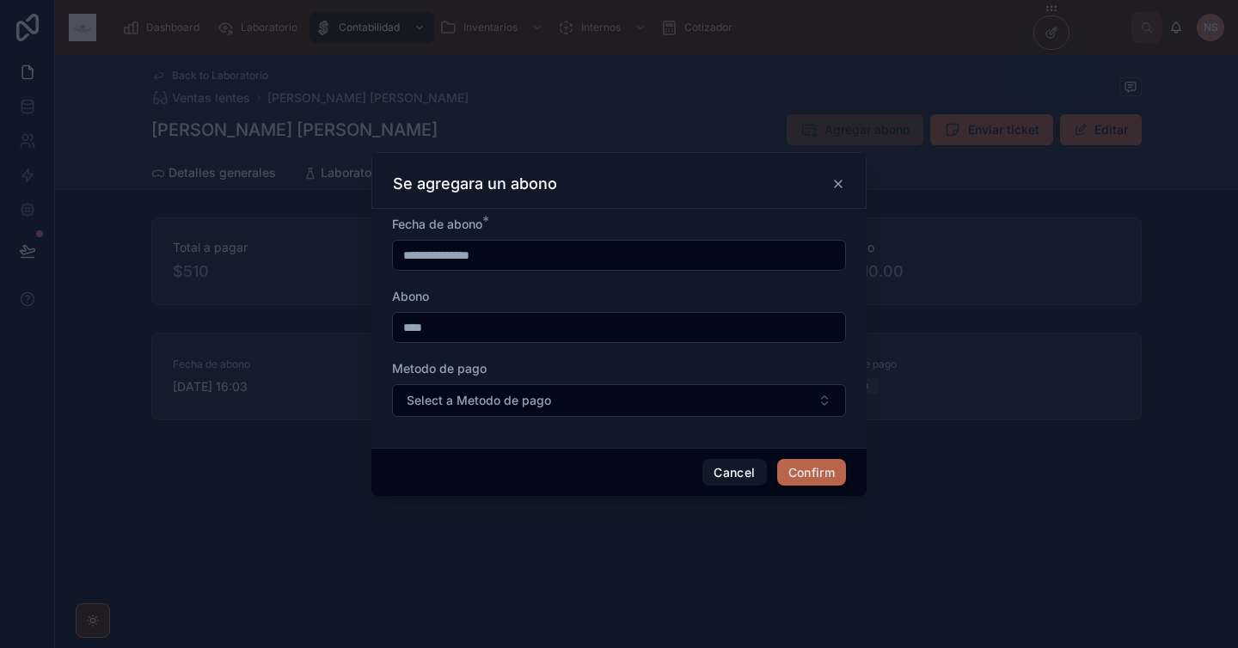
type input "****"
click at [456, 404] on span "Select a Metodo de pago" at bounding box center [479, 400] width 144 height 17
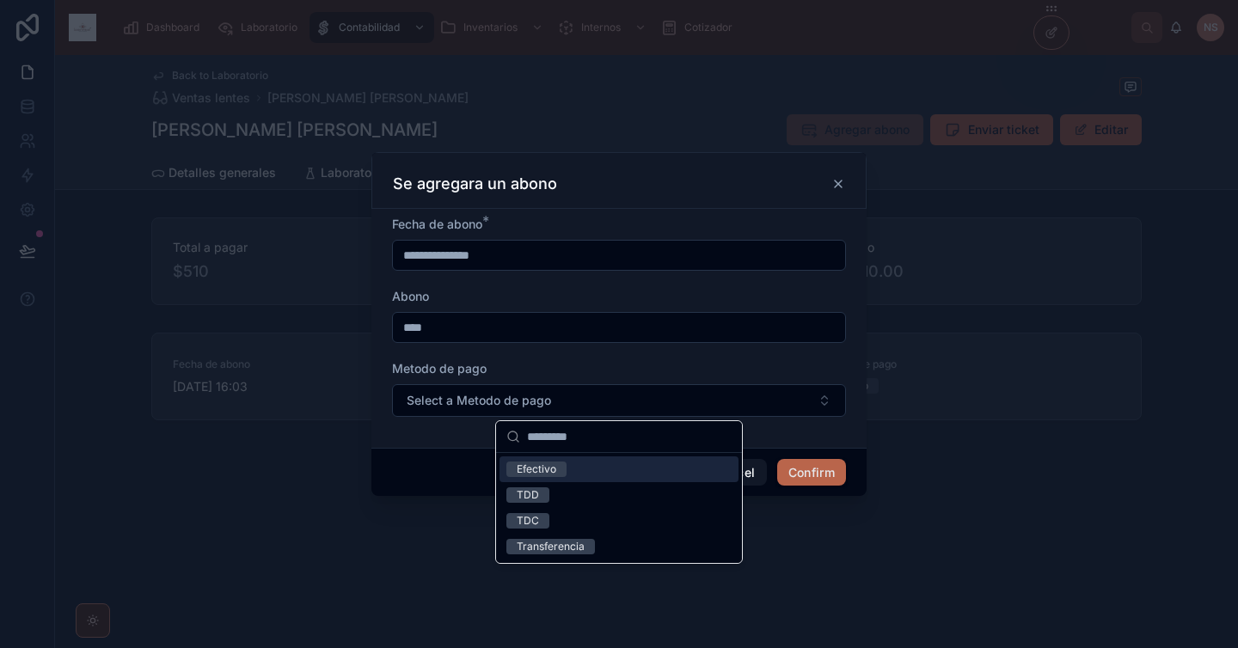
click at [569, 469] on div "Efectivo" at bounding box center [618, 469] width 239 height 26
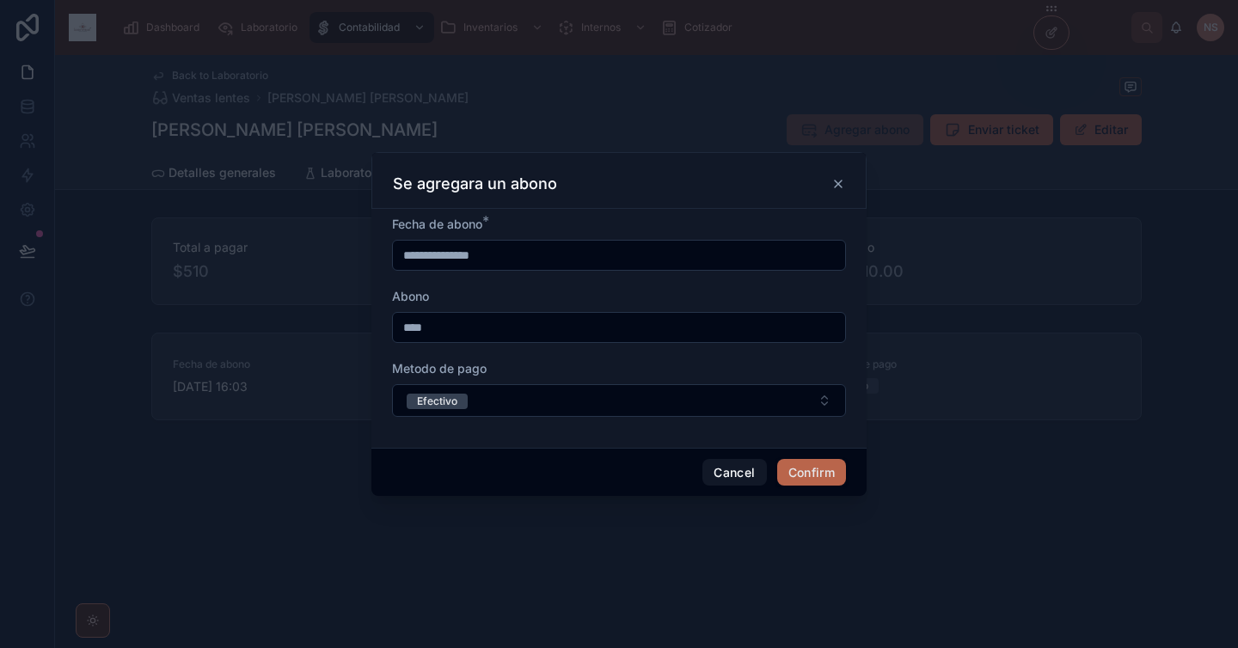
click at [826, 474] on button "Confirm" at bounding box center [811, 473] width 69 height 28
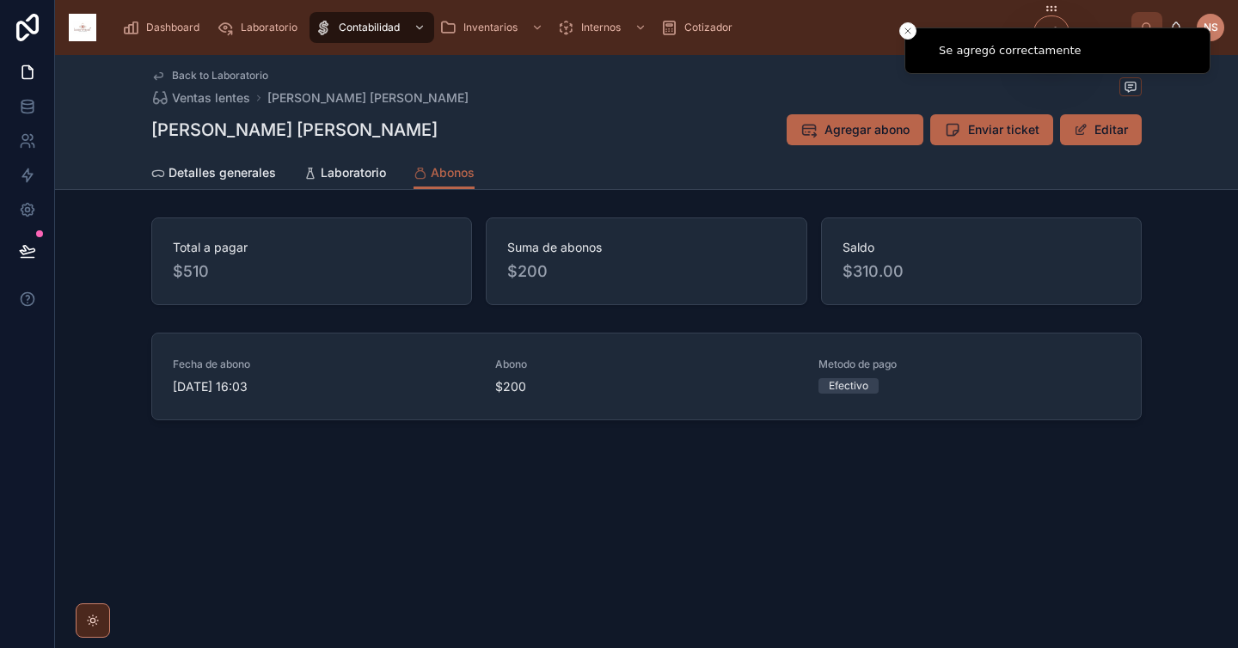
click at [213, 75] on span "Back to Laboratorio" at bounding box center [220, 76] width 96 height 14
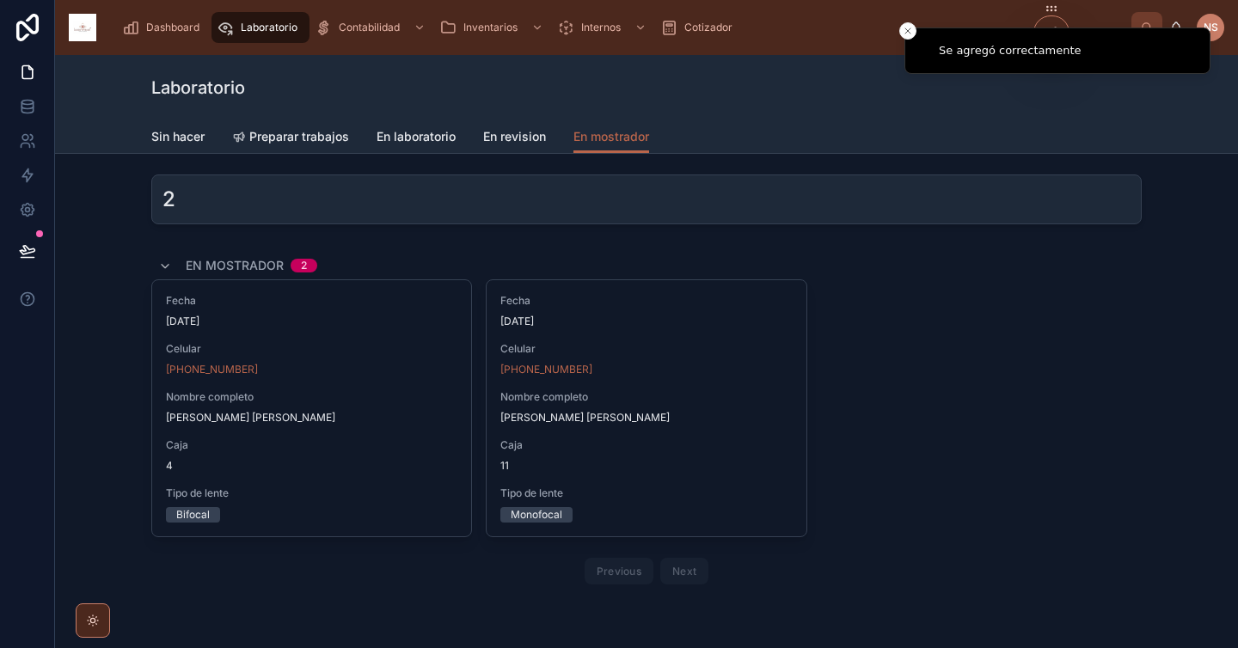
click at [0, 0] on span "Entregar" at bounding box center [0, 0] width 0 height 0
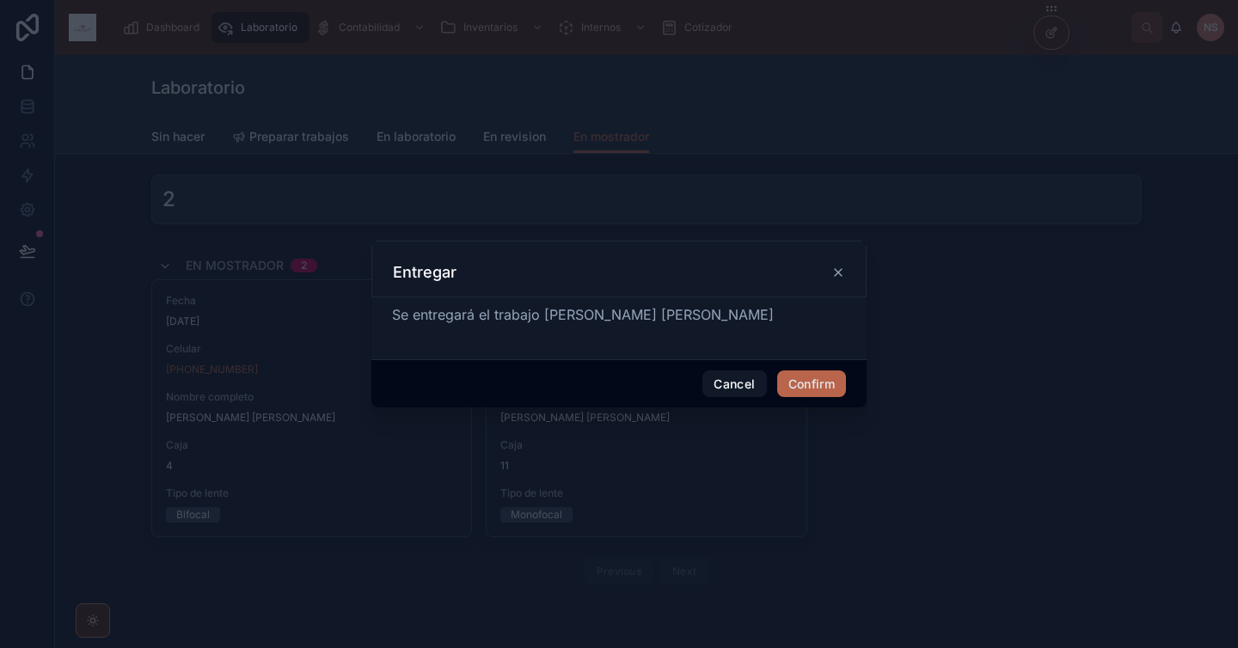
click at [807, 396] on button "Confirm" at bounding box center [811, 384] width 69 height 28
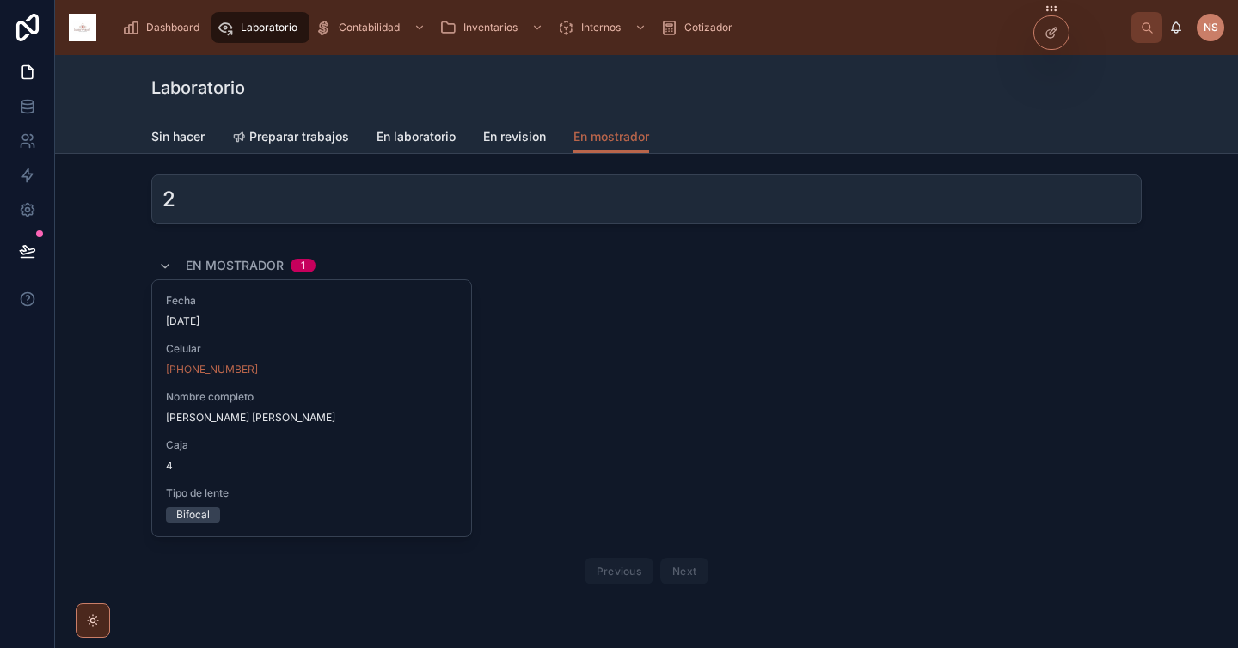
click at [507, 139] on span "En revision" at bounding box center [514, 136] width 63 height 17
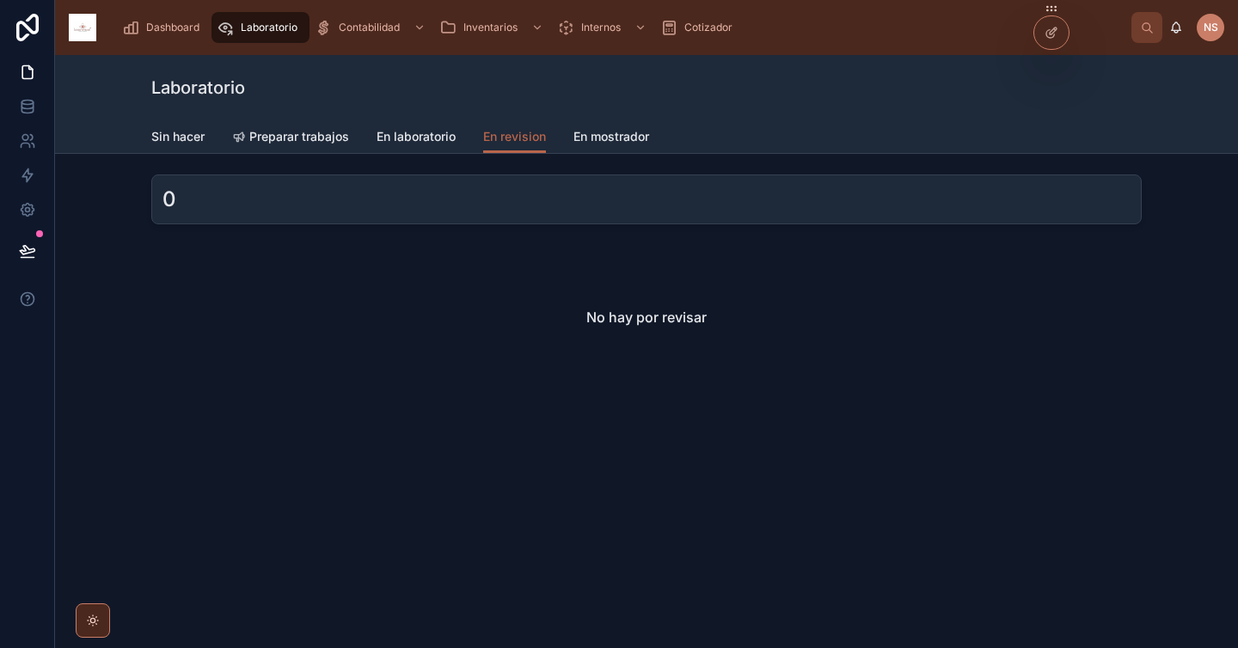
click at [396, 134] on span "En laboratorio" at bounding box center [415, 136] width 79 height 17
click at [295, 136] on span "Preparar trabajos" at bounding box center [299, 136] width 100 height 17
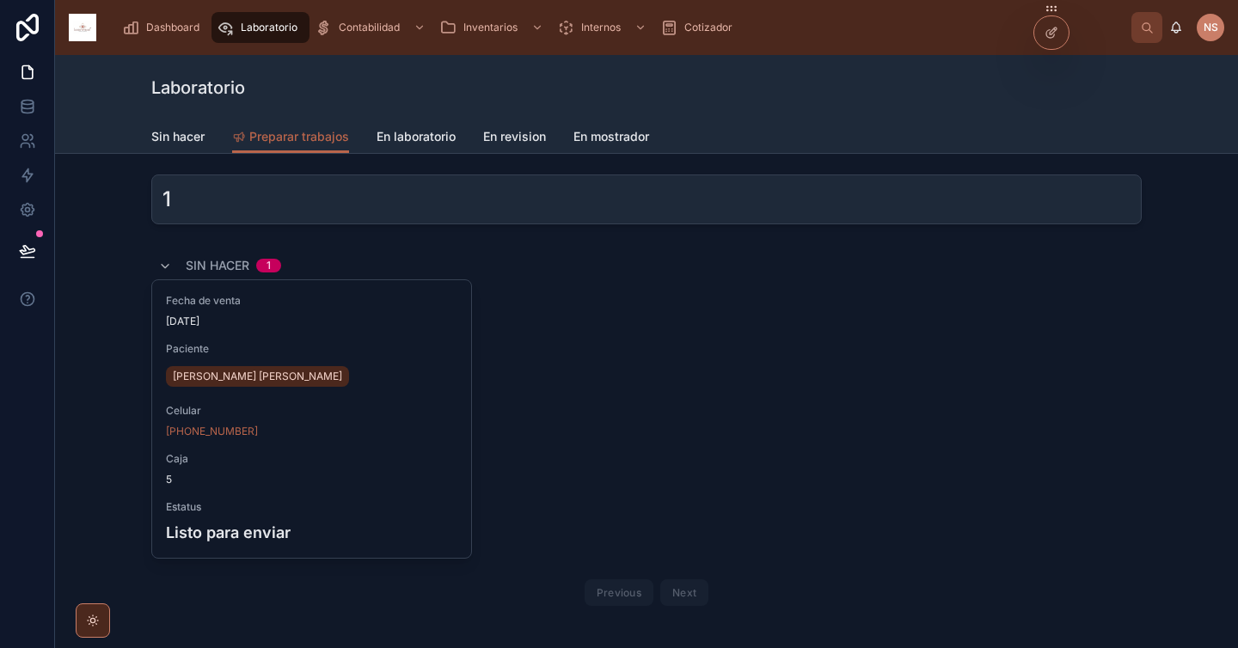
click at [171, 134] on span "Sin hacer" at bounding box center [177, 136] width 53 height 17
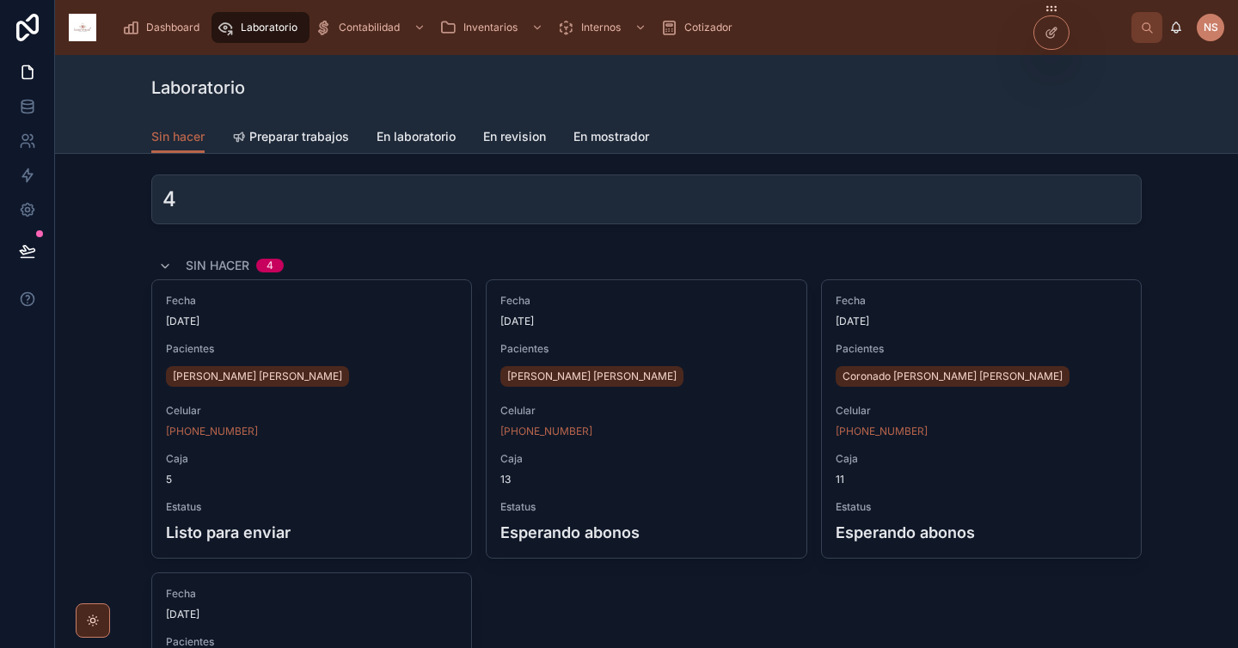
click at [141, 16] on div "Dashboard" at bounding box center [164, 28] width 84 height 28
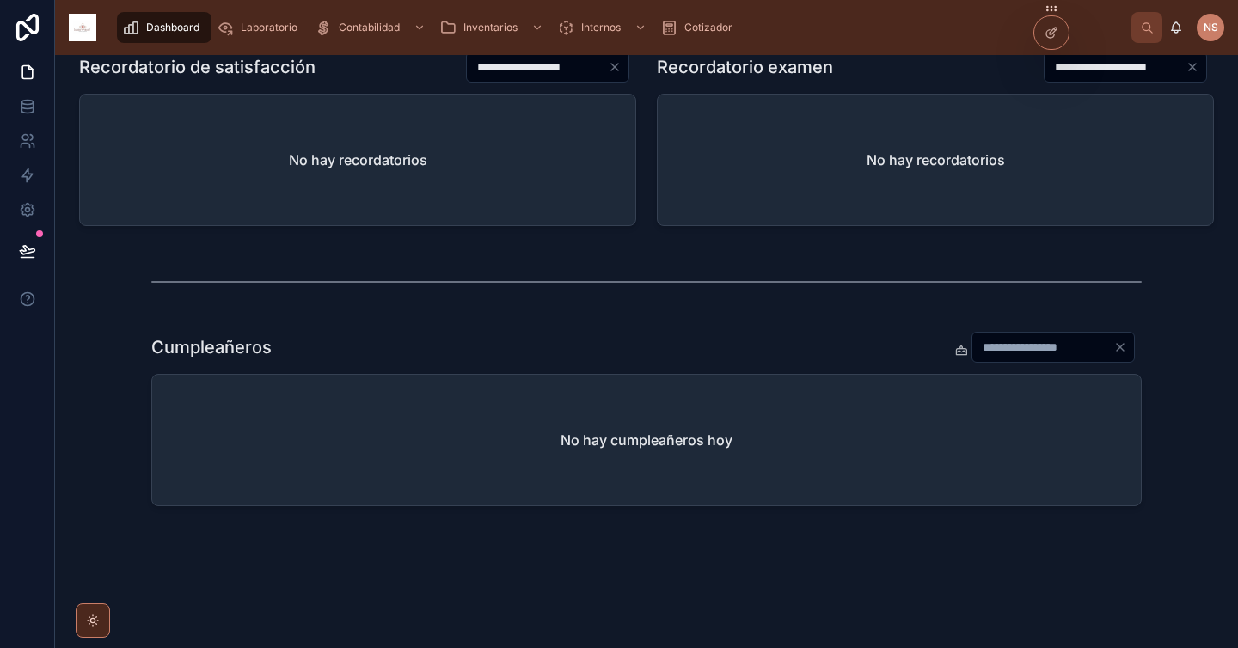
scroll to position [770, 0]
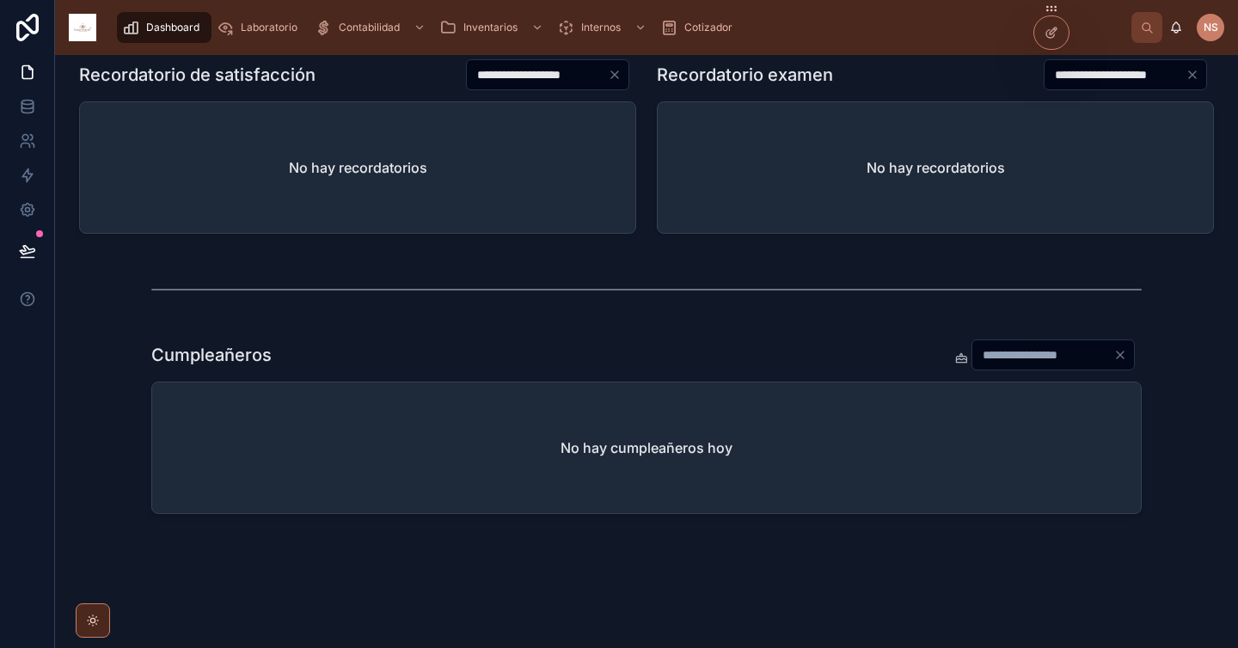
click at [1001, 345] on input "*" at bounding box center [1042, 355] width 141 height 24
click at [982, 290] on div at bounding box center [646, 289] width 990 height 43
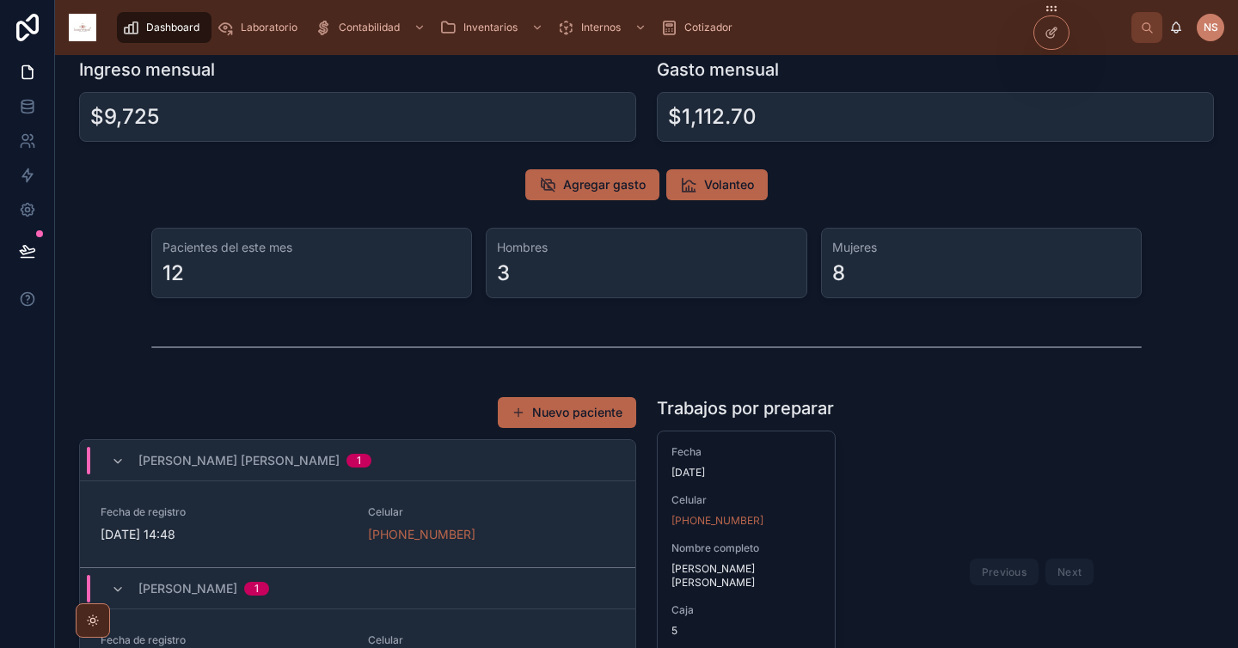
scroll to position [0, 0]
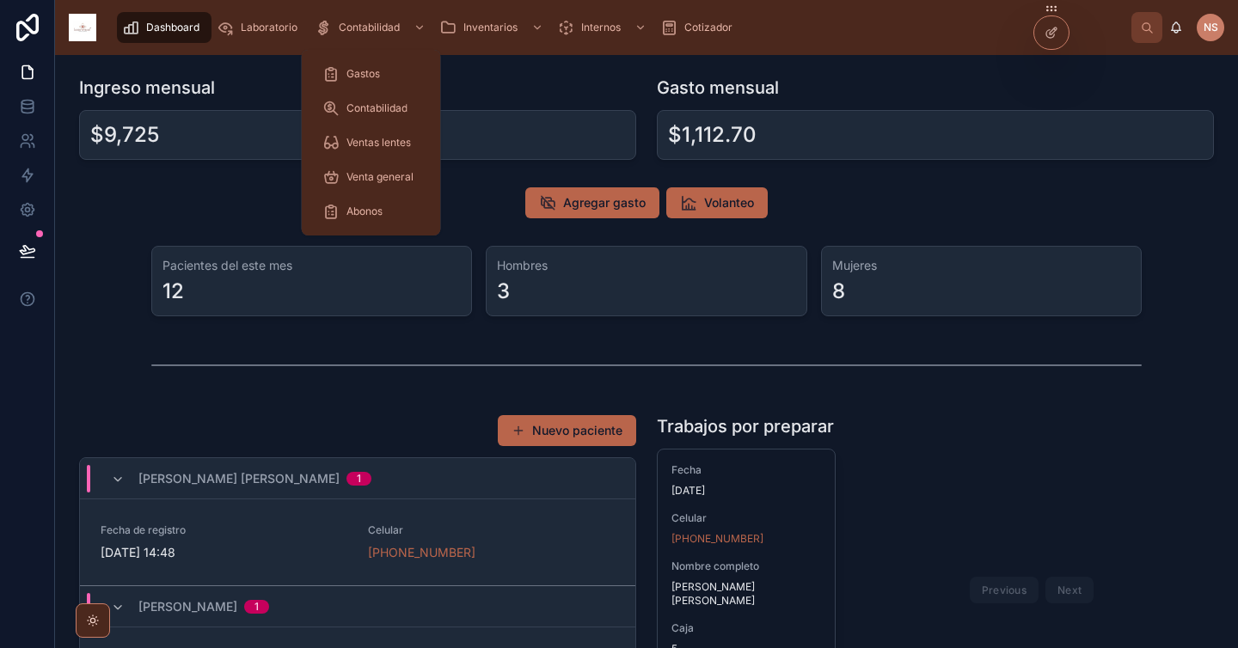
click at [393, 107] on span "Contabilidad" at bounding box center [376, 108] width 61 height 14
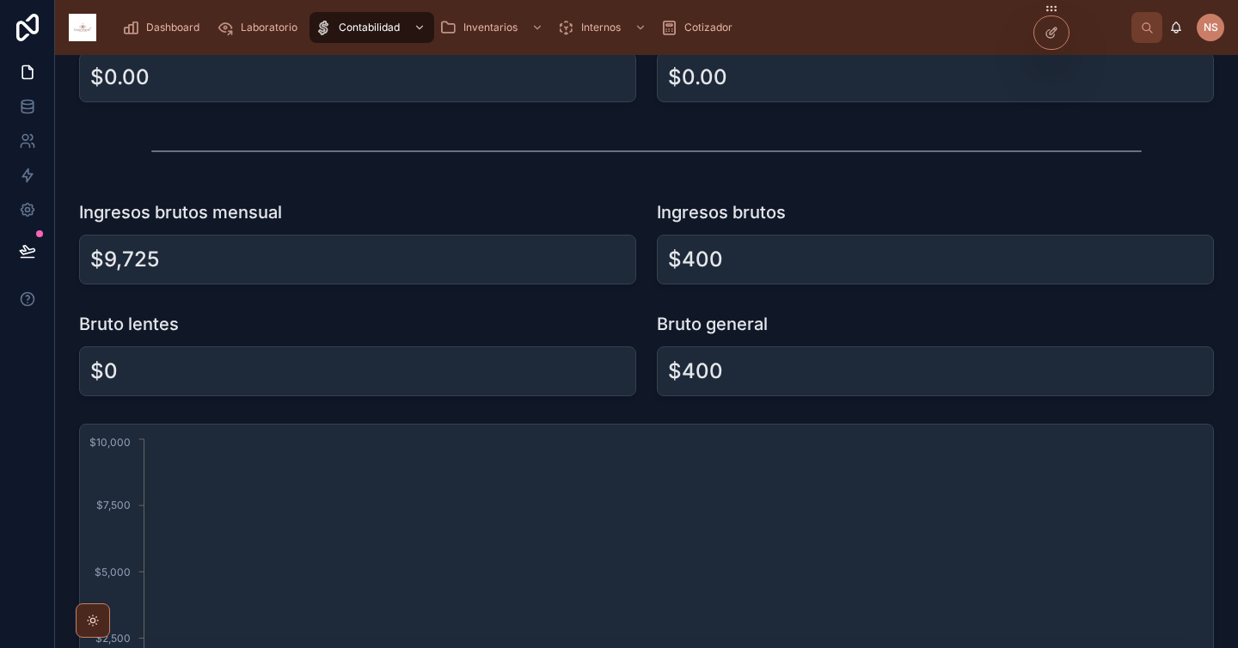
scroll to position [103, 0]
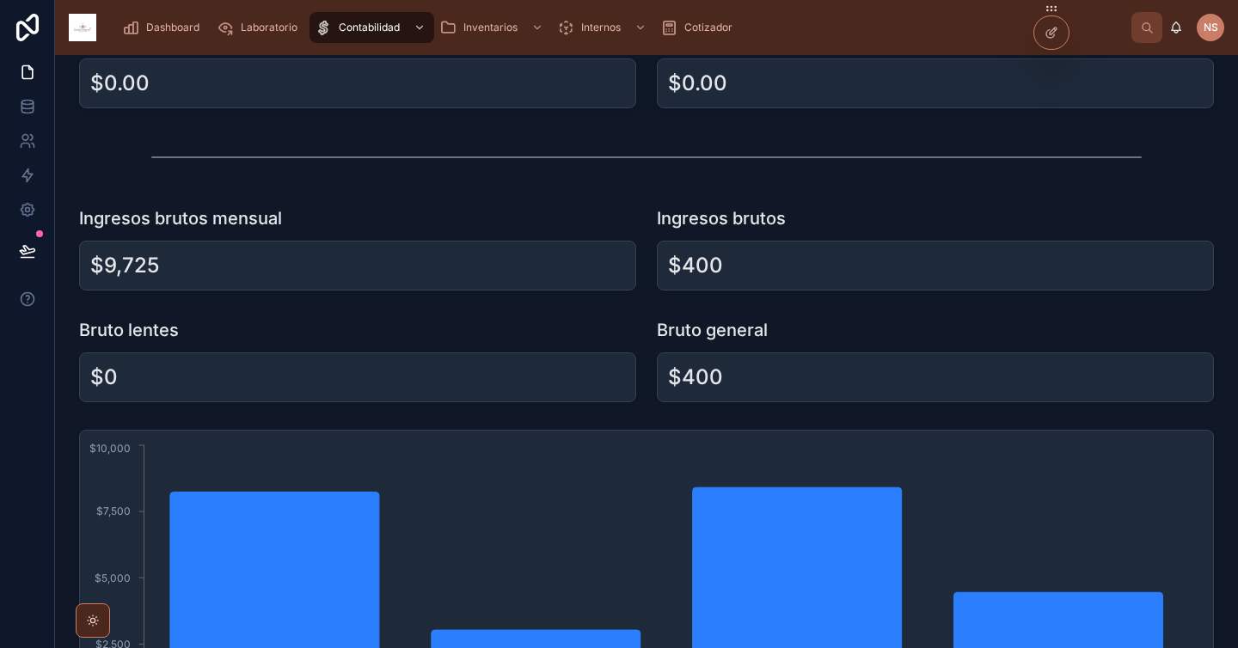
click at [506, 294] on div "Ingresos brutos mensual $9,725" at bounding box center [358, 248] width 578 height 98
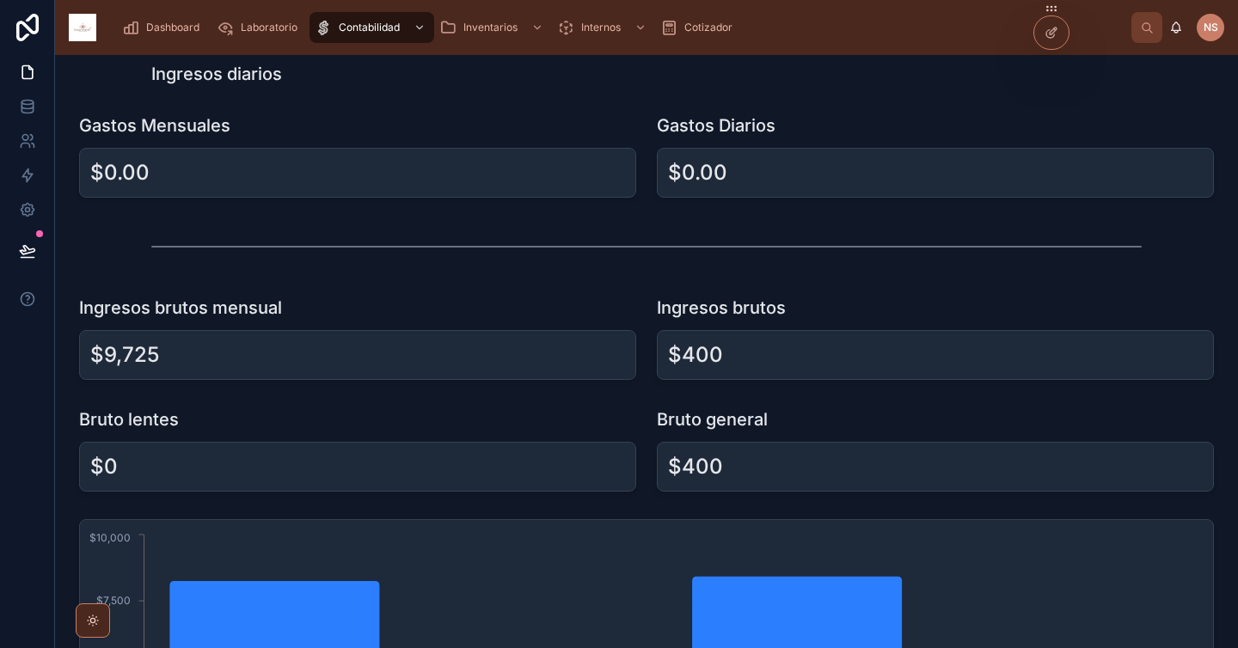
scroll to position [0, 0]
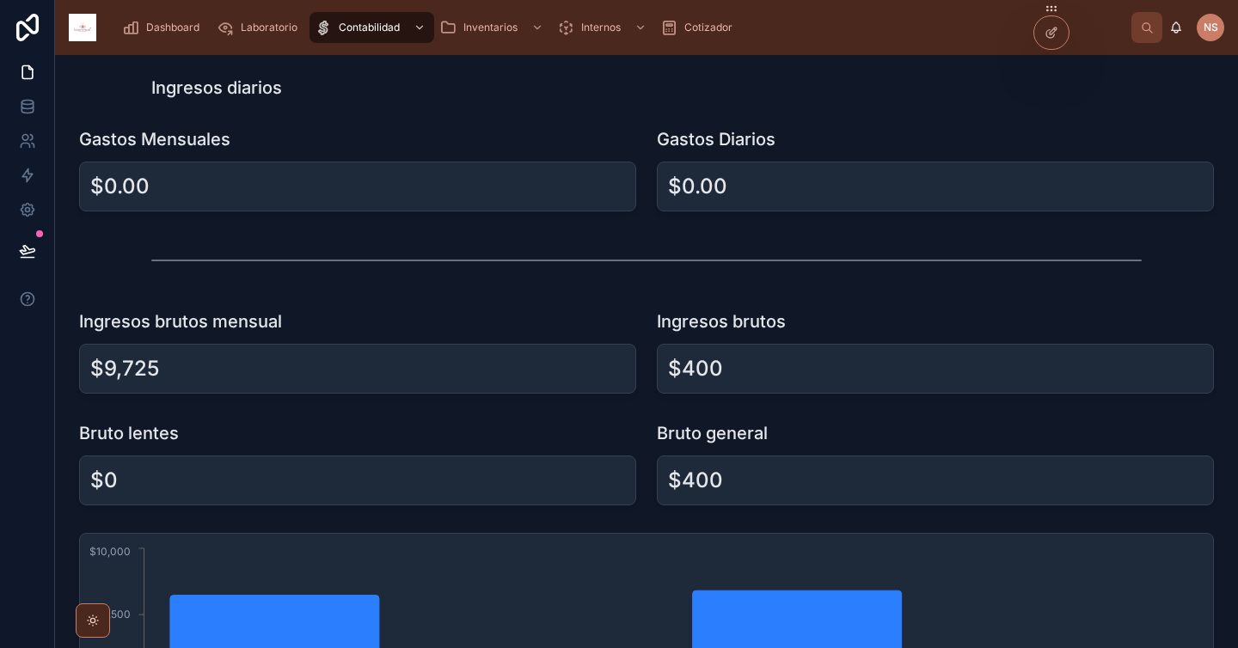
click at [276, 33] on span "Laboratorio" at bounding box center [269, 28] width 57 height 14
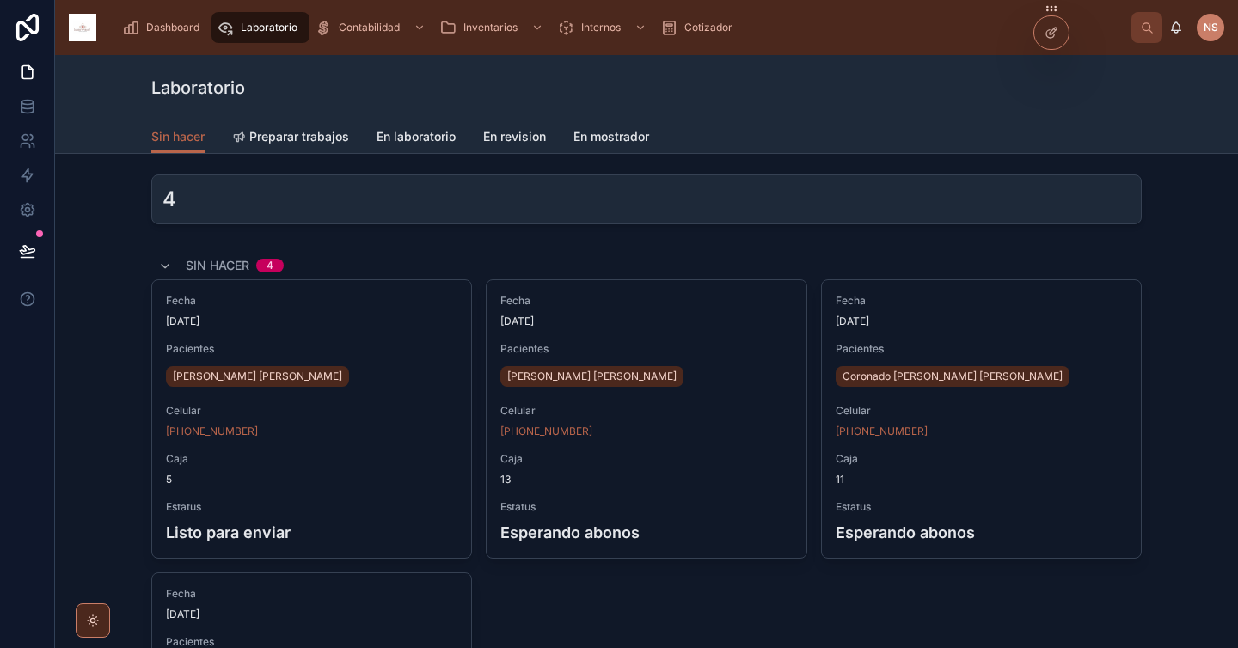
click at [171, 23] on span "Dashboard" at bounding box center [172, 28] width 53 height 14
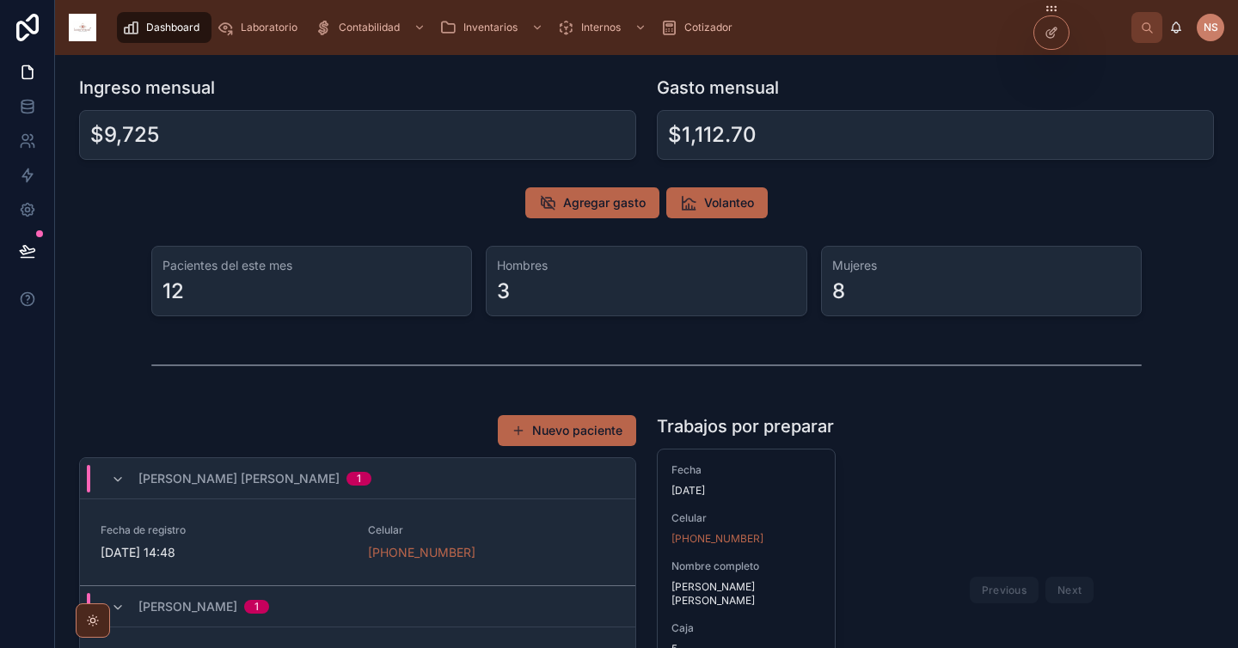
click at [361, 13] on link "Contabilidad" at bounding box center [371, 27] width 125 height 31
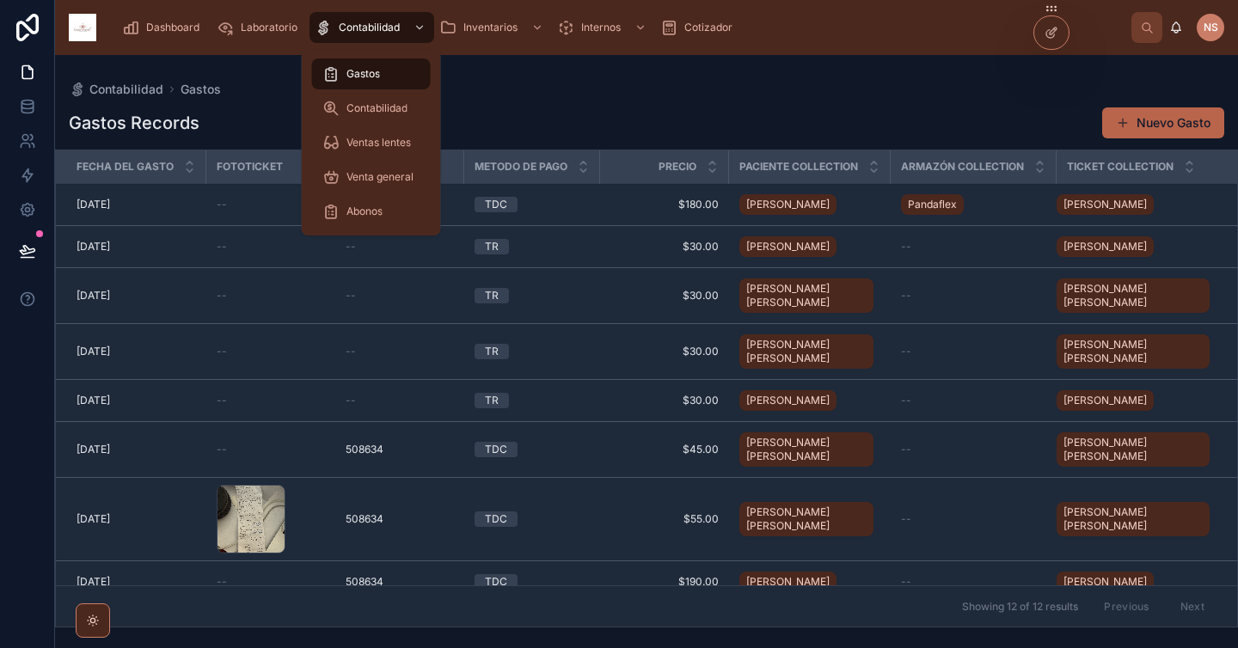
click at [369, 66] on div "Gastos" at bounding box center [371, 74] width 98 height 28
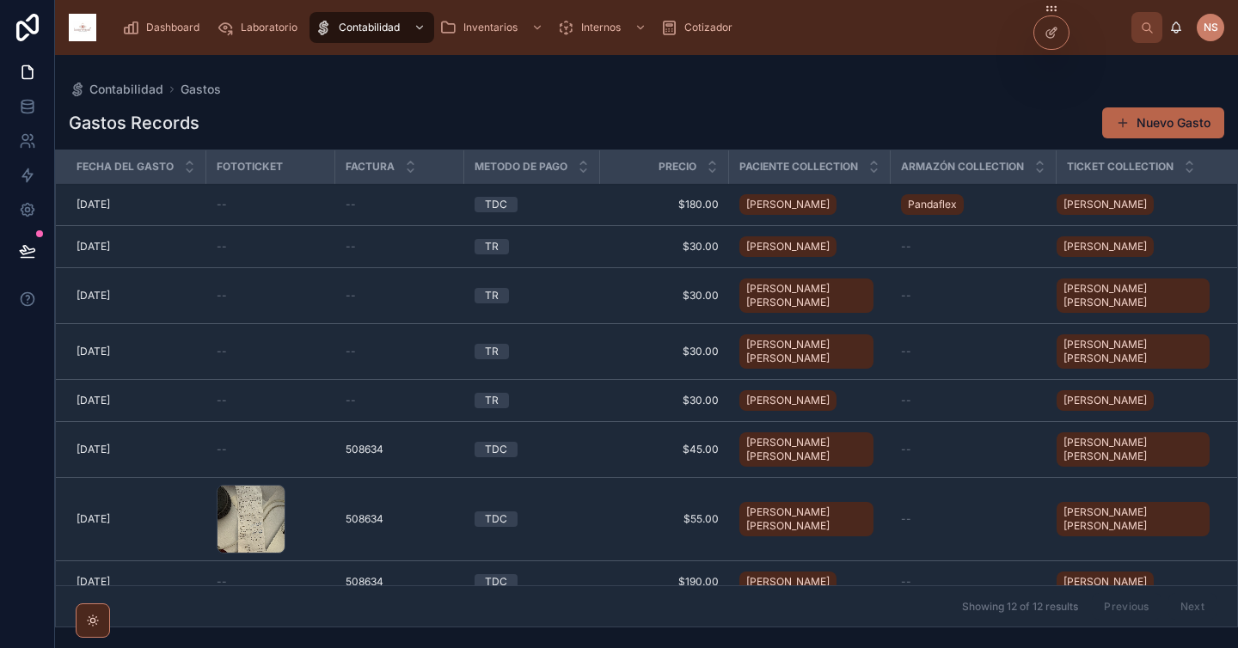
click at [275, 24] on span "Laboratorio" at bounding box center [269, 28] width 57 height 14
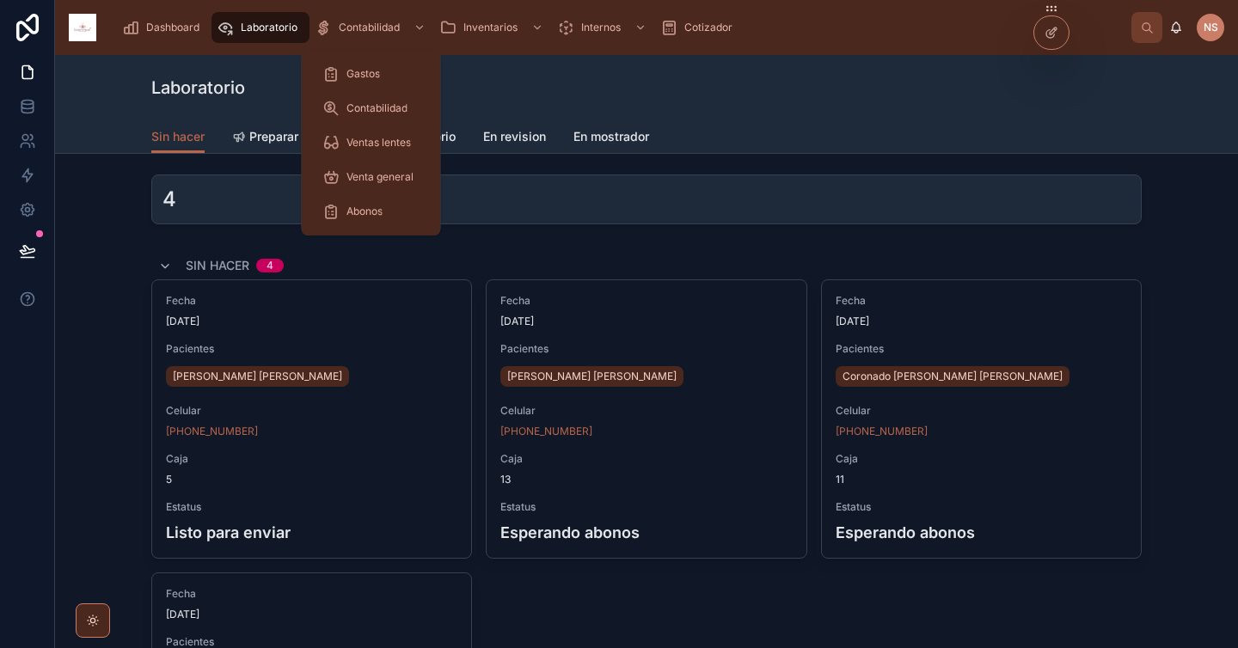
click at [376, 34] on div "Contabilidad" at bounding box center [372, 28] width 114 height 28
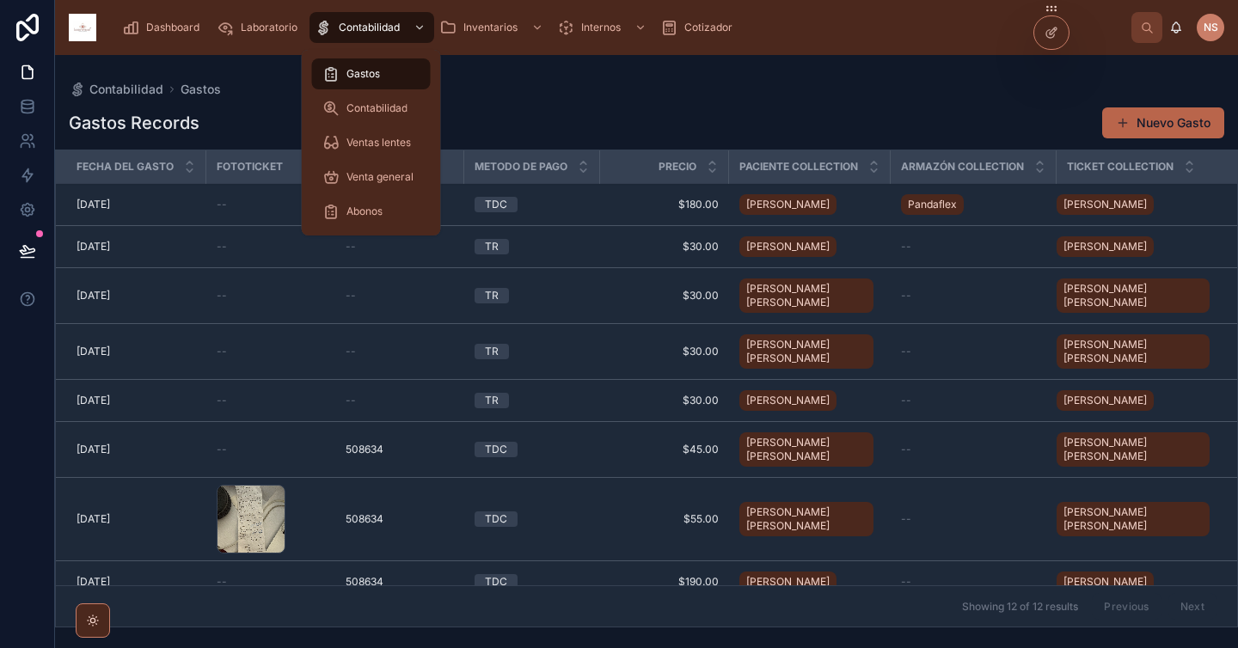
click at [389, 113] on span "Contabilidad" at bounding box center [376, 108] width 61 height 14
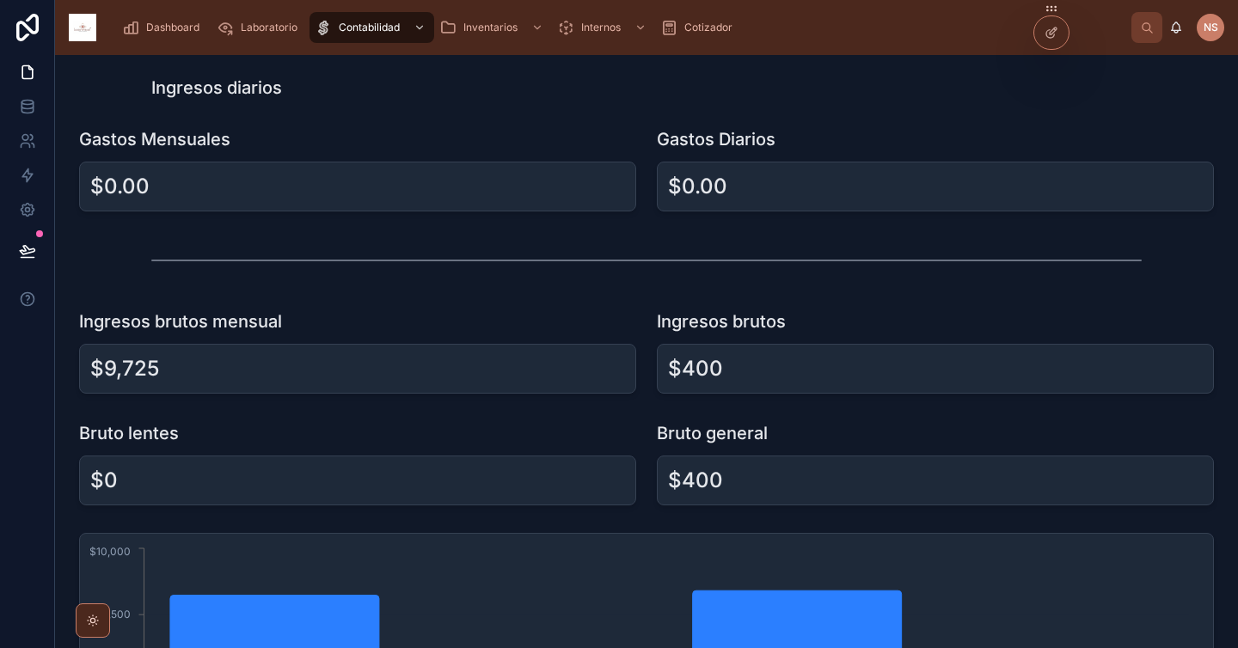
click at [629, 265] on div at bounding box center [646, 260] width 990 height 43
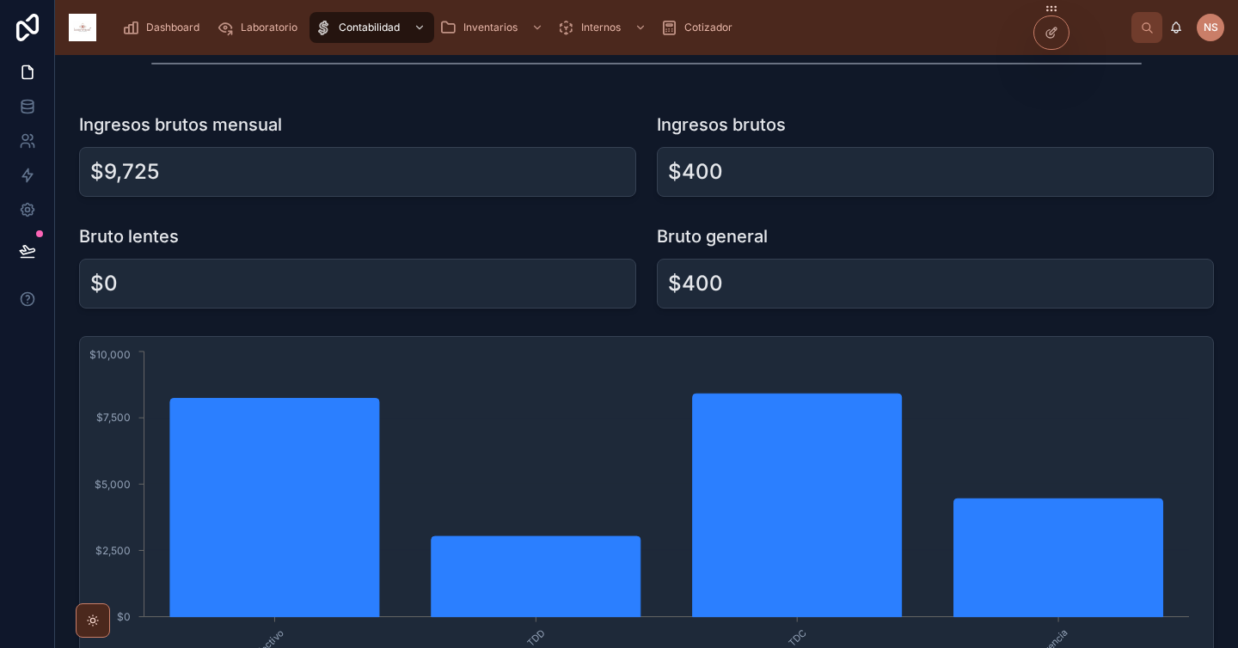
scroll to position [193, 0]
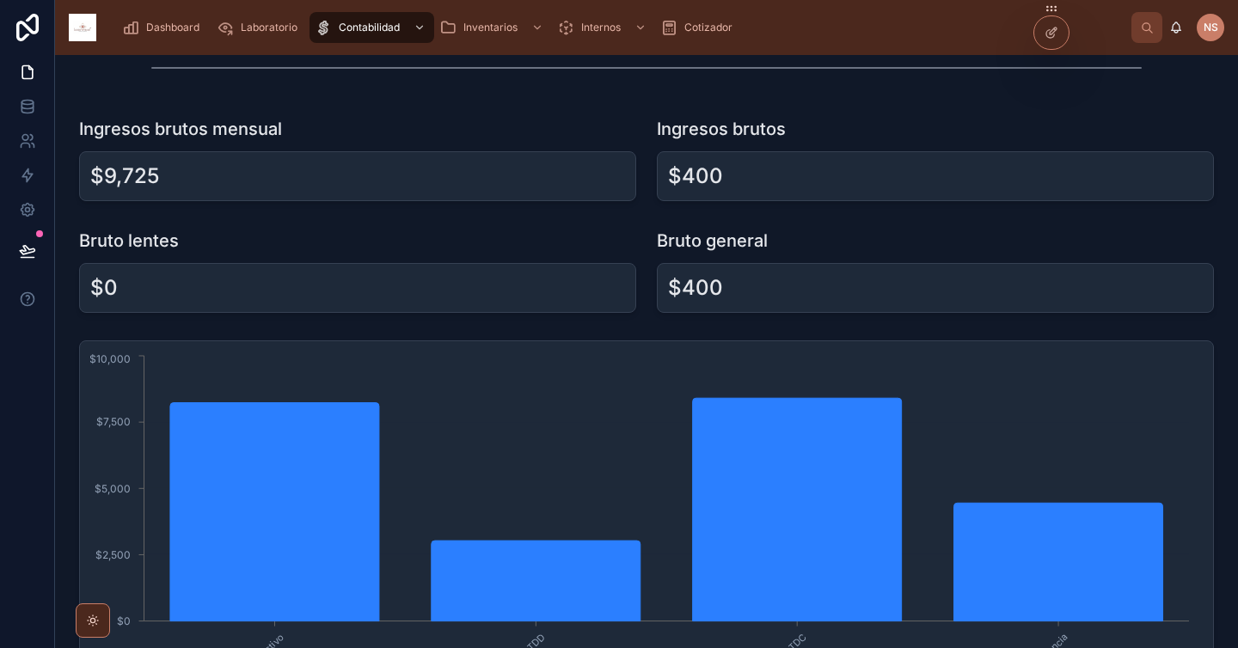
click at [629, 265] on div "$0" at bounding box center [357, 288] width 557 height 50
